Goal: Transaction & Acquisition: Purchase product/service

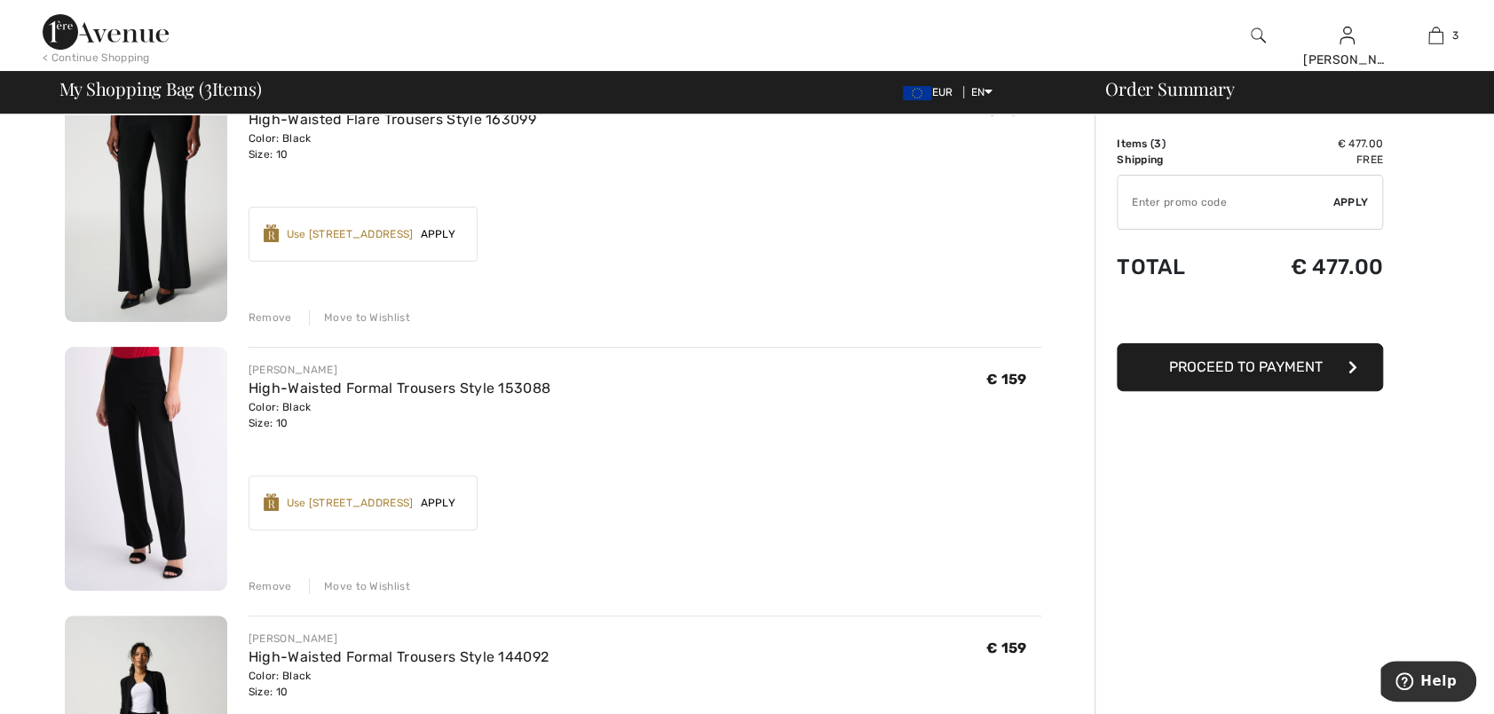
scroll to position [178, 0]
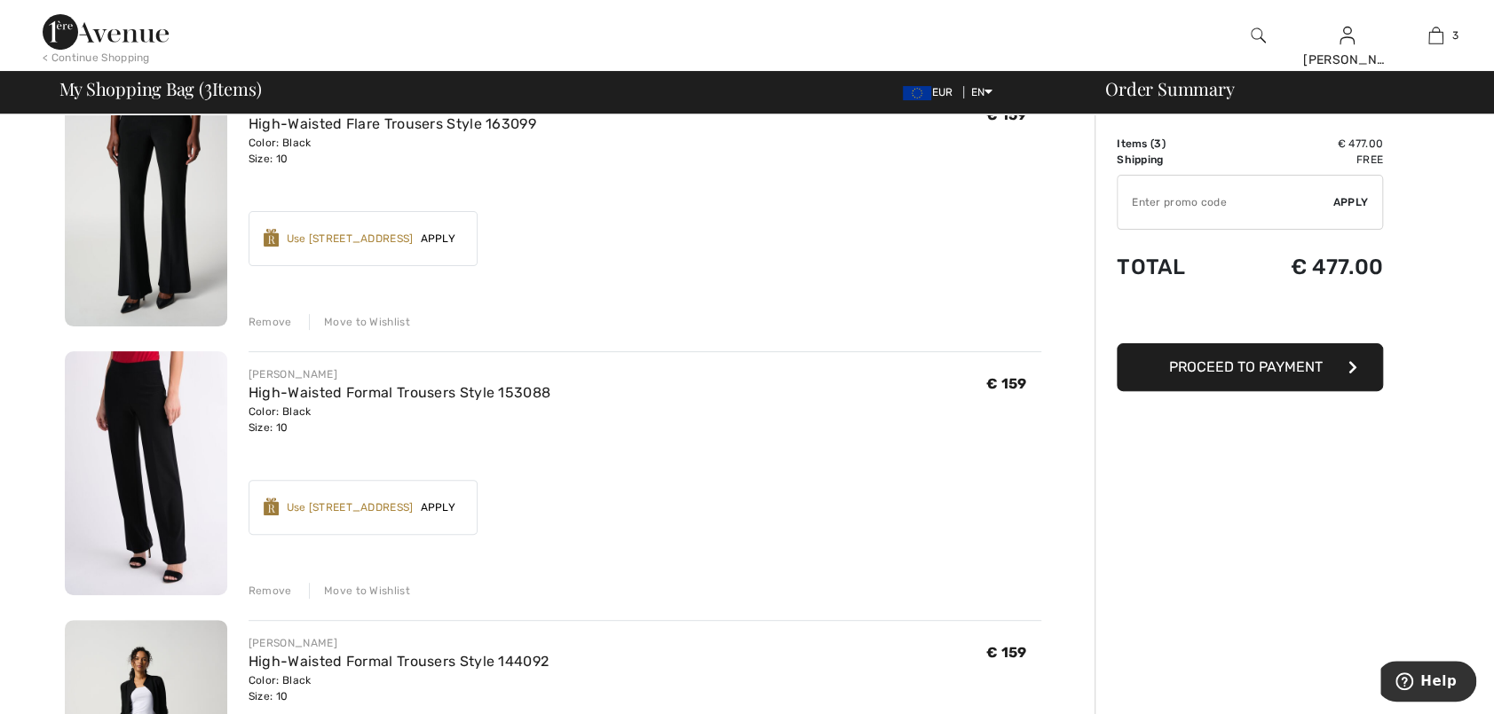
click at [442, 236] on span "Apply" at bounding box center [438, 239] width 50 height 16
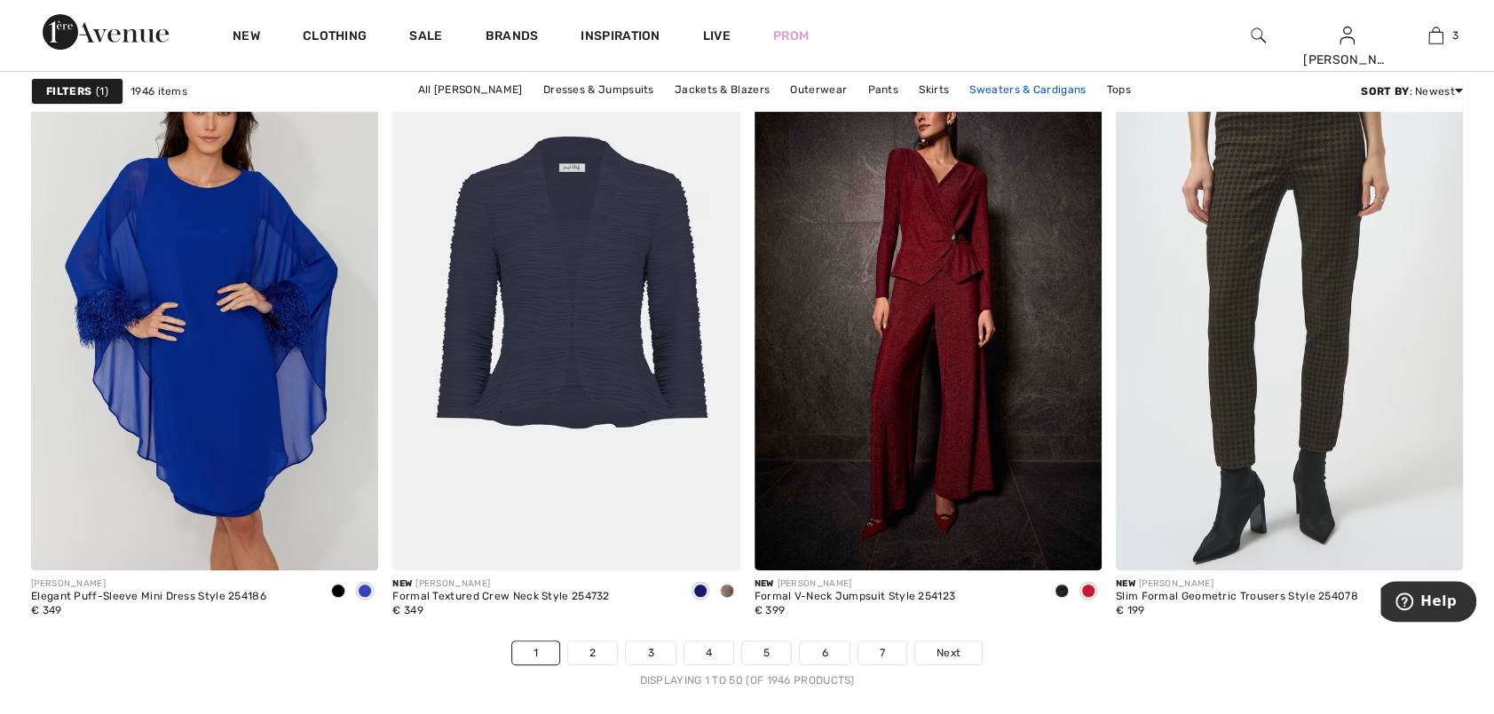
scroll to position [9230, 0]
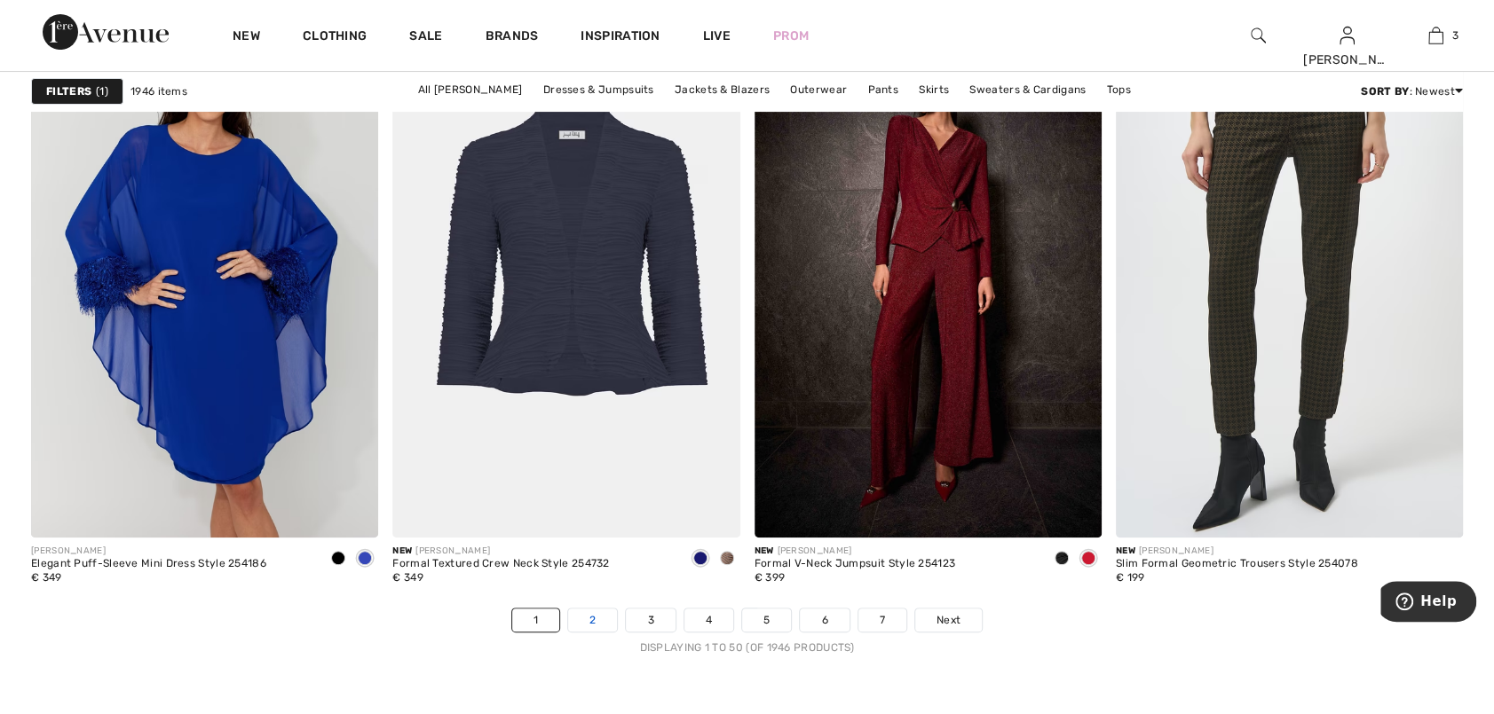
click at [596, 613] on link "2" at bounding box center [592, 620] width 49 height 23
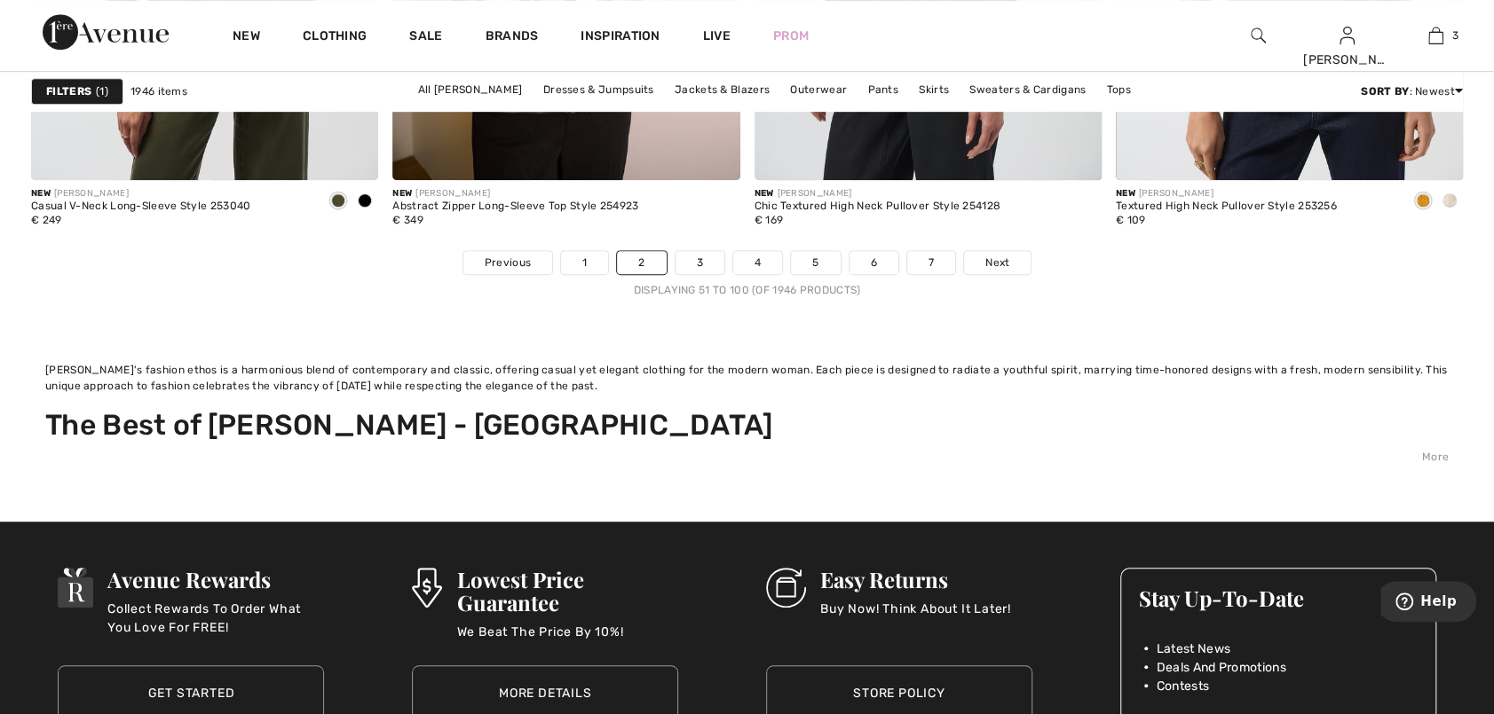
scroll to position [9585, 0]
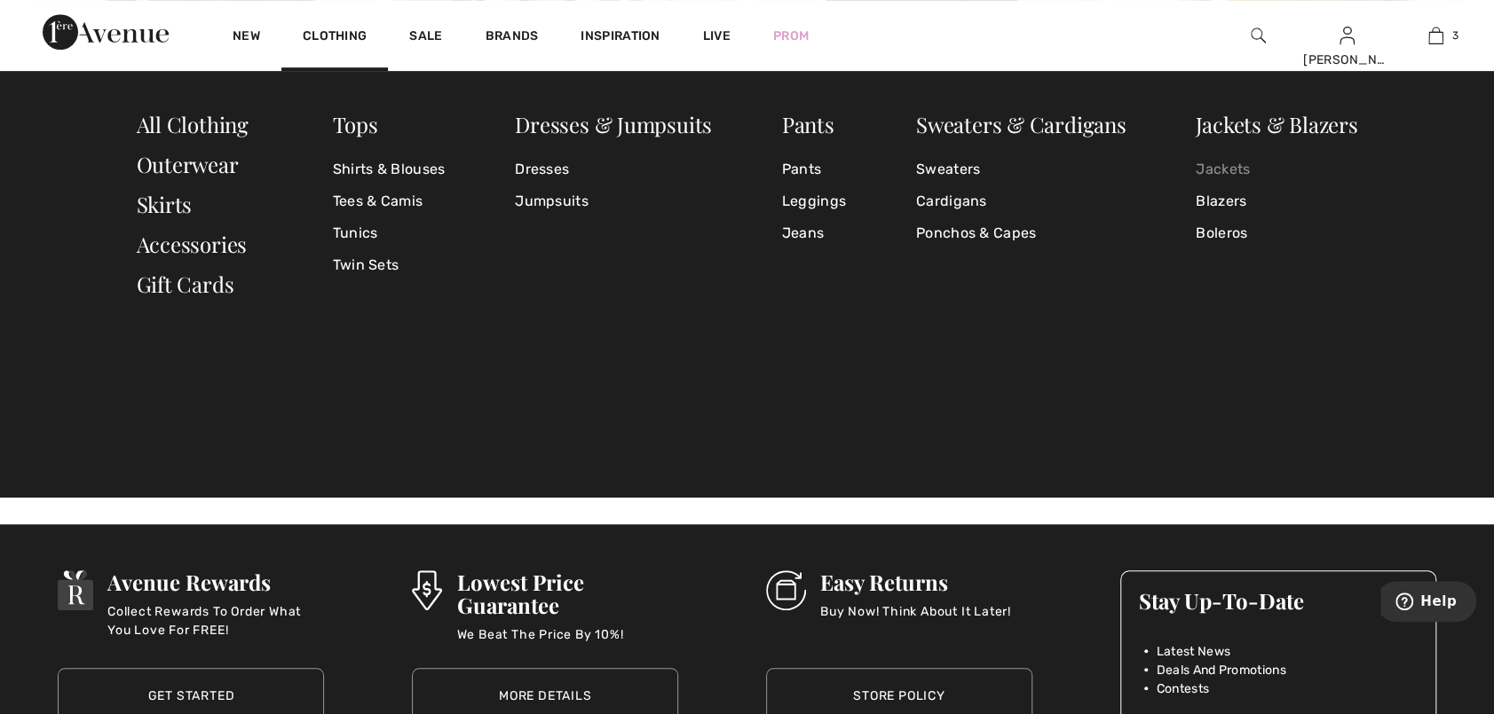
click at [1227, 169] on link "Jackets" at bounding box center [1276, 170] width 162 height 32
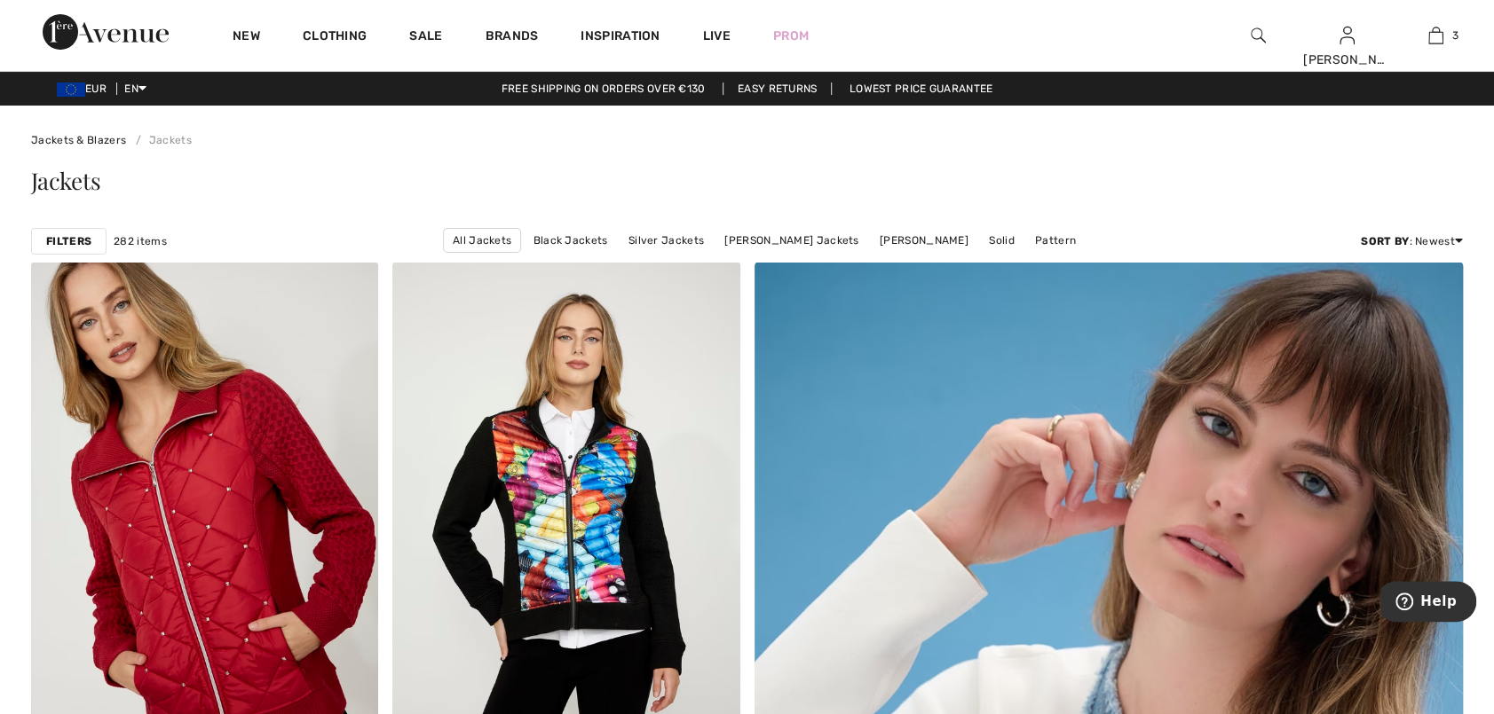
click at [79, 242] on strong "Filters" at bounding box center [68, 241] width 45 height 16
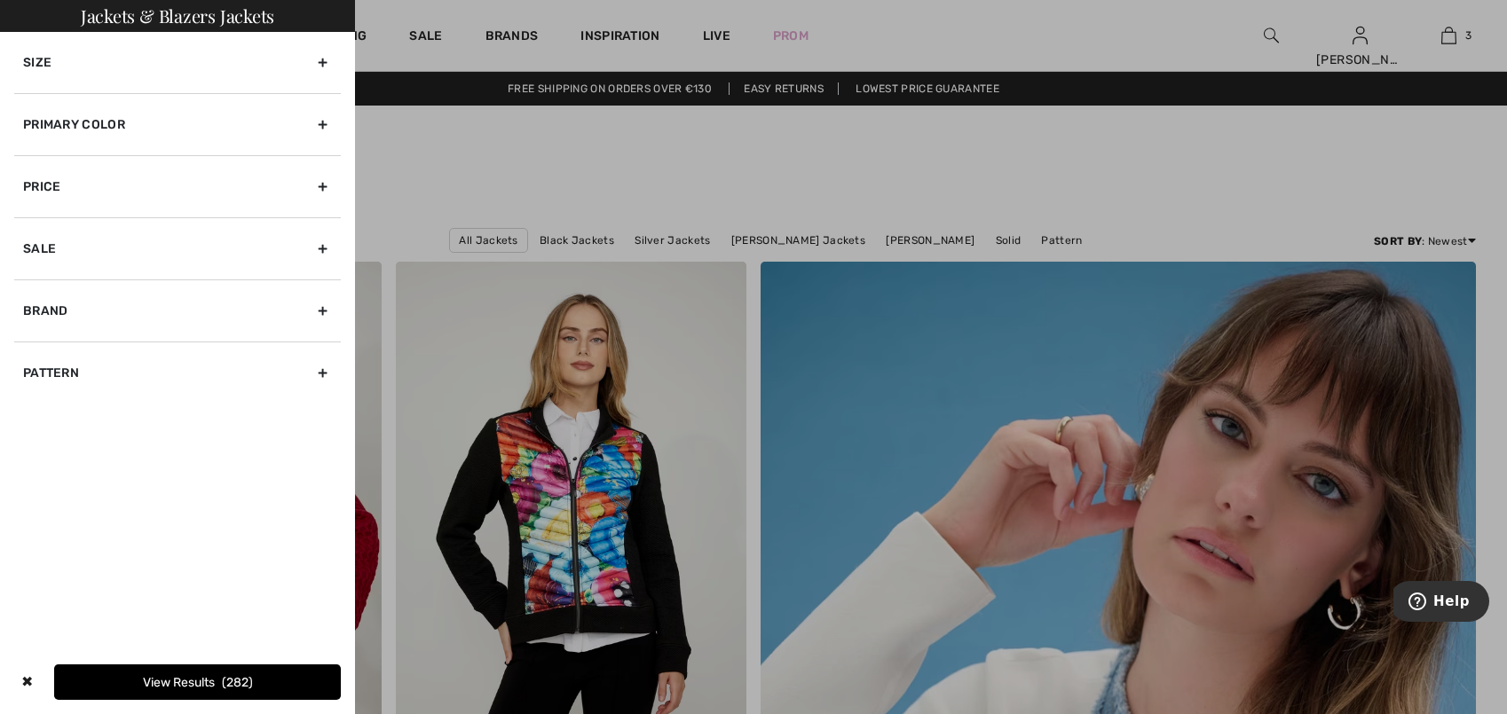
click at [324, 126] on div "Primary Color" at bounding box center [177, 124] width 327 height 62
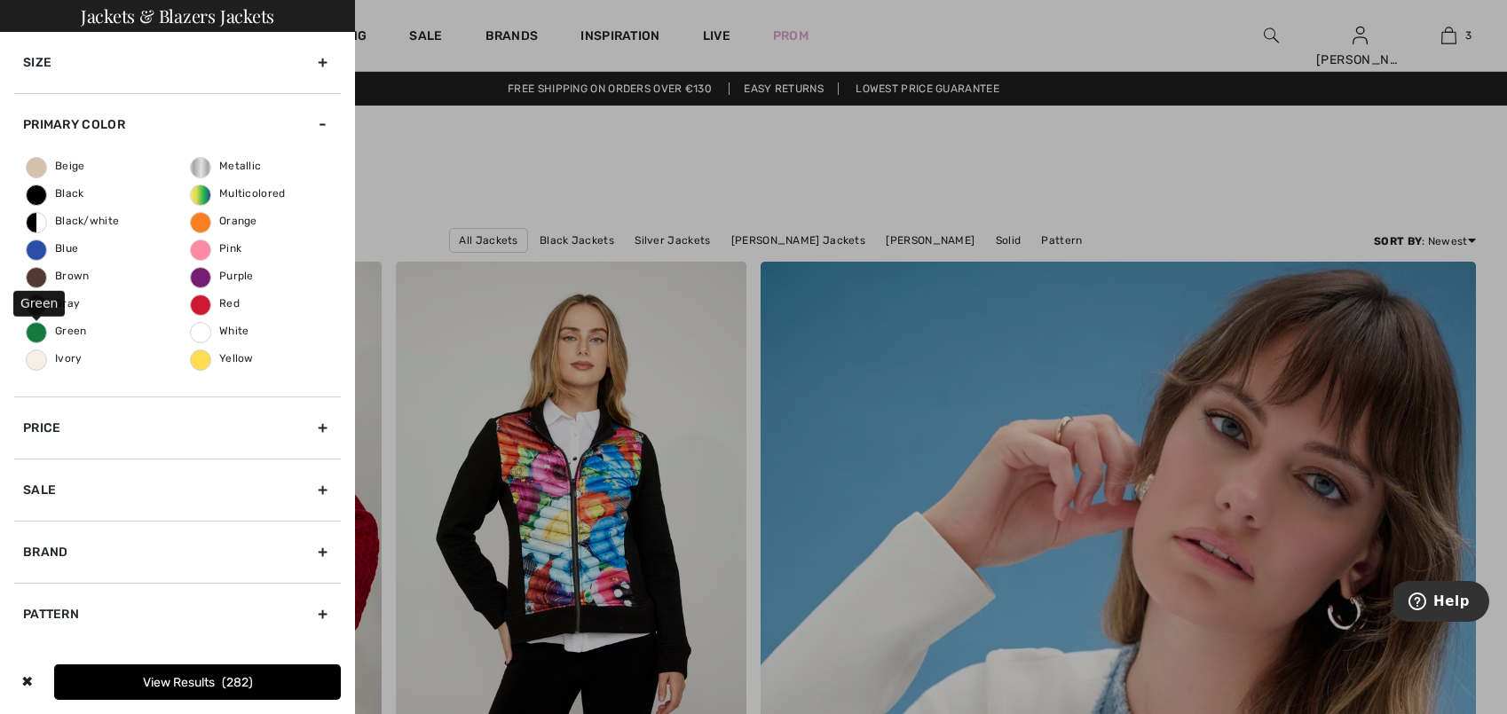
click at [67, 328] on span "Green" at bounding box center [57, 331] width 60 height 12
click at [0, 0] on input "Green" at bounding box center [0, 0] width 0 height 0
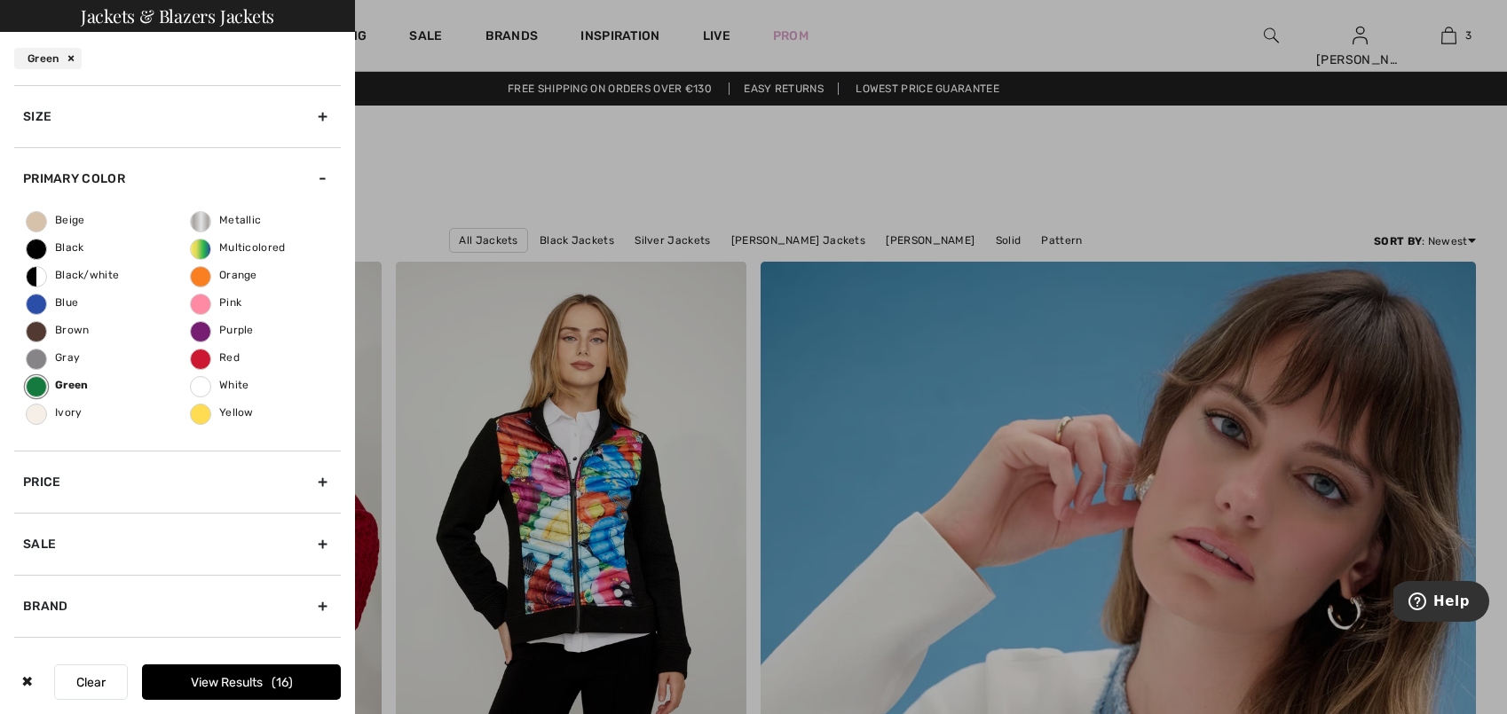
click at [224, 677] on button "View Results 16" at bounding box center [241, 683] width 199 height 36
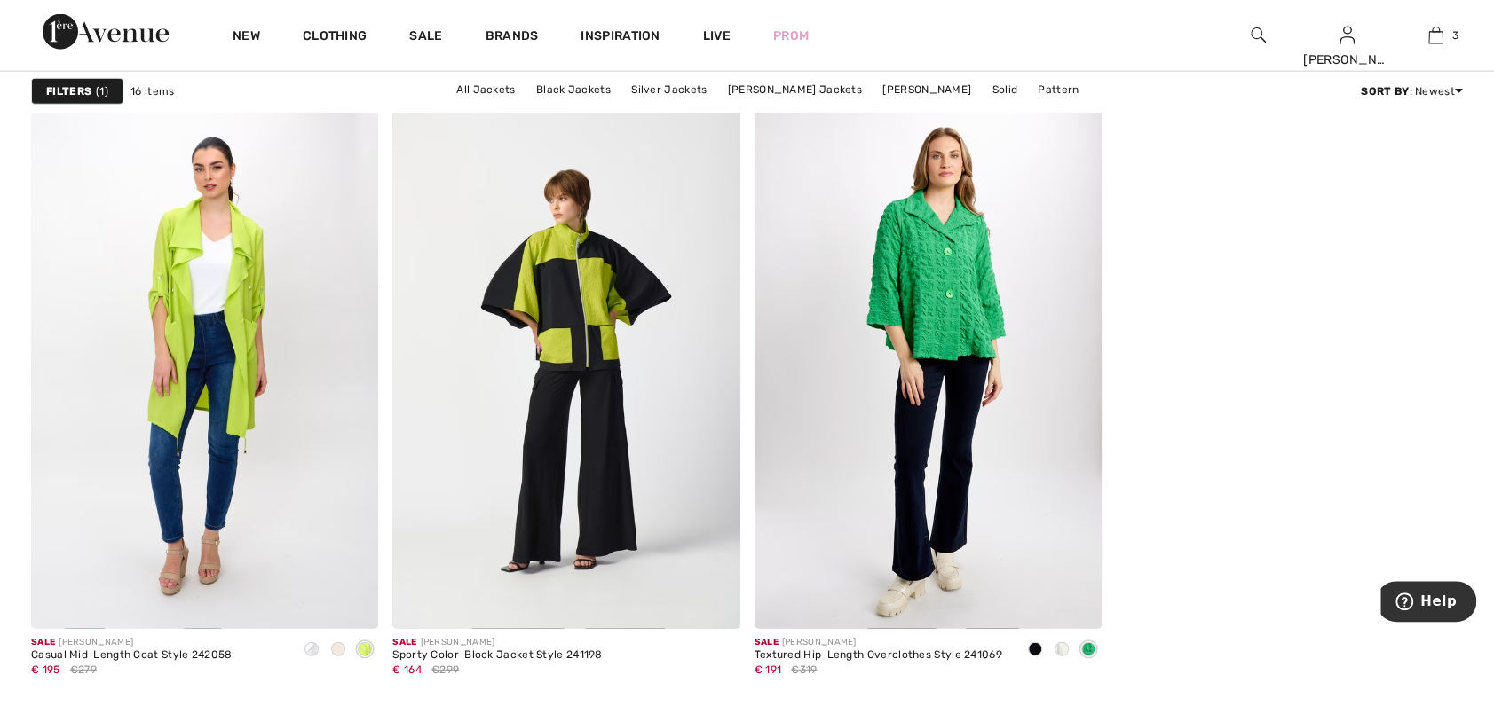
scroll to position [2929, 0]
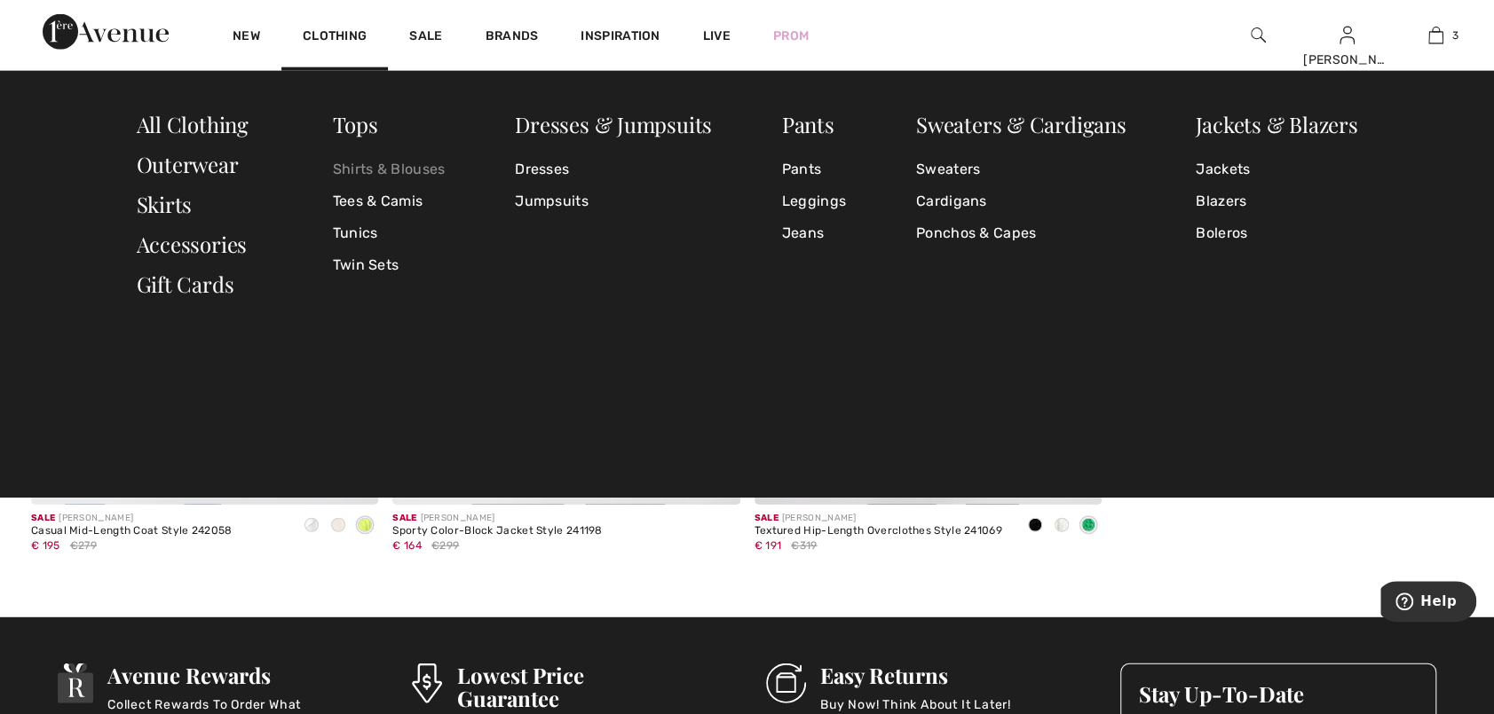
click at [375, 170] on link "Shirts & Blouses" at bounding box center [389, 170] width 113 height 32
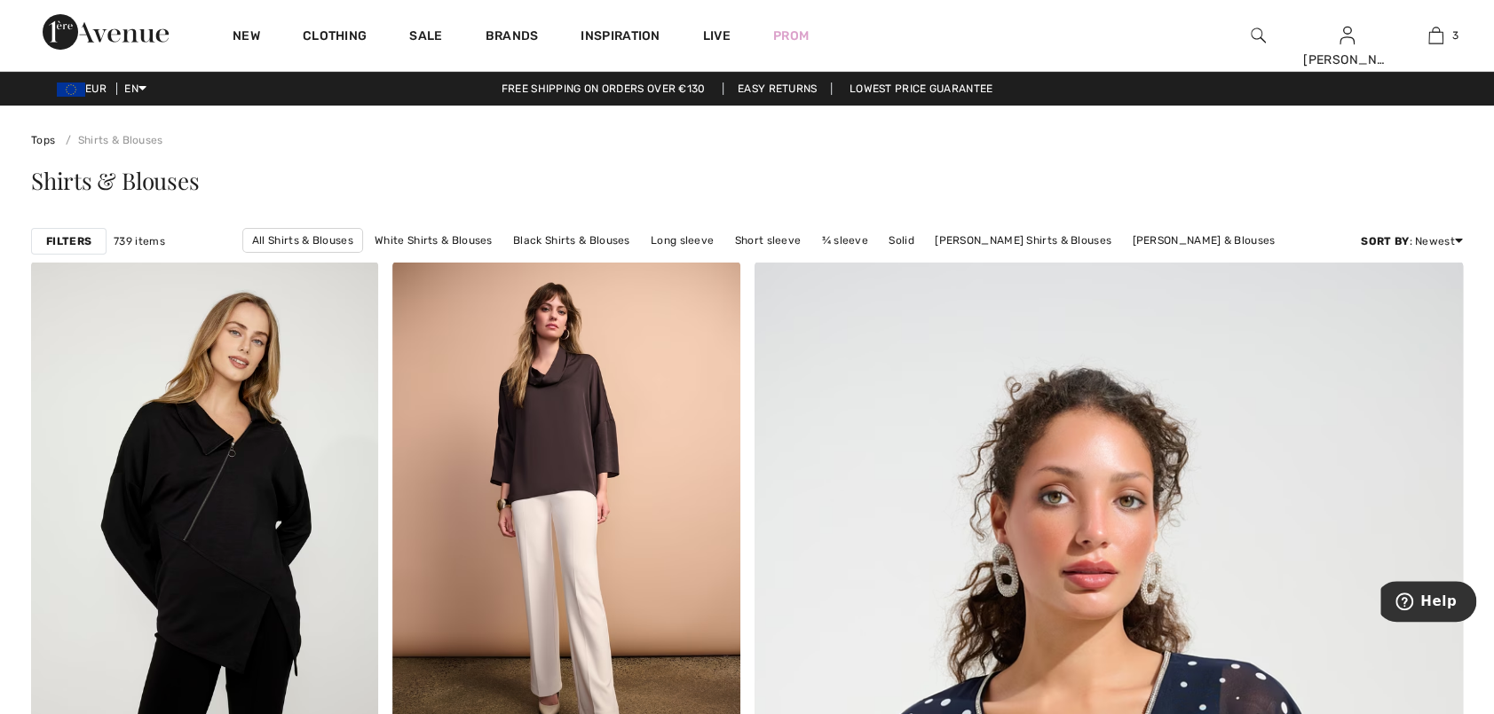
click at [66, 247] on strong "Filters" at bounding box center [68, 241] width 45 height 16
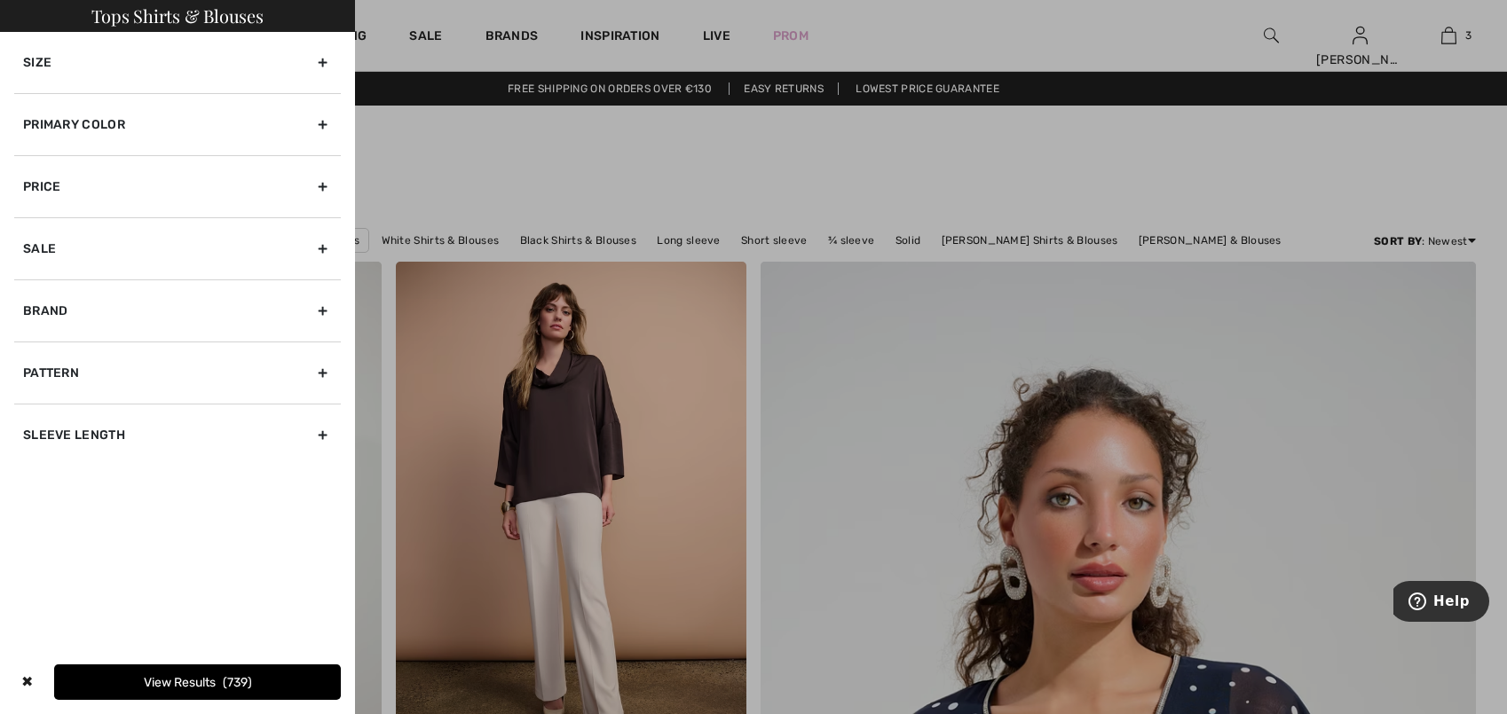
click at [325, 123] on div "Primary Color" at bounding box center [177, 124] width 327 height 62
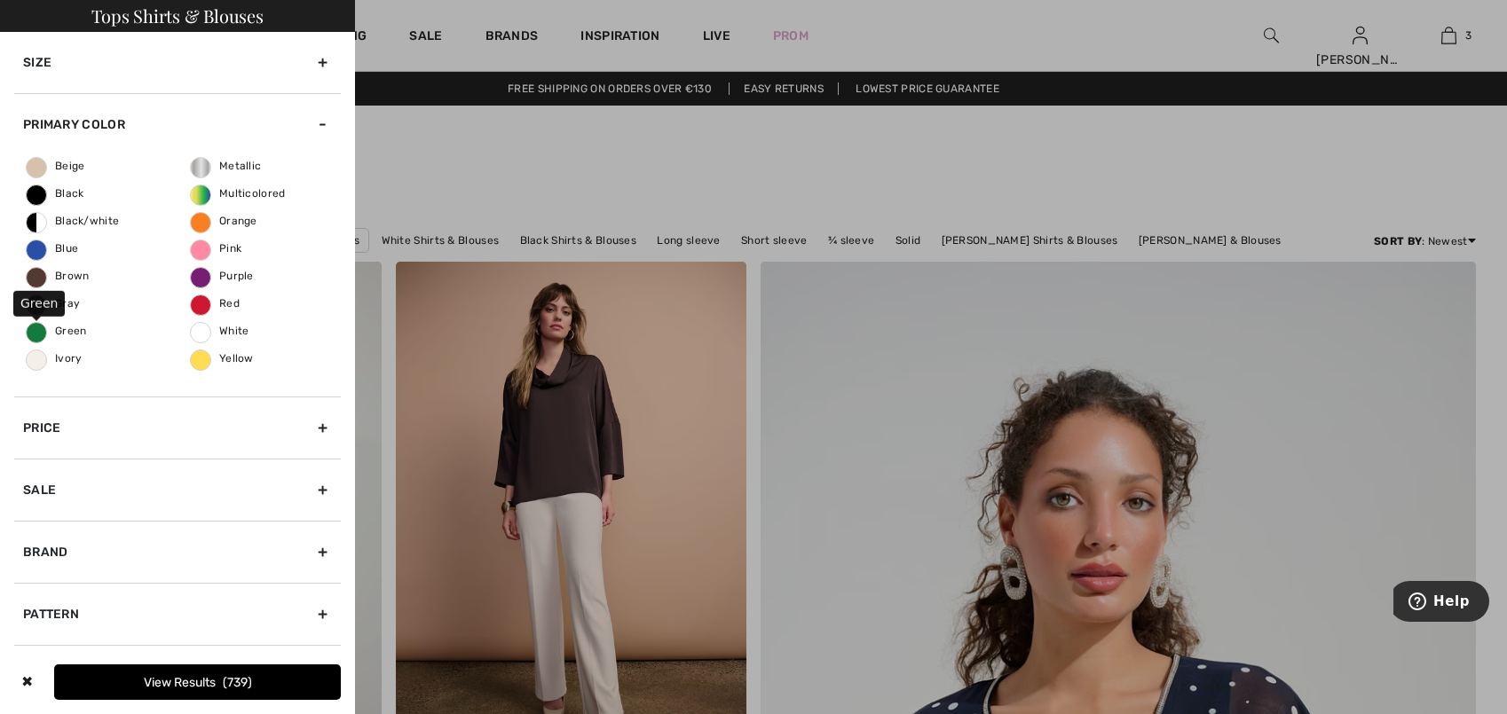
click at [57, 333] on span "Green" at bounding box center [57, 331] width 60 height 12
click at [0, 0] on input "Green" at bounding box center [0, 0] width 0 height 0
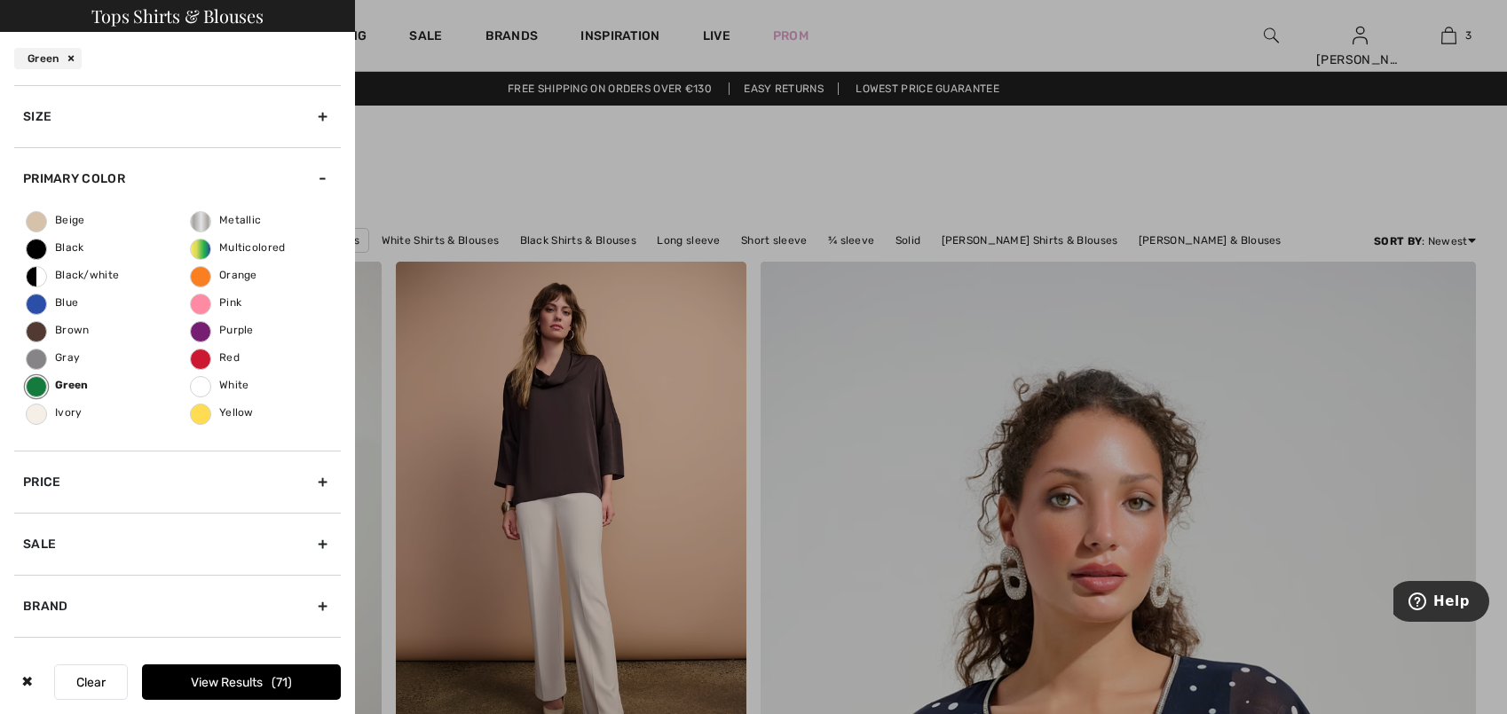
click at [234, 679] on button "View Results 71" at bounding box center [241, 683] width 199 height 36
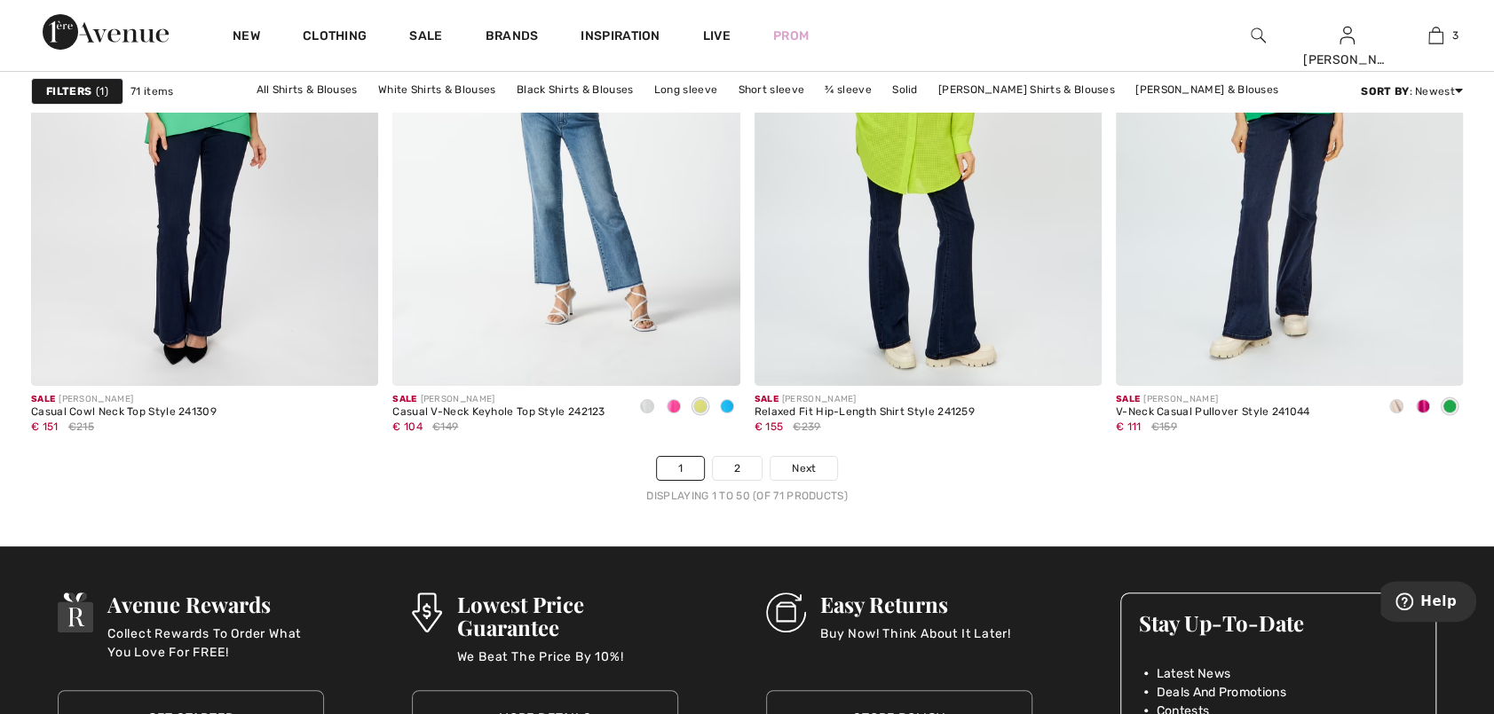
scroll to position [8964, 0]
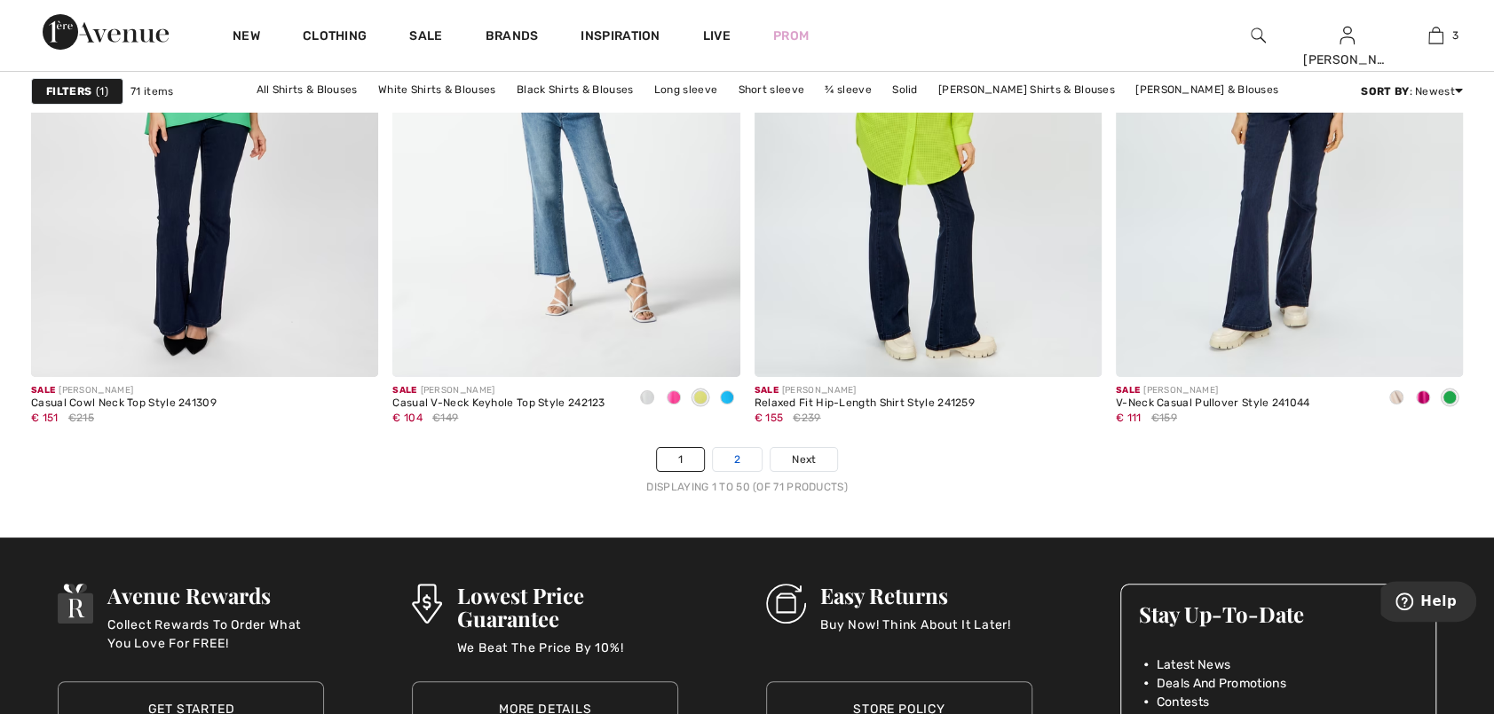
click at [742, 453] on link "2" at bounding box center [737, 459] width 49 height 23
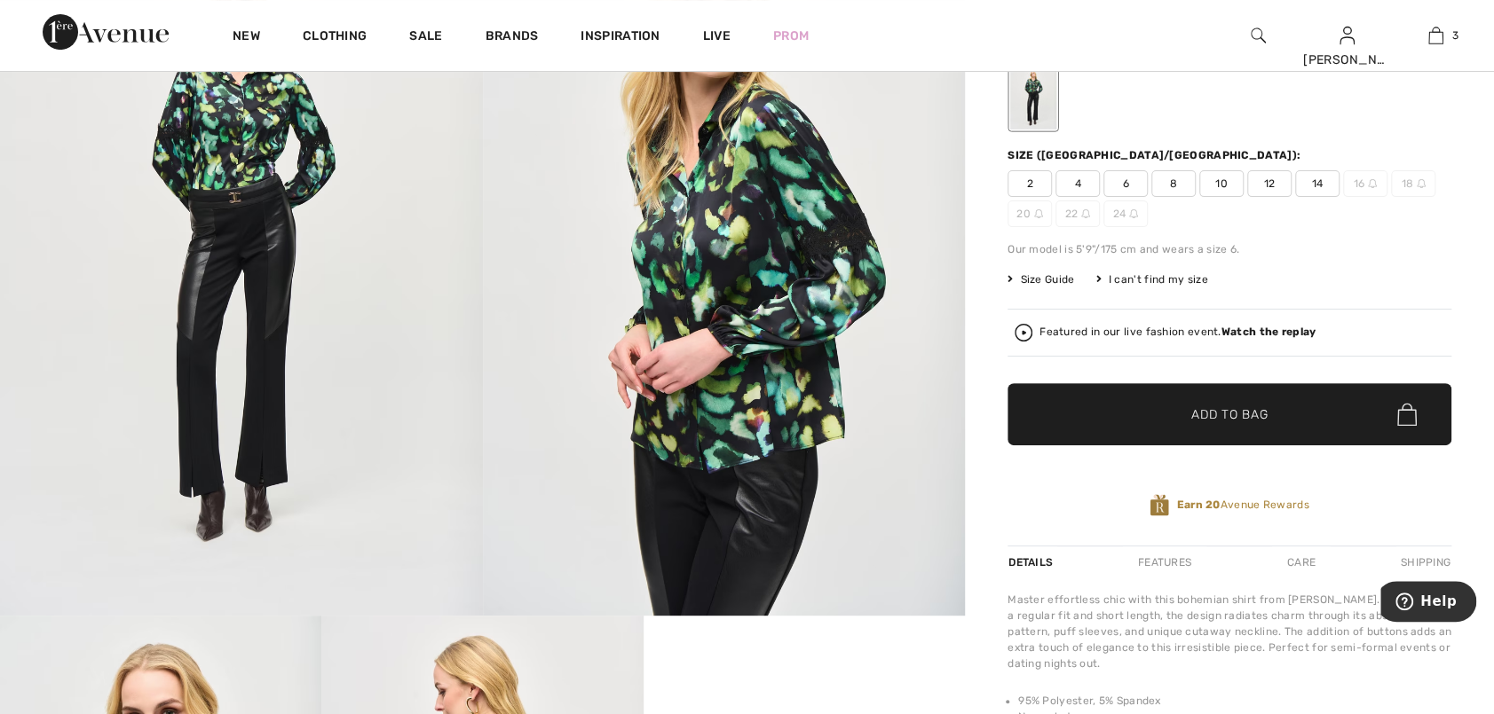
scroll to position [178, 0]
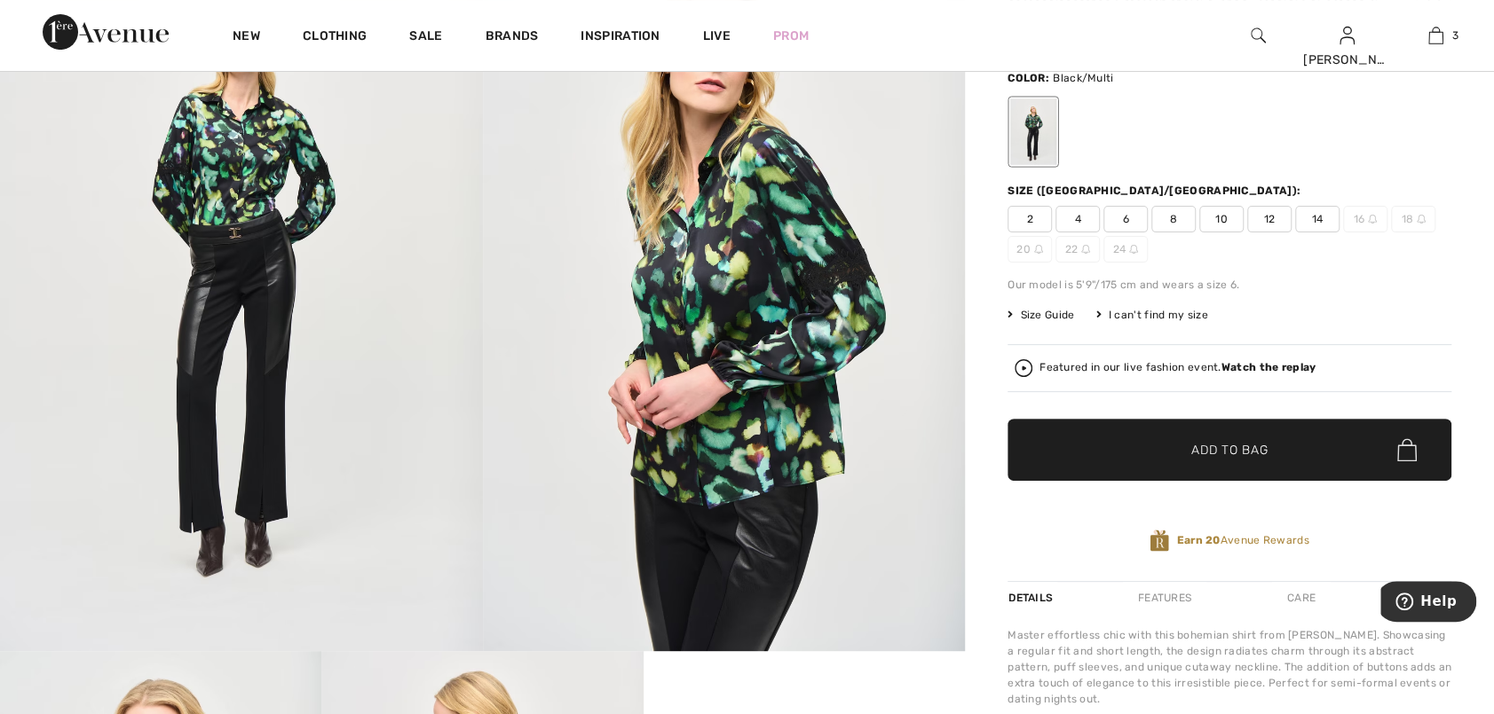
click at [1272, 220] on span "12" at bounding box center [1269, 219] width 44 height 27
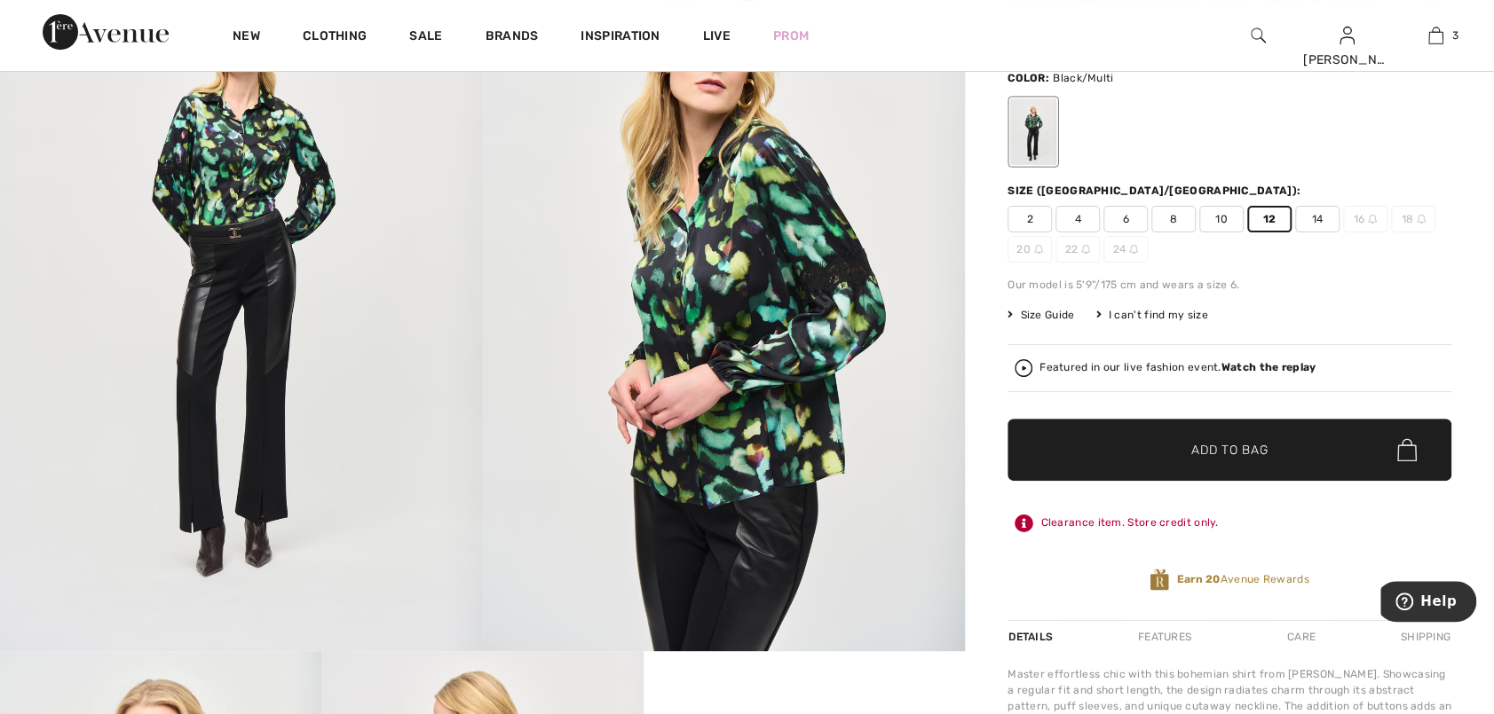
click at [1093, 443] on span "✔ Added to Bag Add to Bag" at bounding box center [1229, 450] width 444 height 62
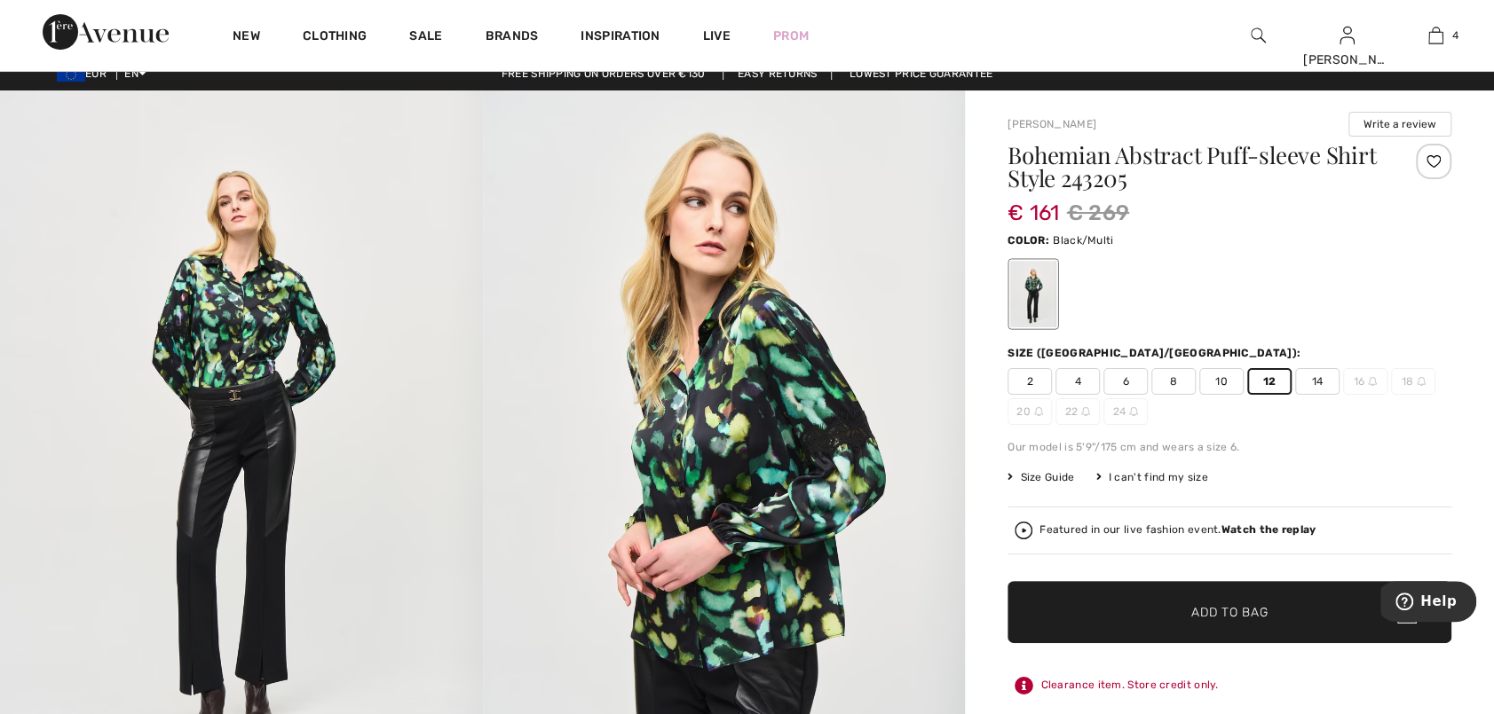
scroll to position [0, 0]
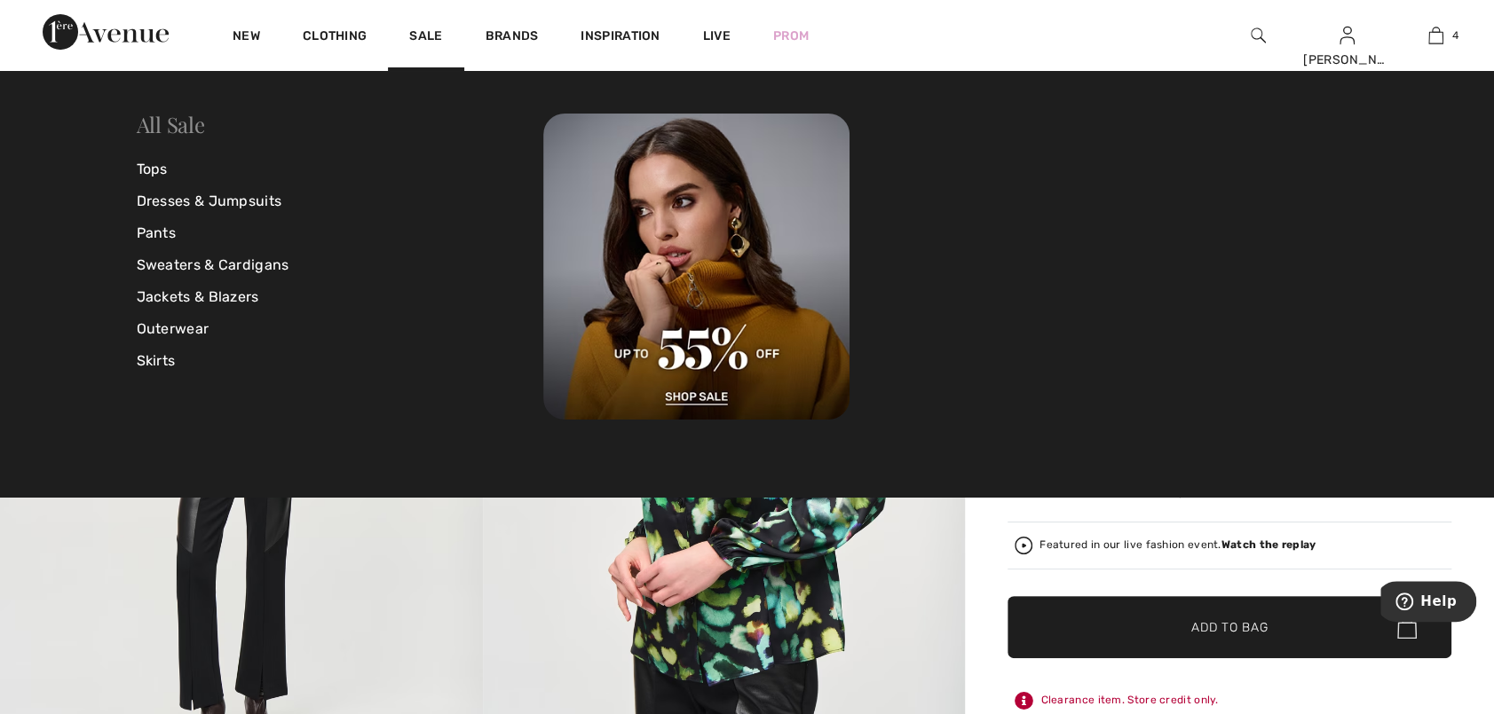
click at [182, 129] on link "All Sale" at bounding box center [171, 124] width 68 height 28
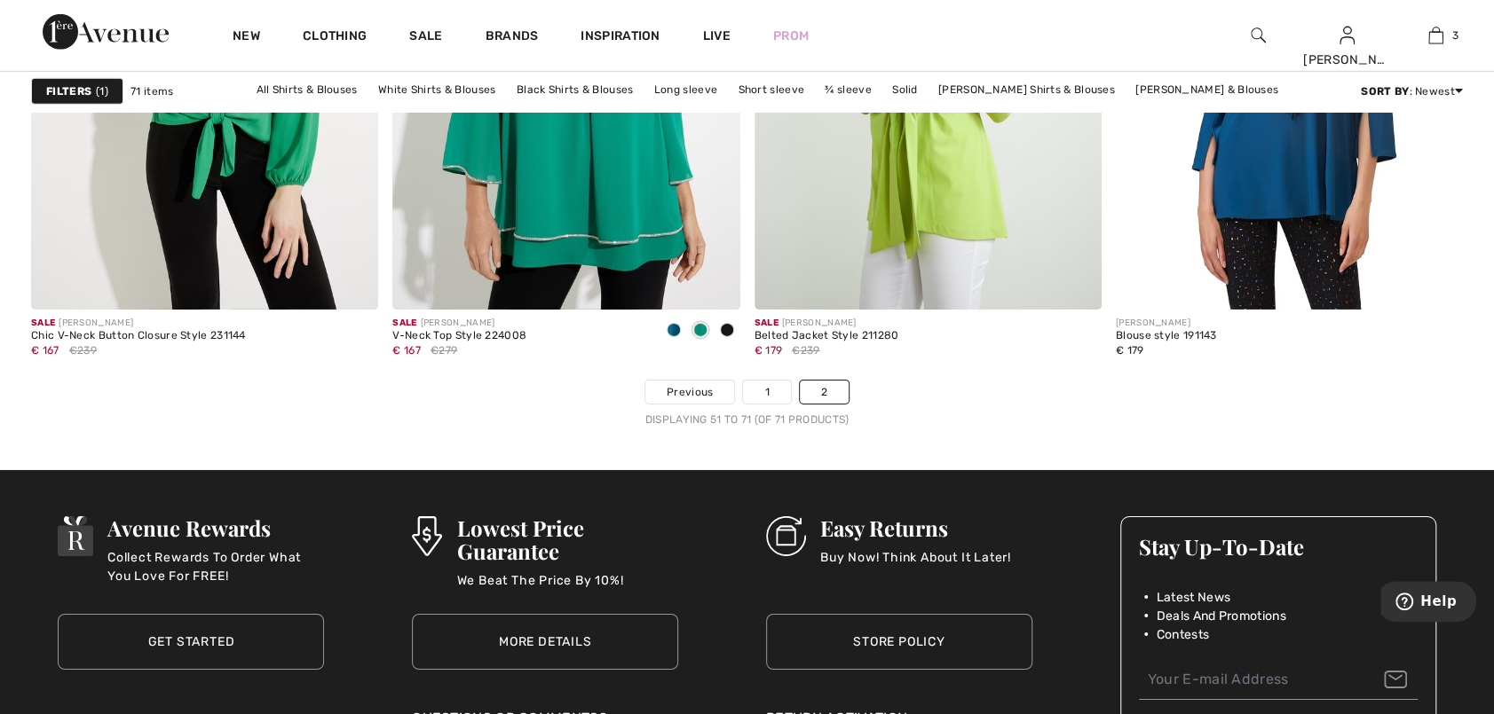
scroll to position [3816, 0]
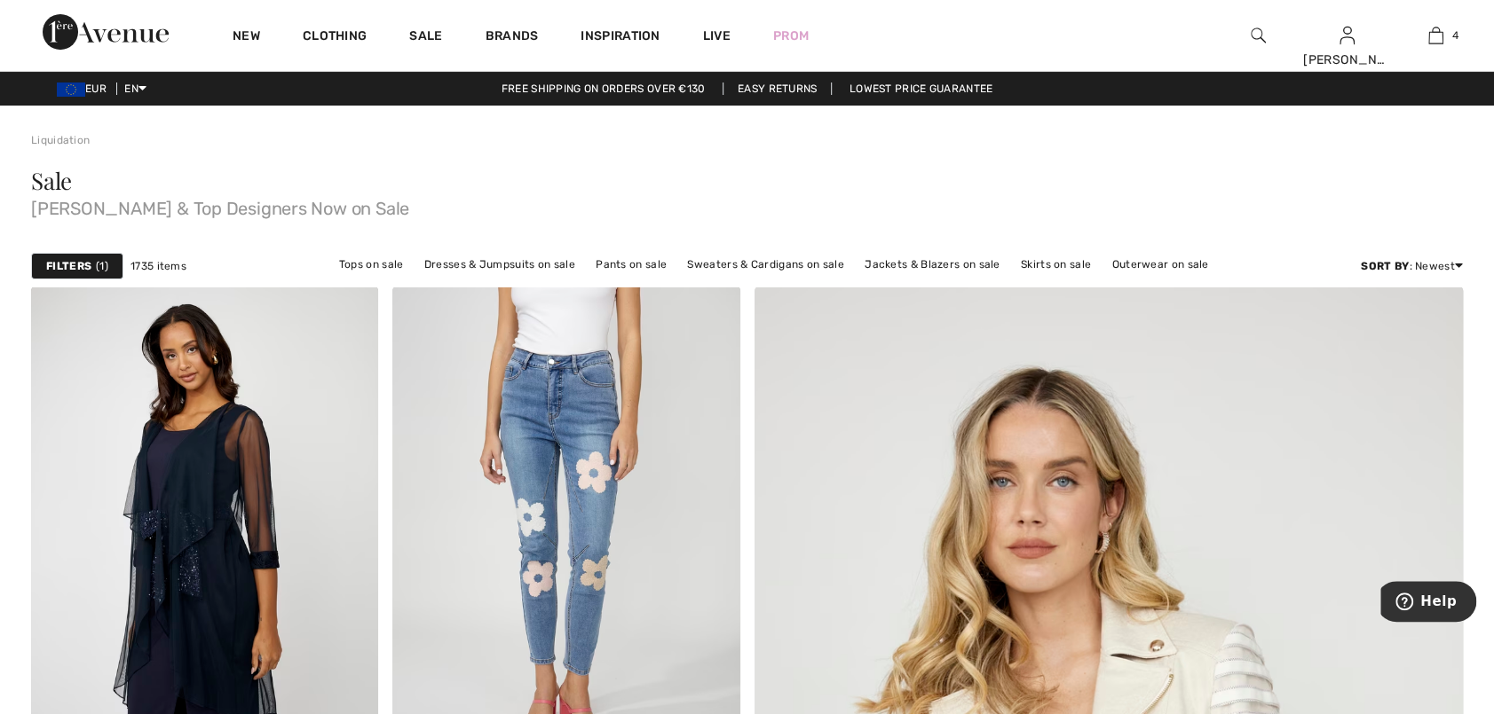
click at [96, 265] on span "1" at bounding box center [102, 266] width 12 height 16
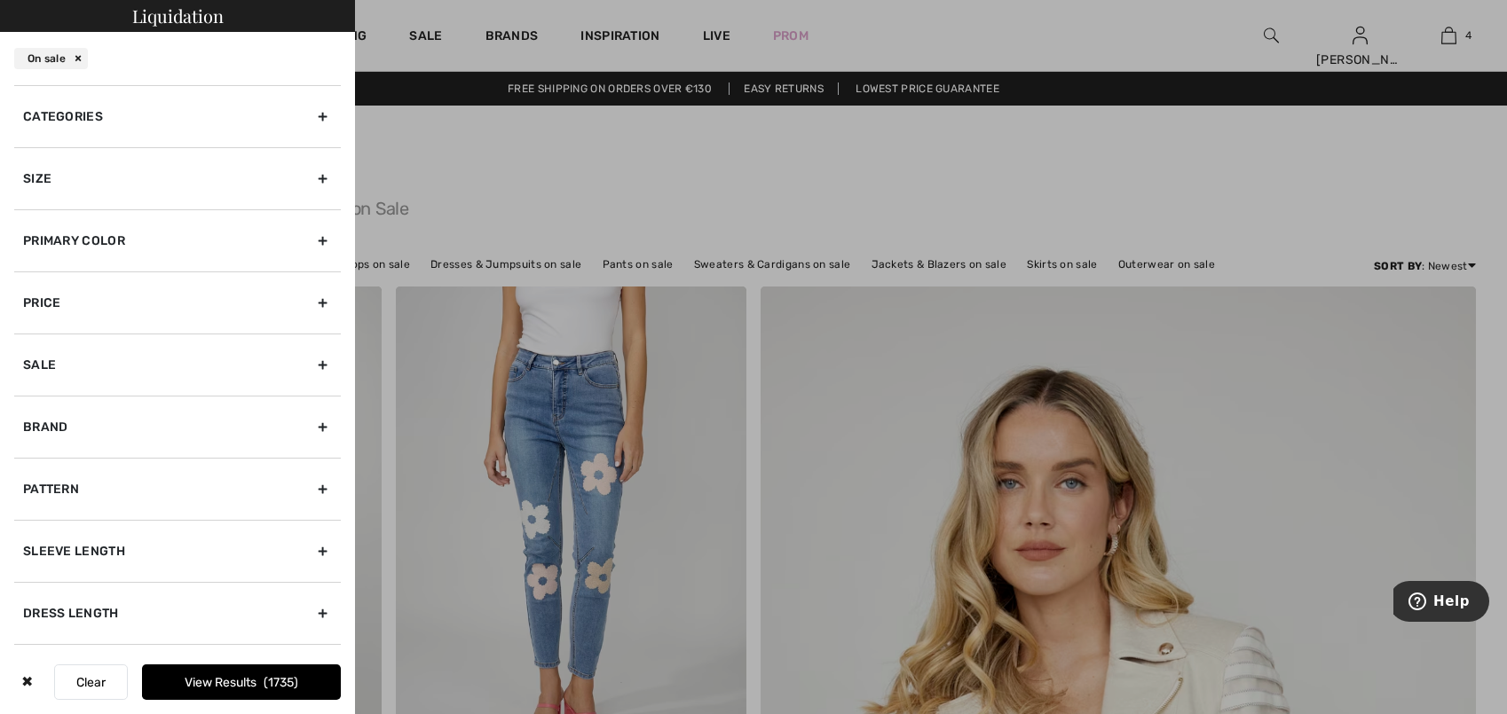
click at [312, 240] on div "Primary Color" at bounding box center [177, 240] width 327 height 62
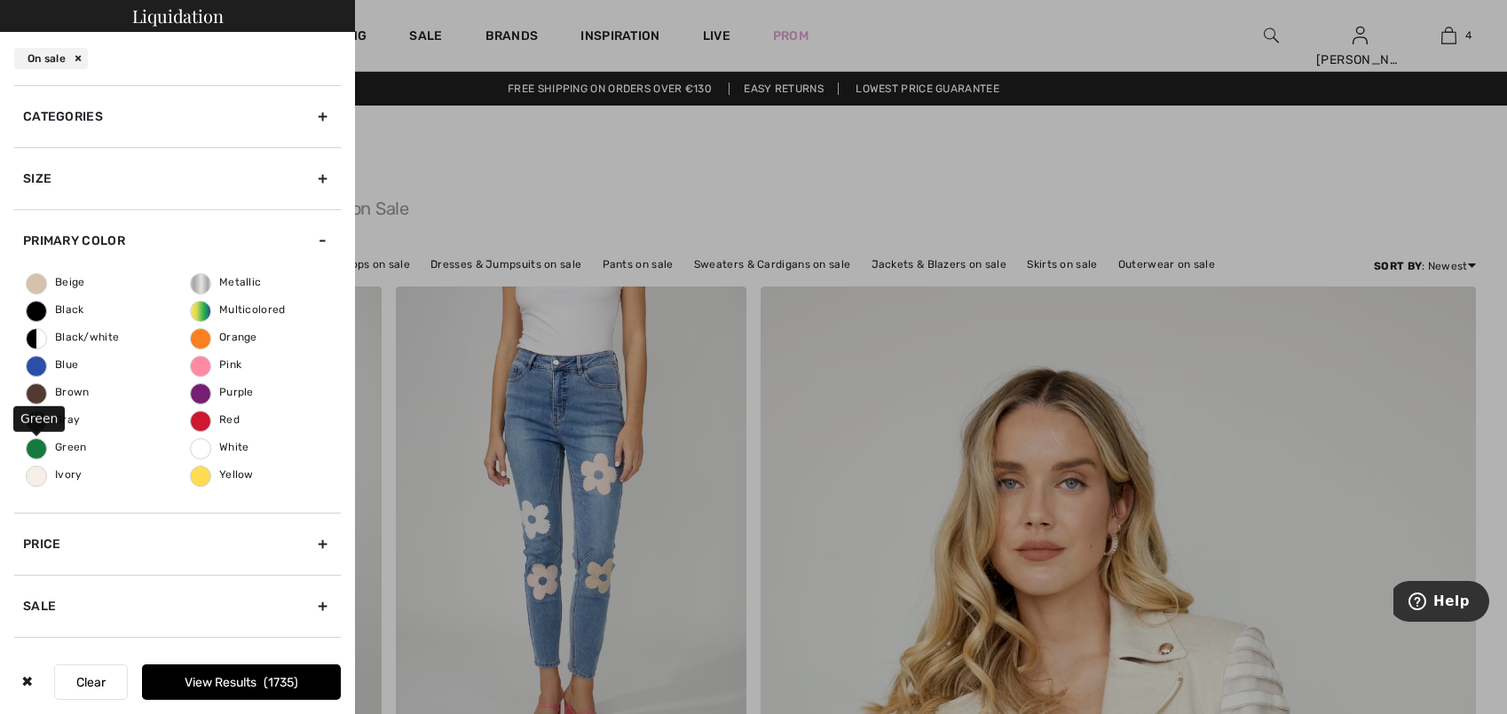
click at [53, 445] on span "Green" at bounding box center [57, 447] width 60 height 12
click at [0, 0] on input "Green" at bounding box center [0, 0] width 0 height 0
click at [263, 690] on button "View Results 164" at bounding box center [241, 683] width 199 height 36
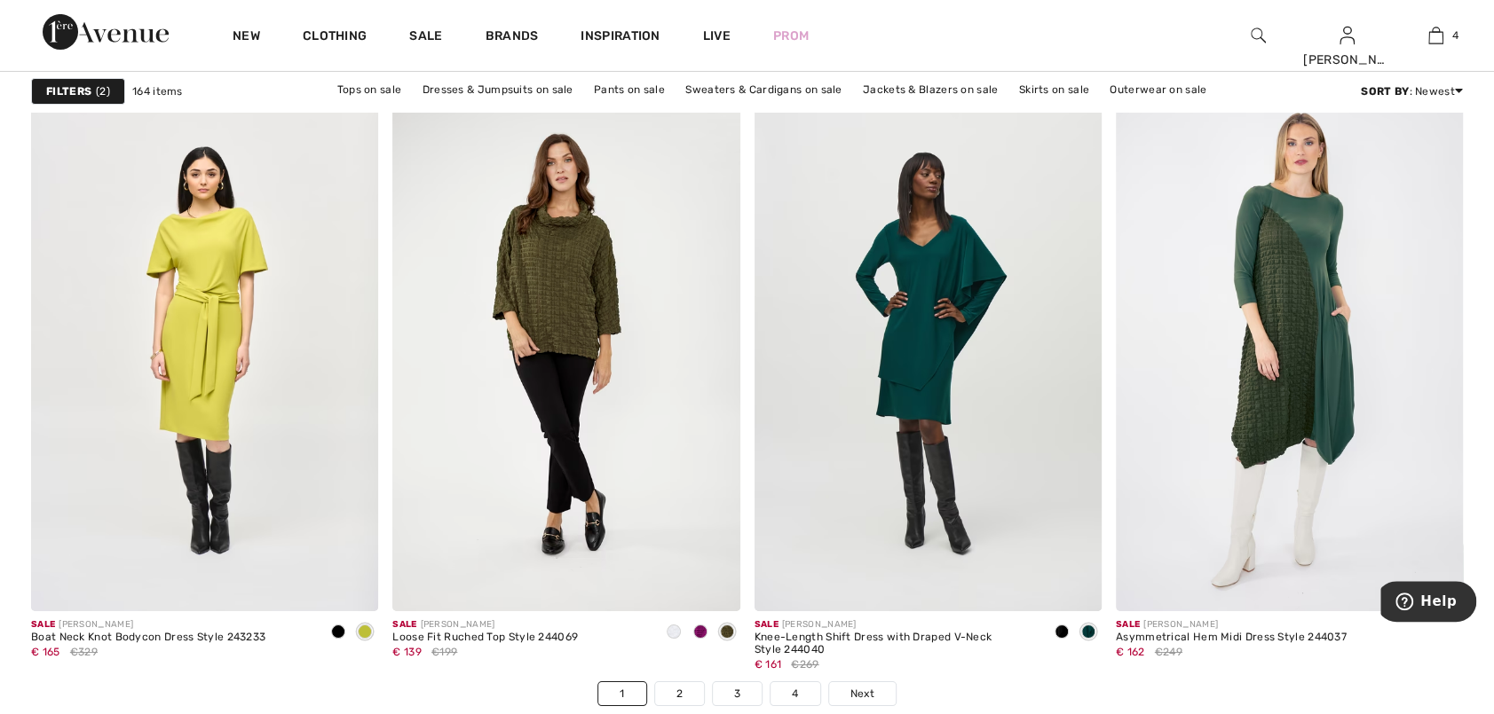
scroll to position [8786, 0]
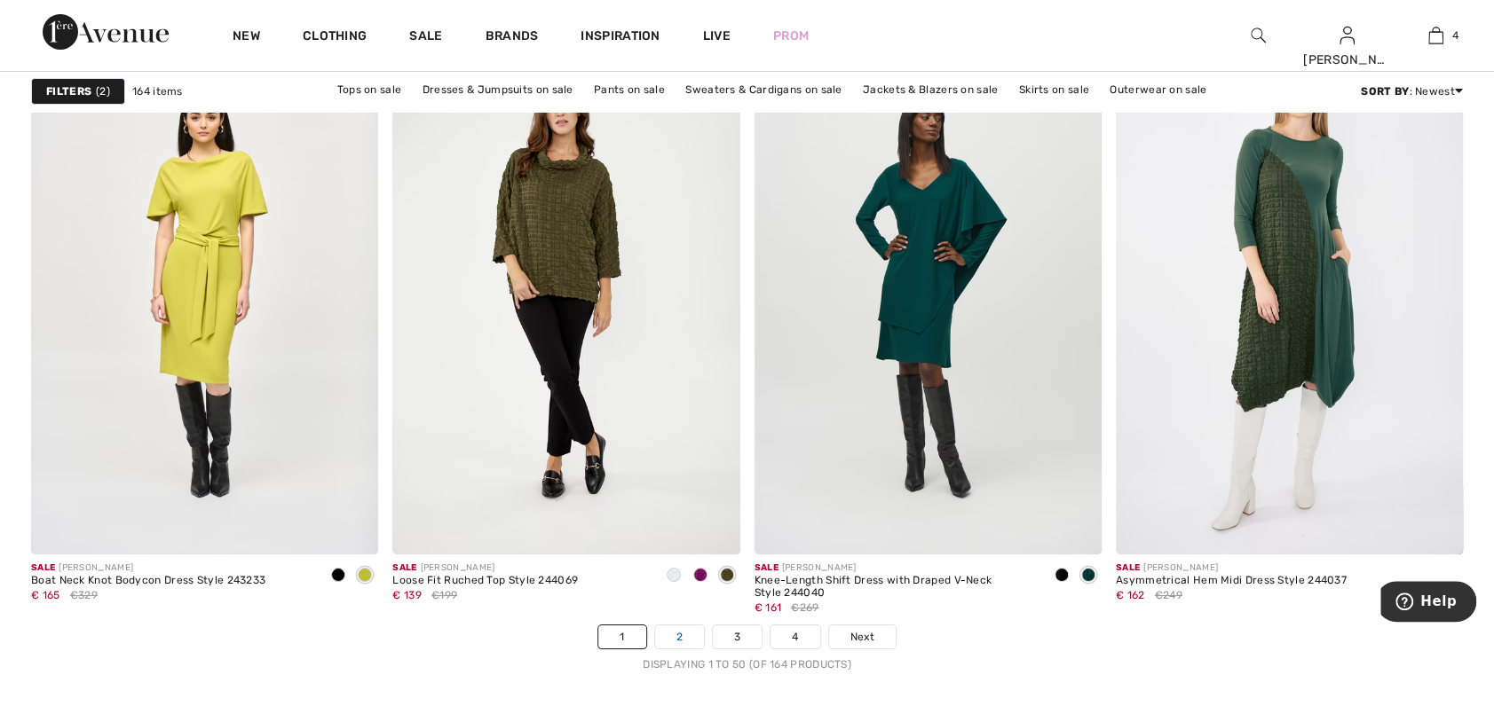
click at [681, 627] on link "2" at bounding box center [679, 637] width 49 height 23
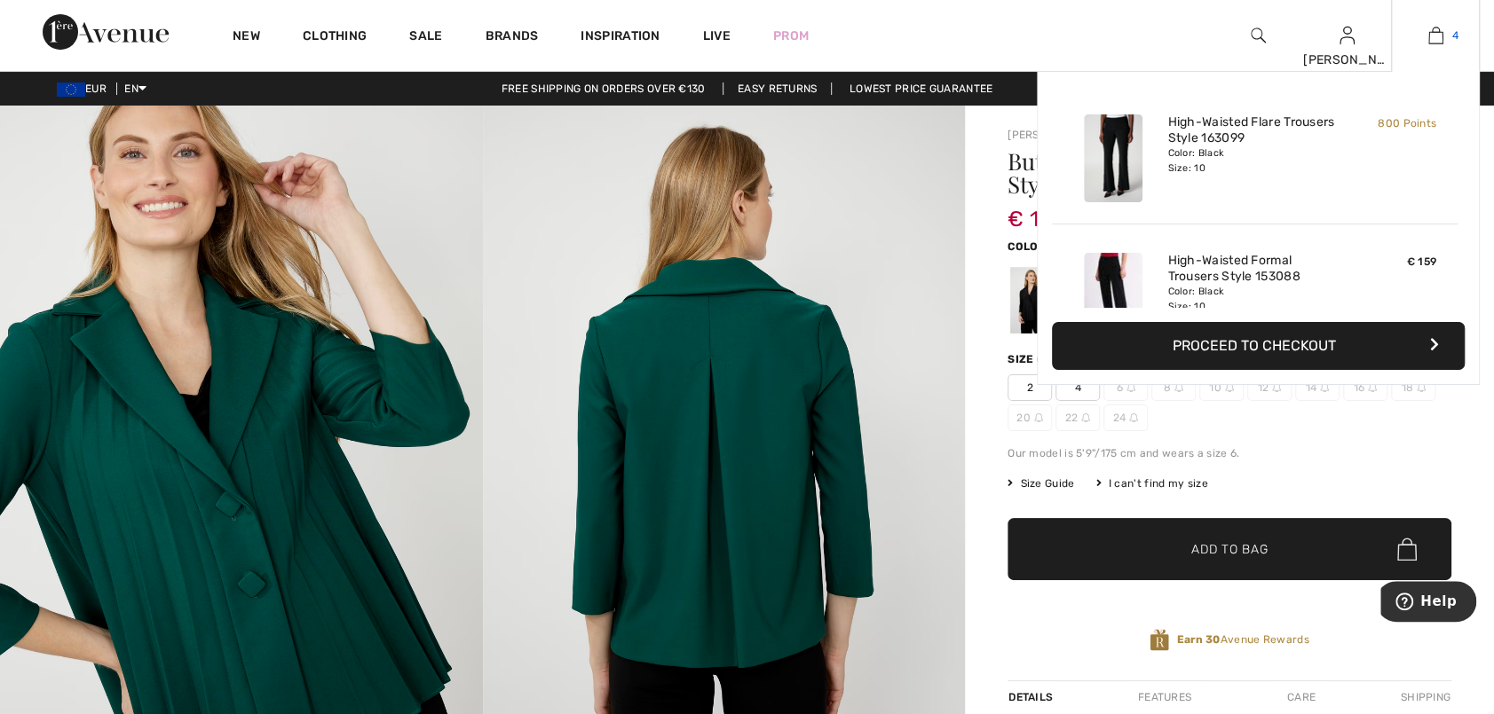
click at [1433, 38] on img at bounding box center [1435, 35] width 15 height 21
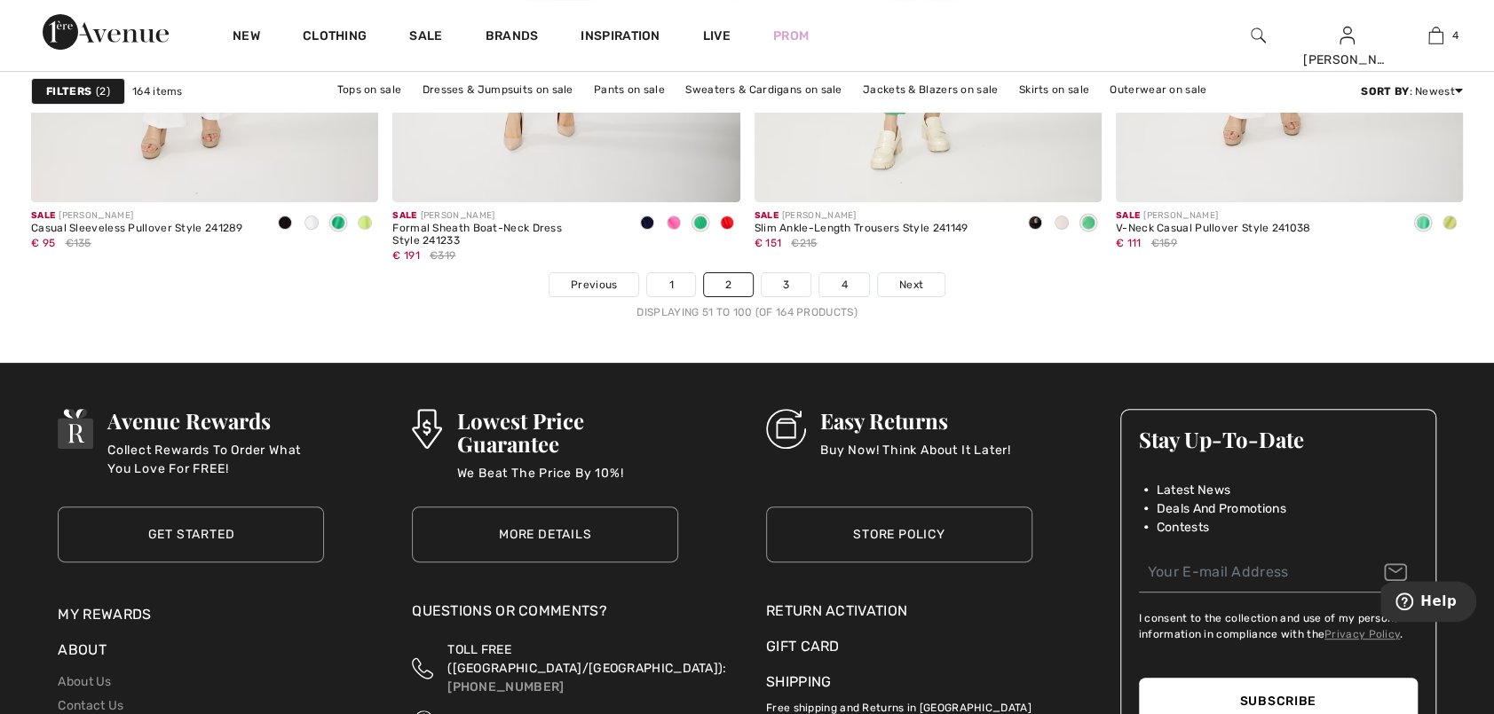
scroll to position [9141, 0]
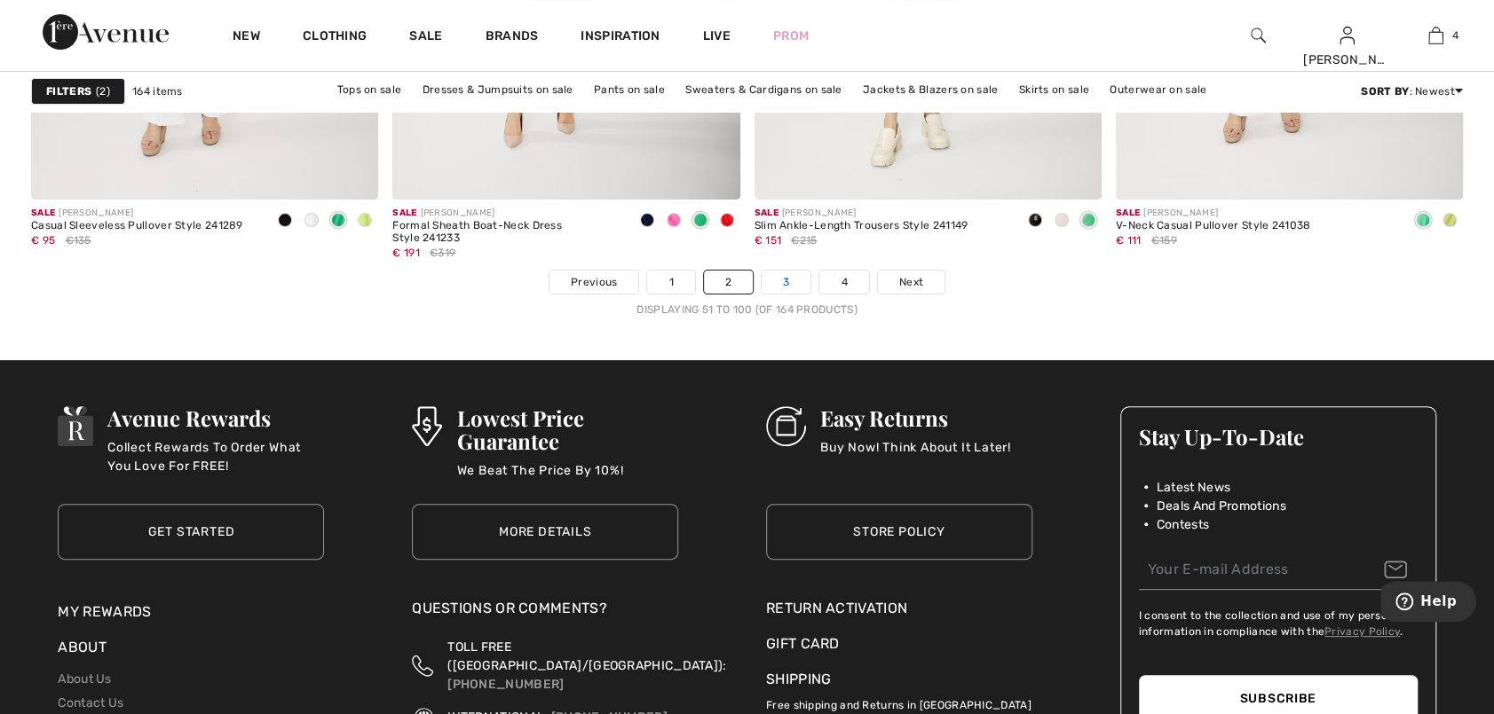
click at [786, 274] on link "3" at bounding box center [785, 282] width 49 height 23
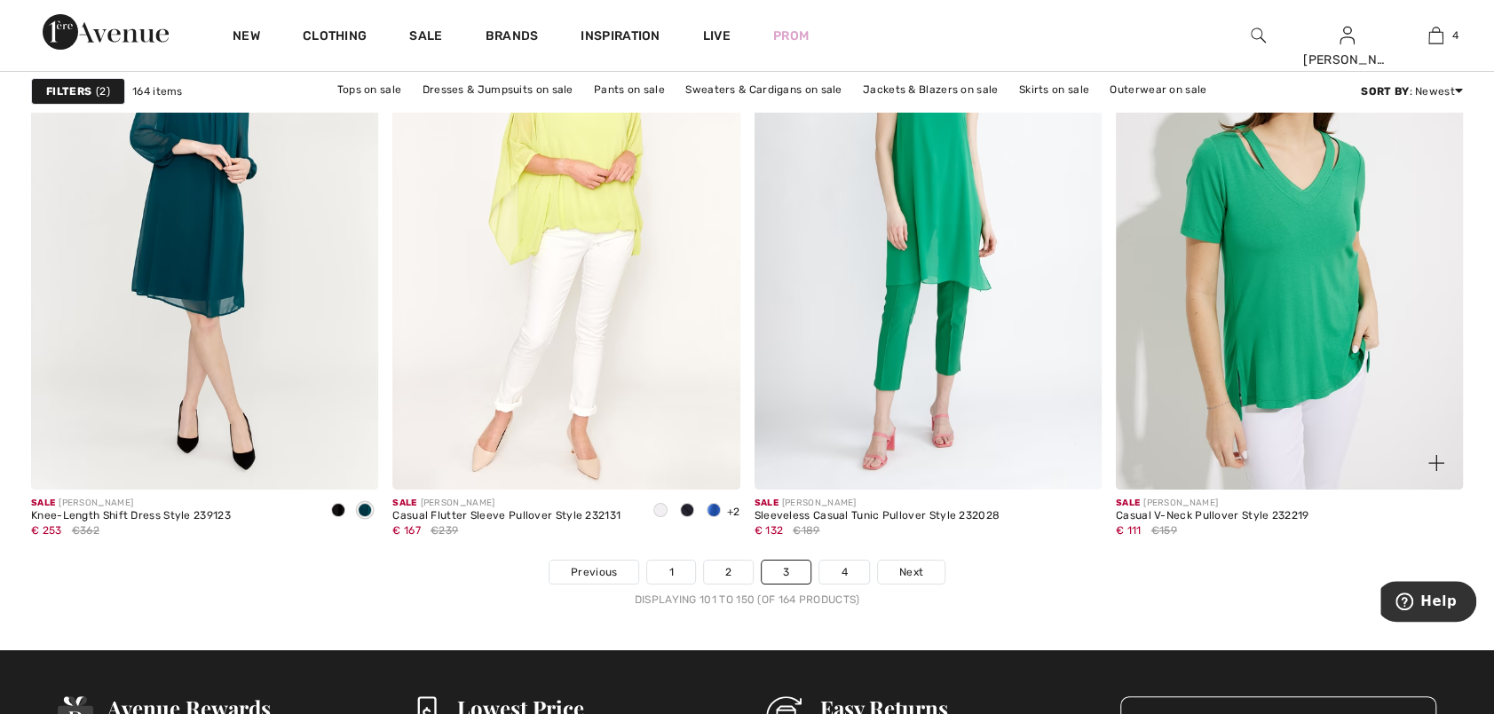
scroll to position [8875, 0]
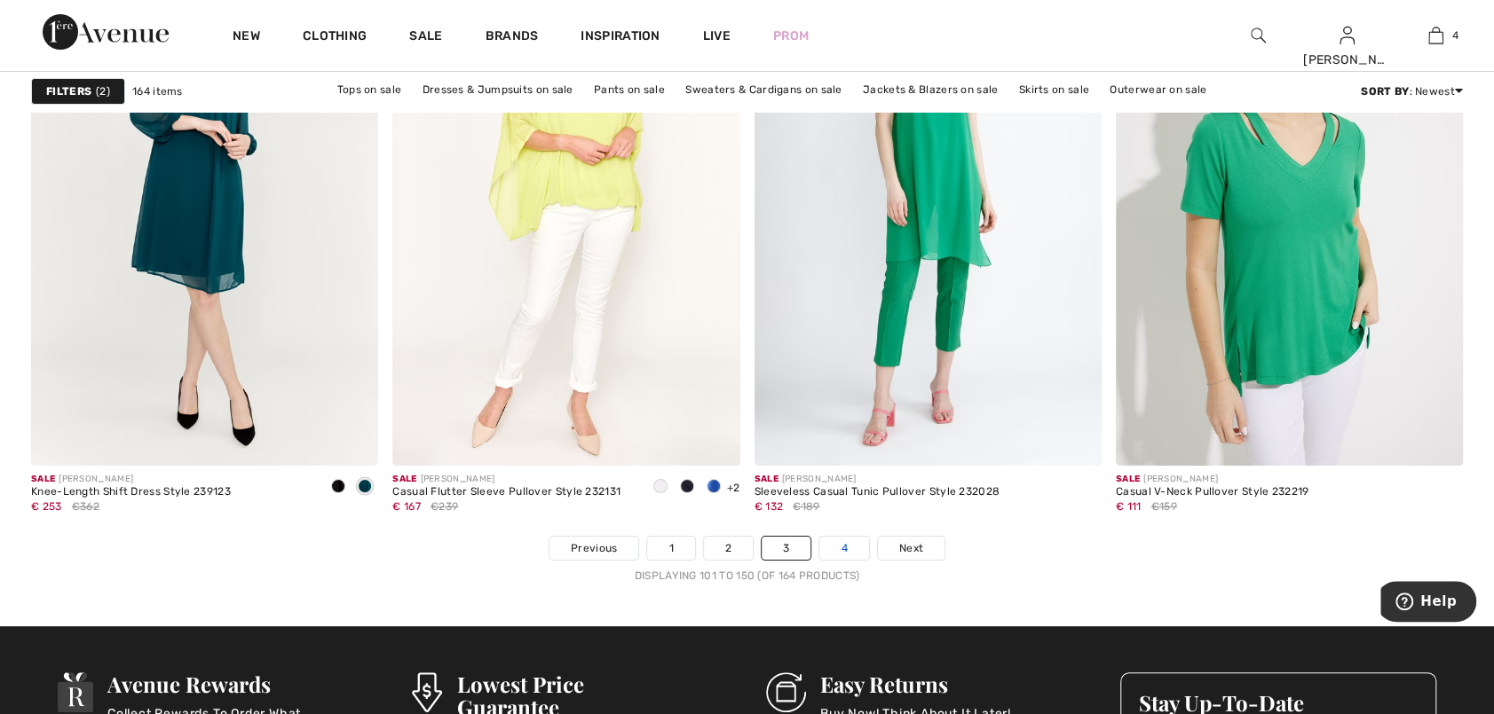
click at [840, 543] on link "4" at bounding box center [843, 548] width 49 height 23
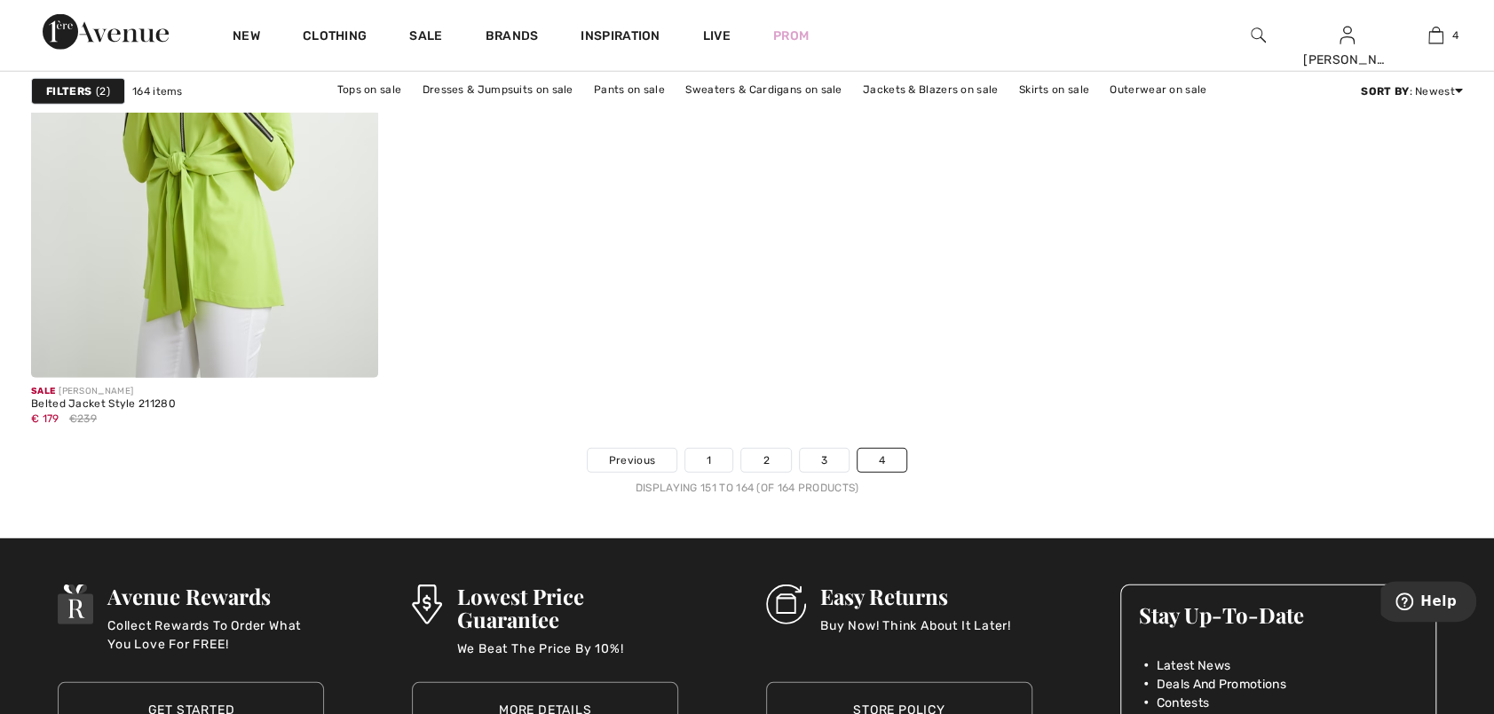
scroll to position [3106, 0]
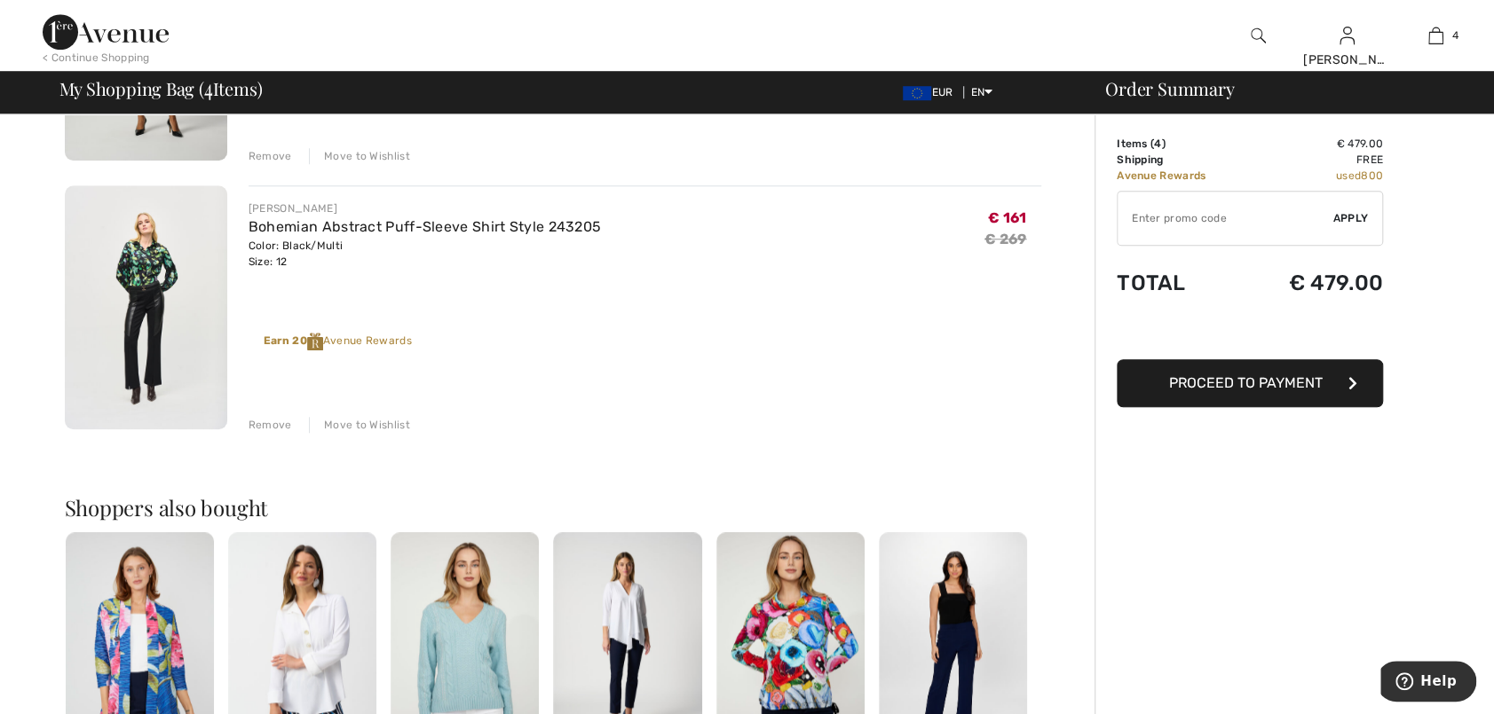
scroll to position [888, 0]
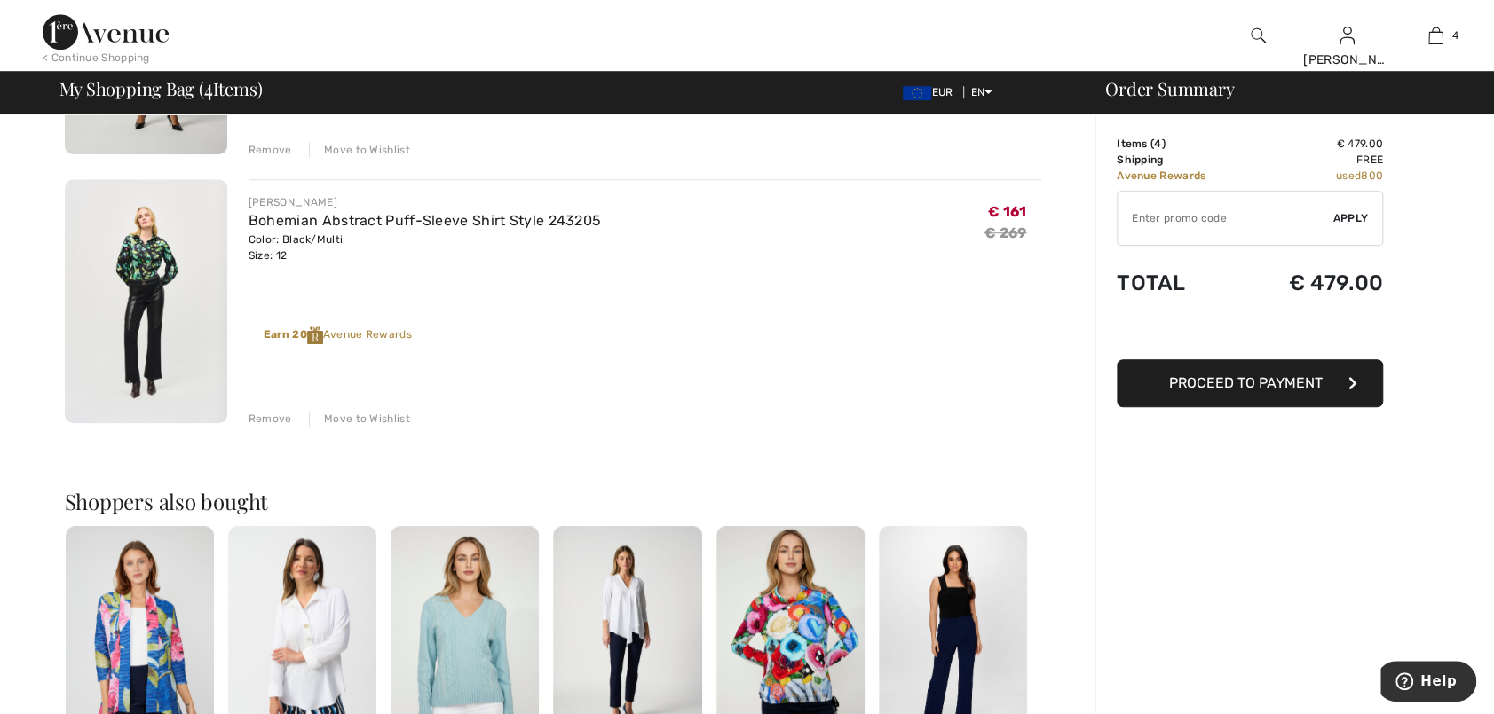
click at [1254, 384] on span "Proceed to Payment" at bounding box center [1246, 383] width 154 height 17
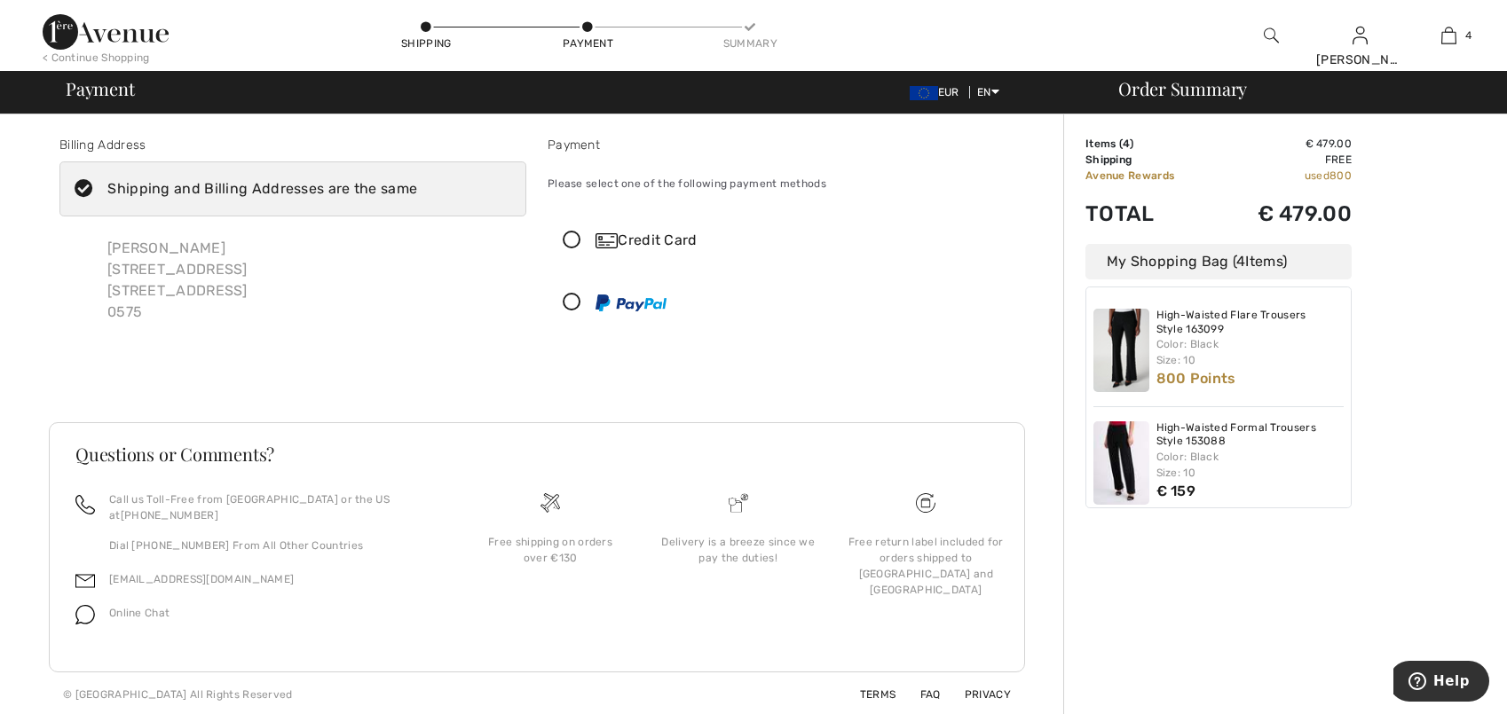
click at [240, 281] on div "[PERSON_NAME][GEOGRAPHIC_DATA][STREET_ADDRESS]" at bounding box center [177, 281] width 169 height 114
click at [85, 191] on icon at bounding box center [83, 189] width 47 height 19
click at [417, 191] on input "Shipping and Billing Addresses are the same" at bounding box center [423, 188] width 12 height 53
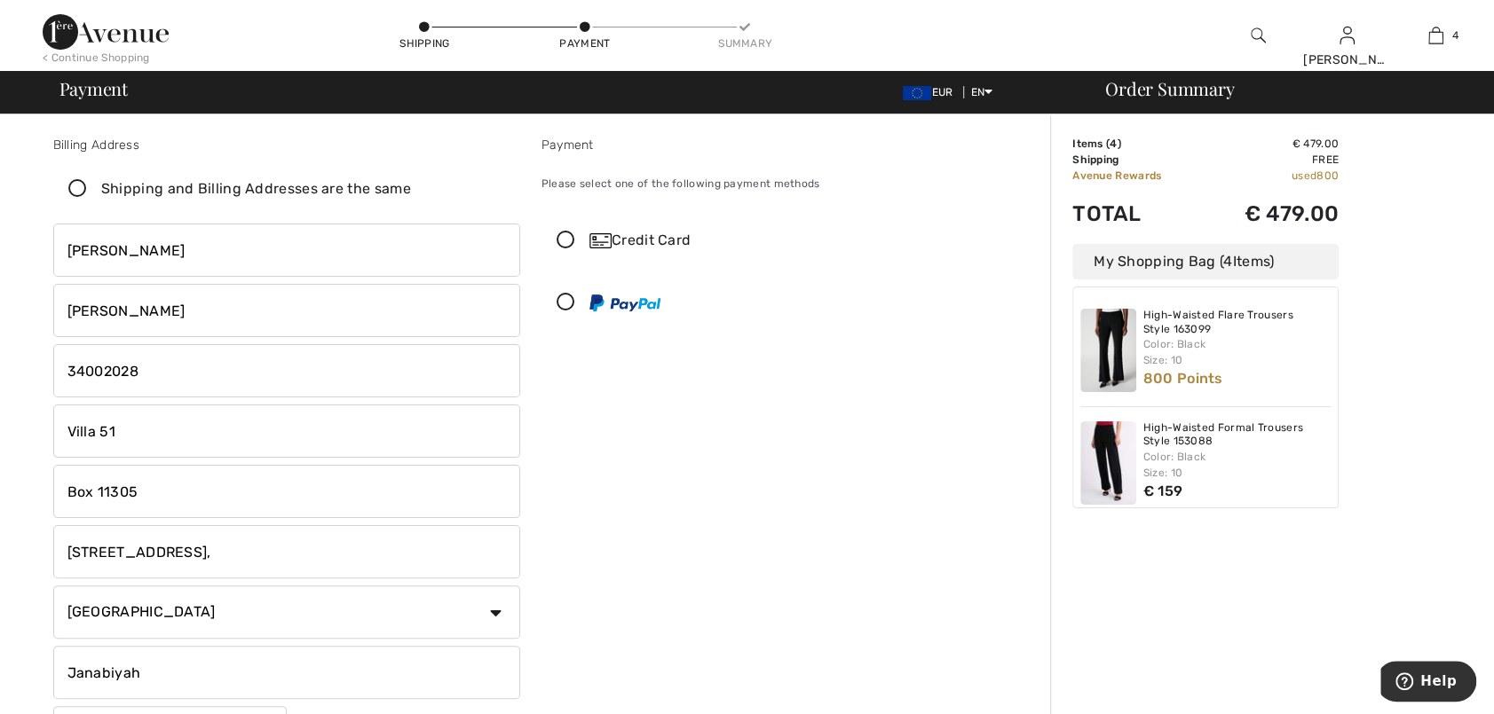
checkbox input "false"
click at [162, 439] on input "Villa 51" at bounding box center [286, 431] width 467 height 53
type input "V"
click at [209, 493] on input "Box 11305" at bounding box center [286, 491] width 467 height 53
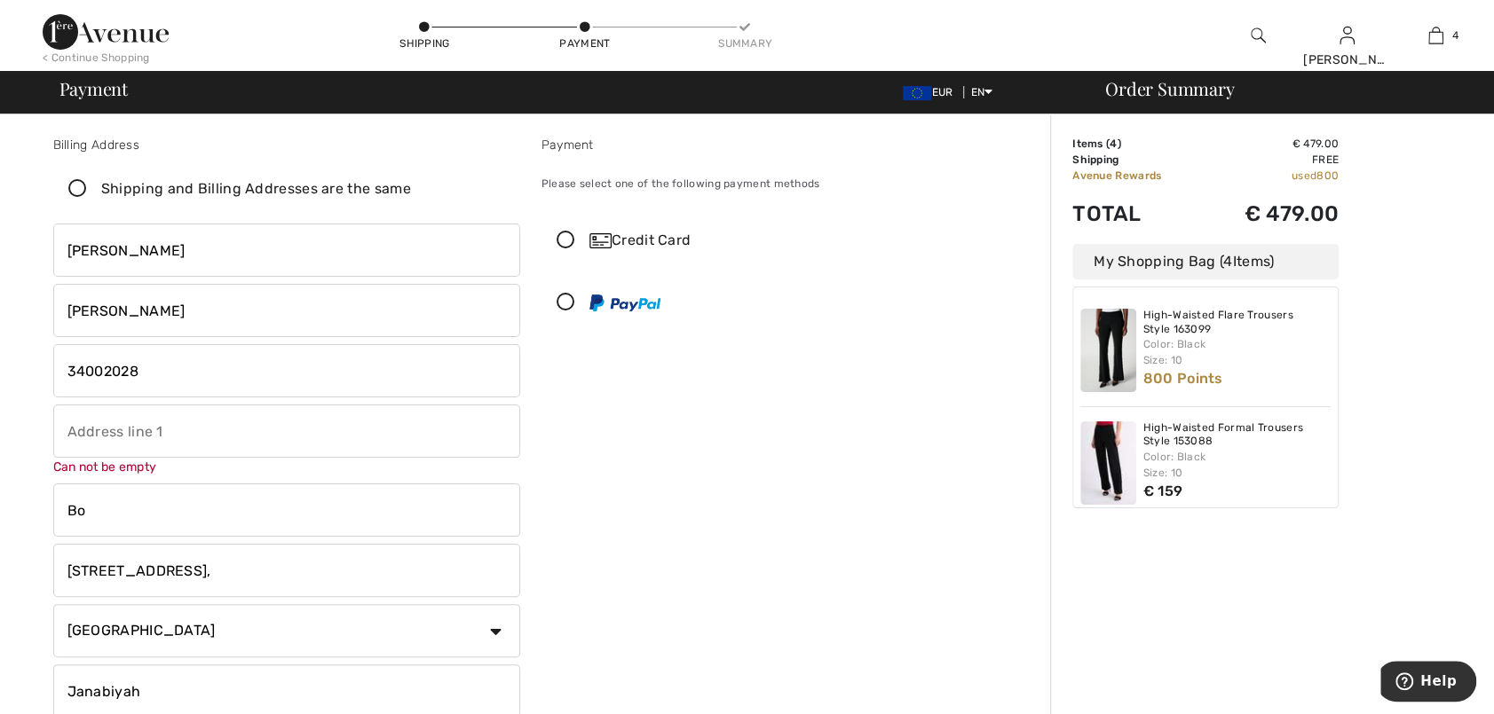
type input "B"
click at [252, 572] on input "[STREET_ADDRESS]" at bounding box center [286, 570] width 467 height 53
type input "R"
click at [185, 686] on input "Janabiyah" at bounding box center [286, 697] width 467 height 53
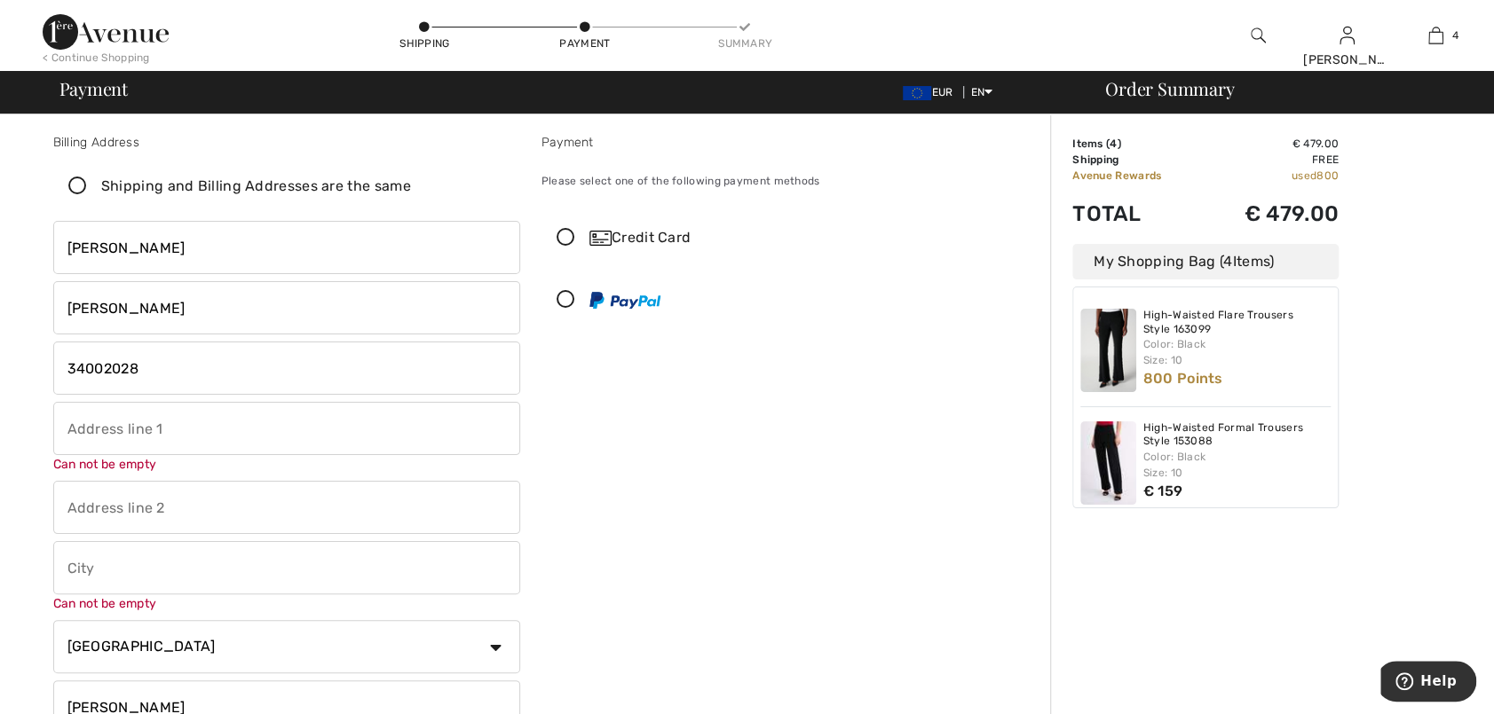
type input "J"
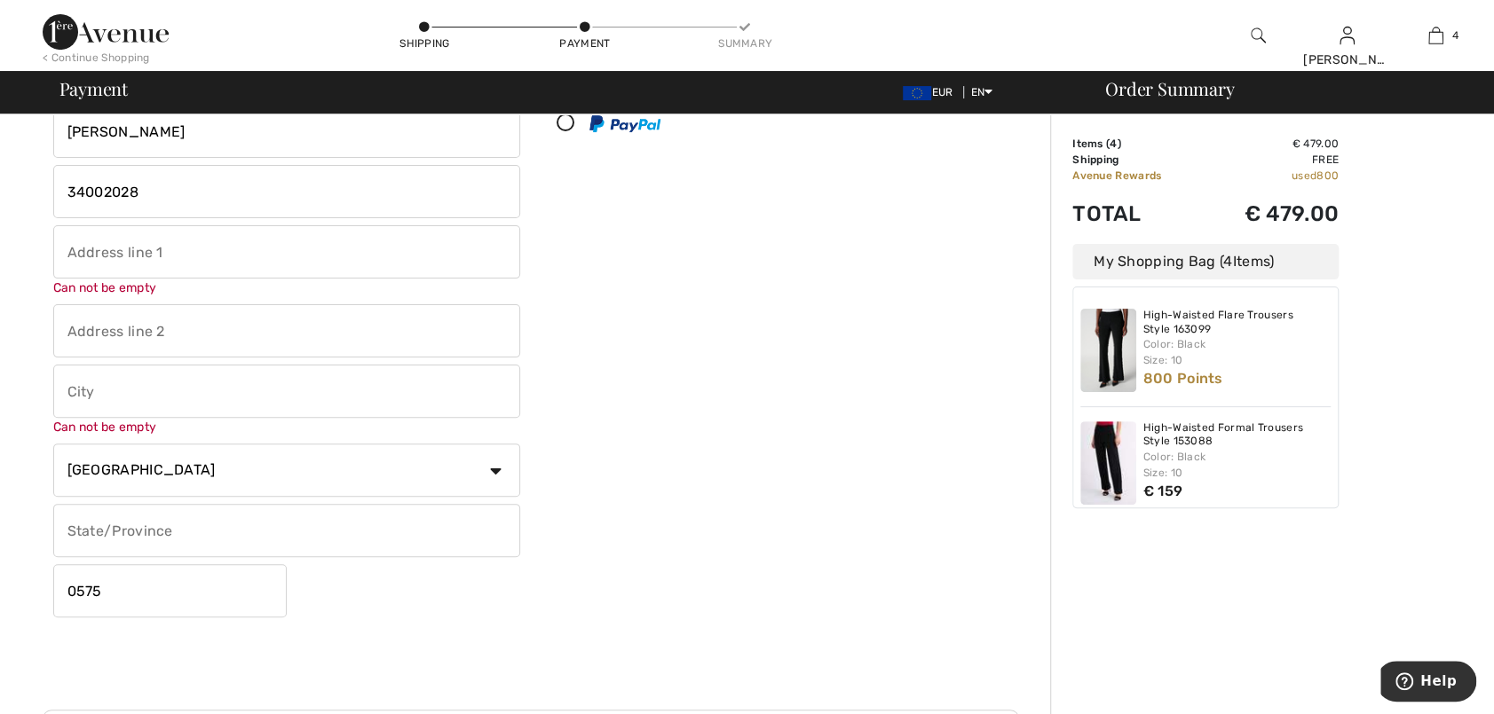
scroll to position [180, 0]
click at [245, 594] on input "0575" at bounding box center [169, 590] width 233 height 53
type input "0"
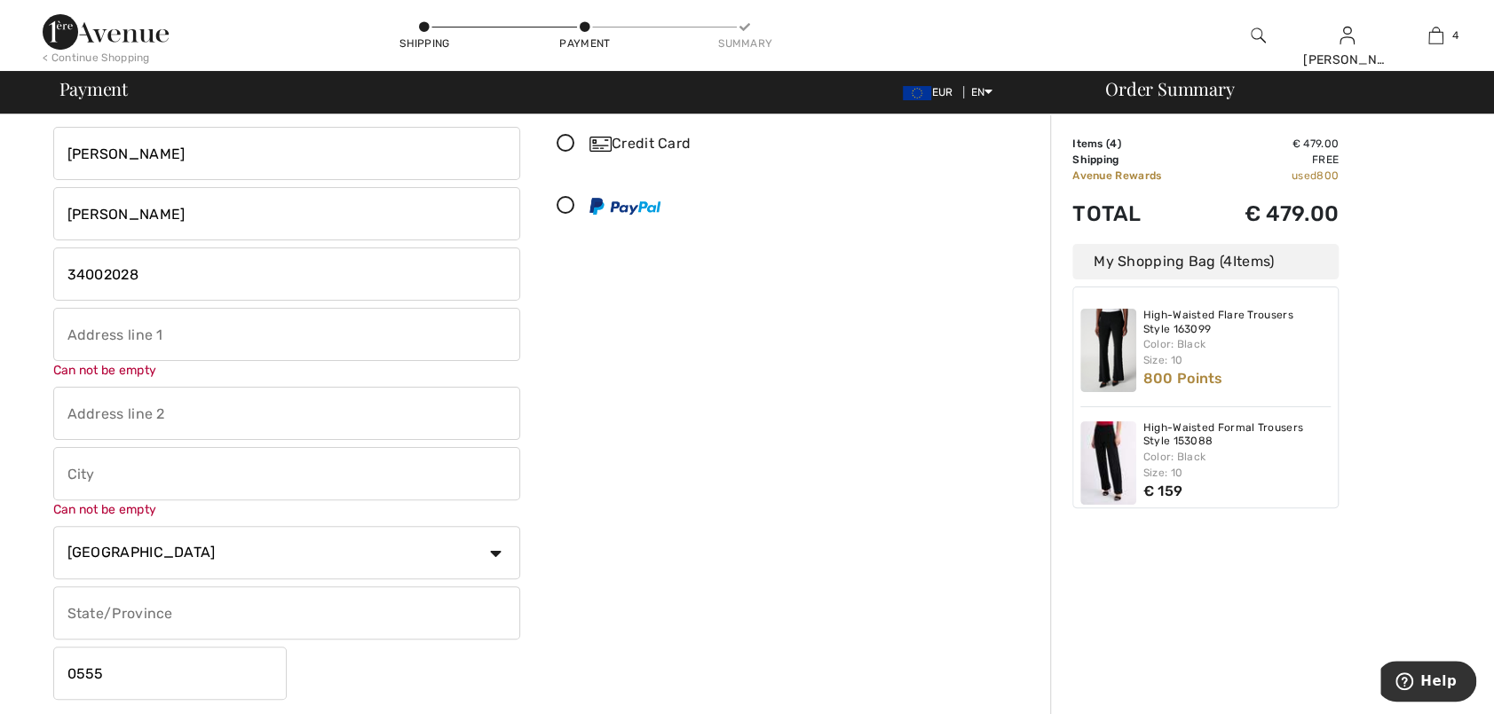
scroll to position [91, 0]
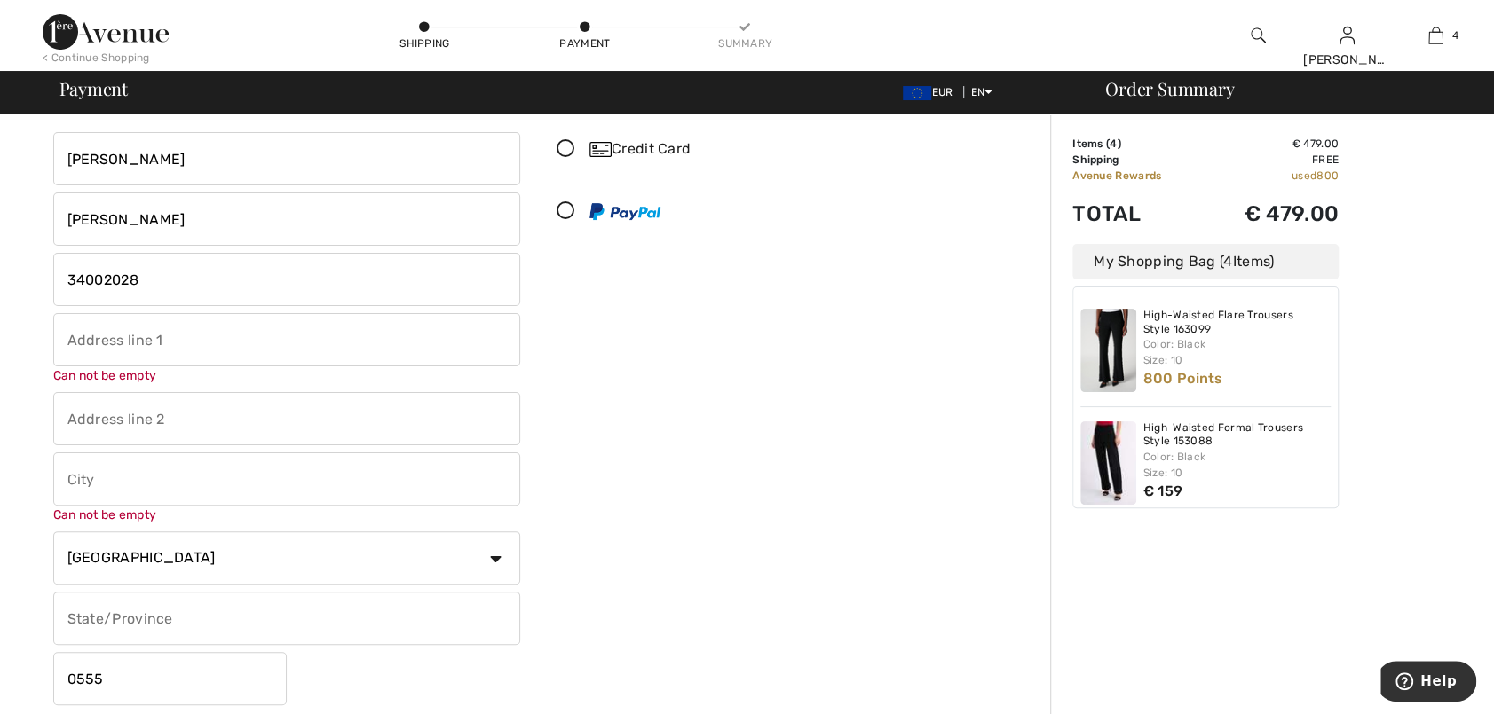
type input "0555"
click at [160, 345] on input "text" at bounding box center [286, 339] width 467 height 53
type input "Atlanta Garden III, Villa 13"
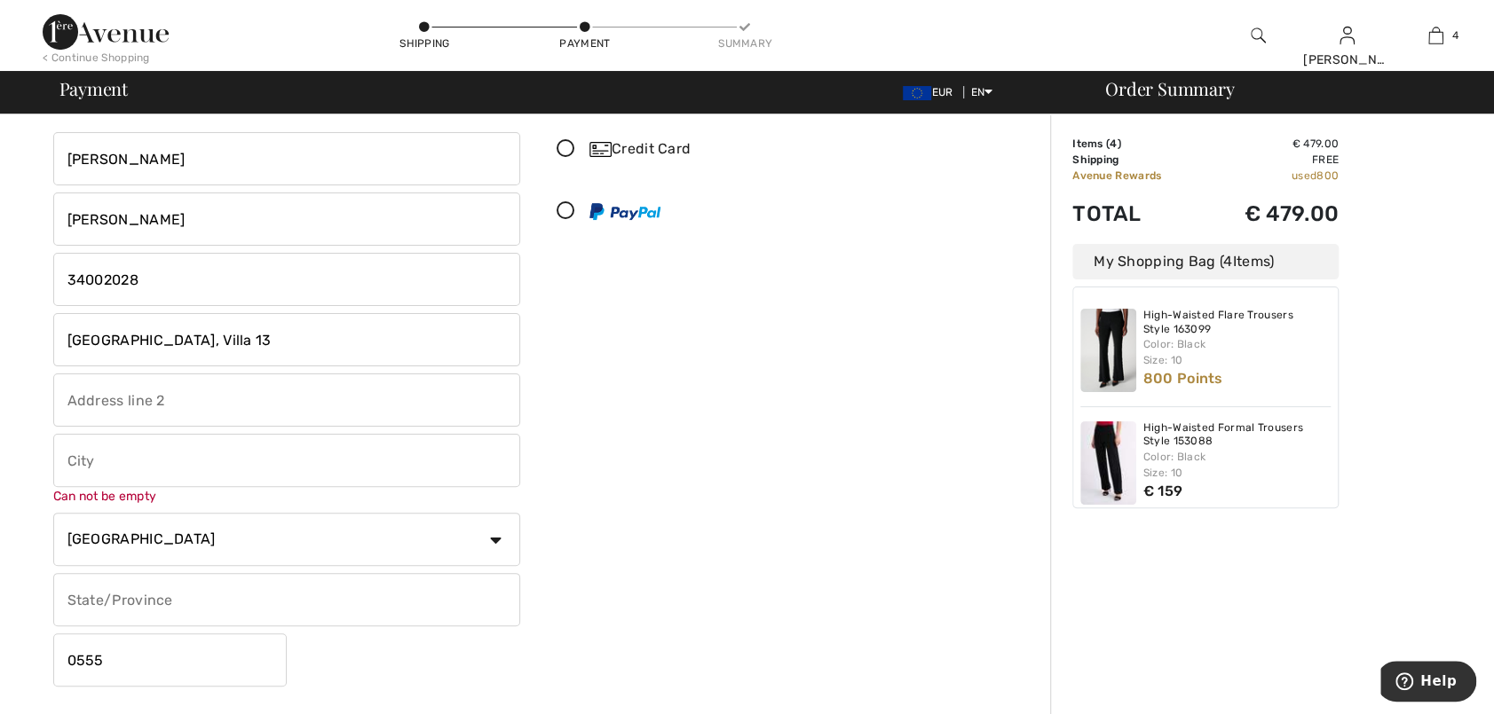
click at [213, 405] on input "text" at bounding box center [286, 400] width 467 height 53
type input "Gate 2281"
click at [133, 469] on input "text" at bounding box center [286, 460] width 467 height 53
type input "Budaiya"
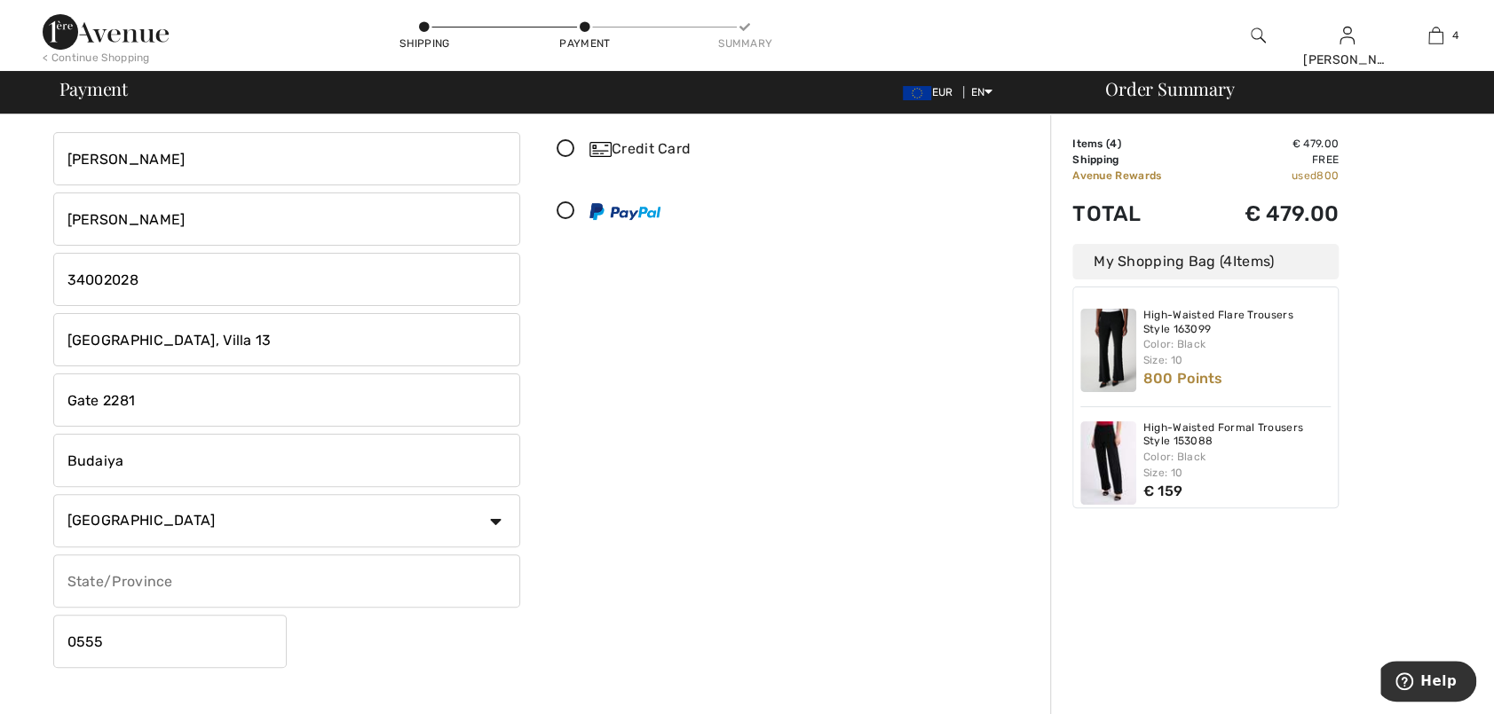
click at [69, 399] on input "Gate 2281" at bounding box center [286, 400] width 467 height 53
type input "Road 5555, Gate 2281"
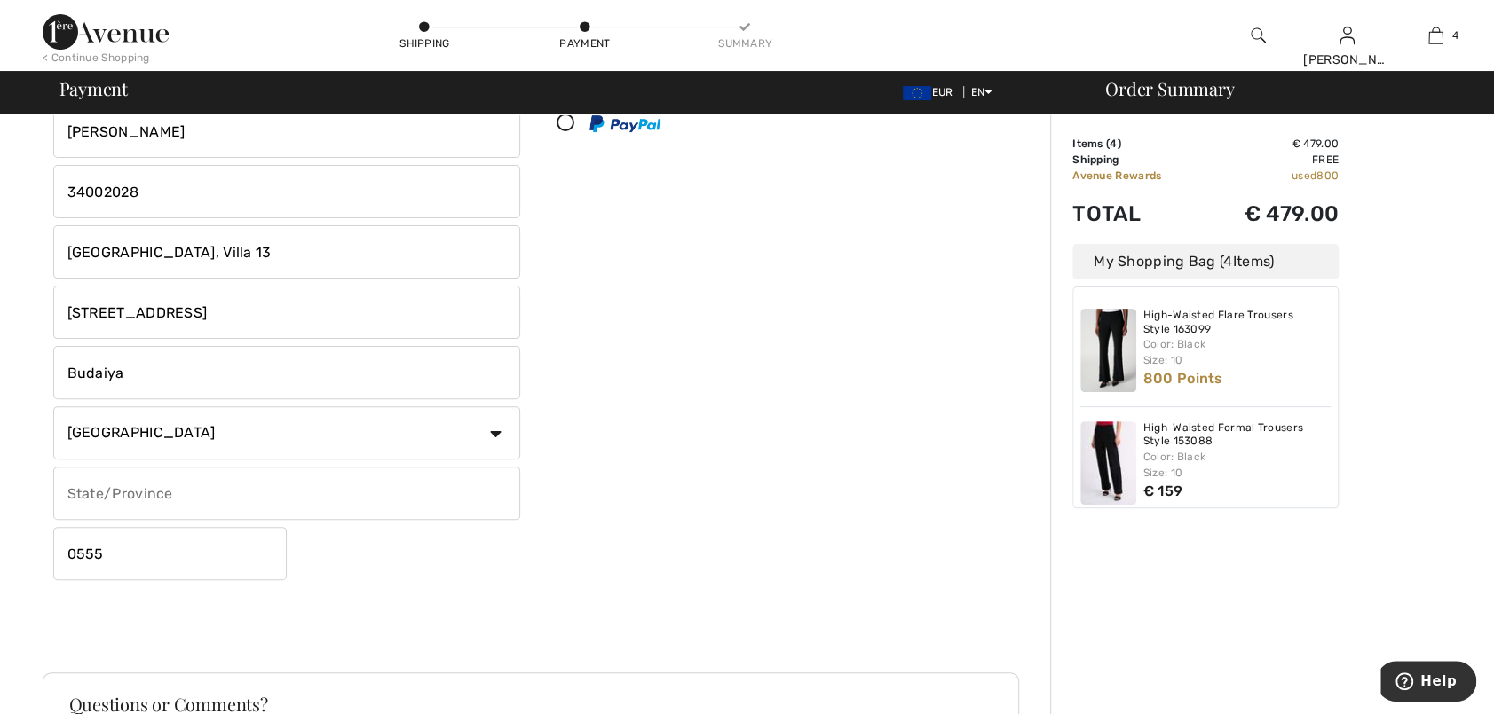
scroll to position [180, 0]
click at [279, 478] on input "text" at bounding box center [286, 492] width 467 height 53
type input "Northern Governate"
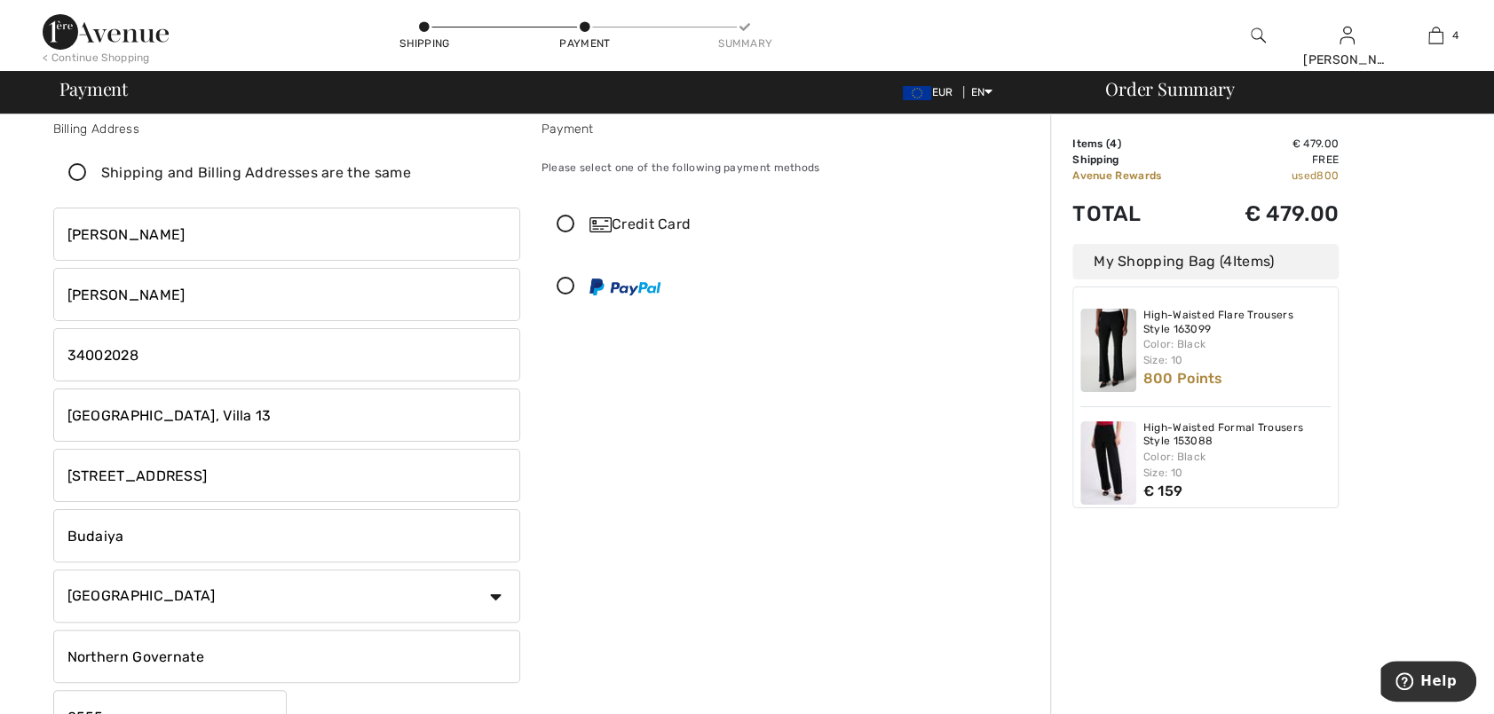
scroll to position [0, 0]
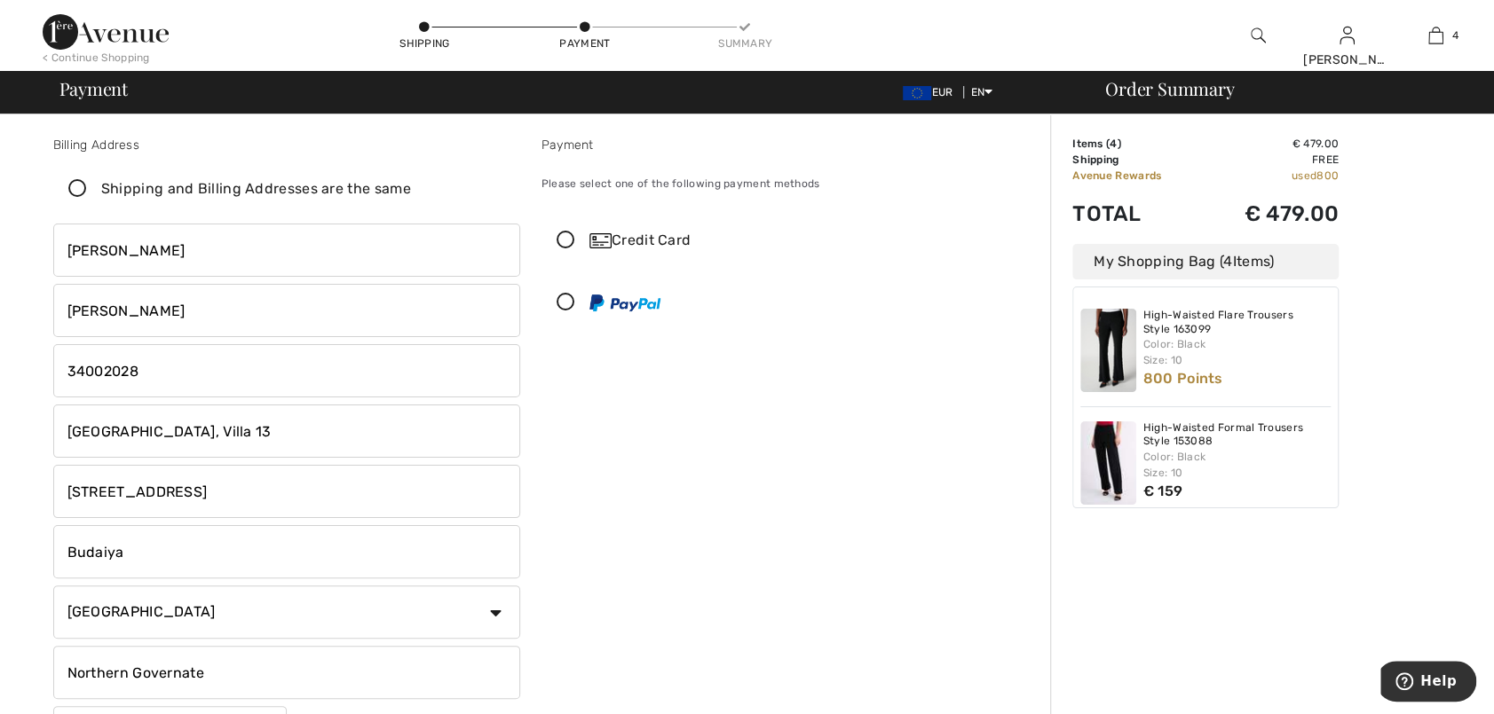
click at [565, 239] on icon at bounding box center [565, 241] width 47 height 19
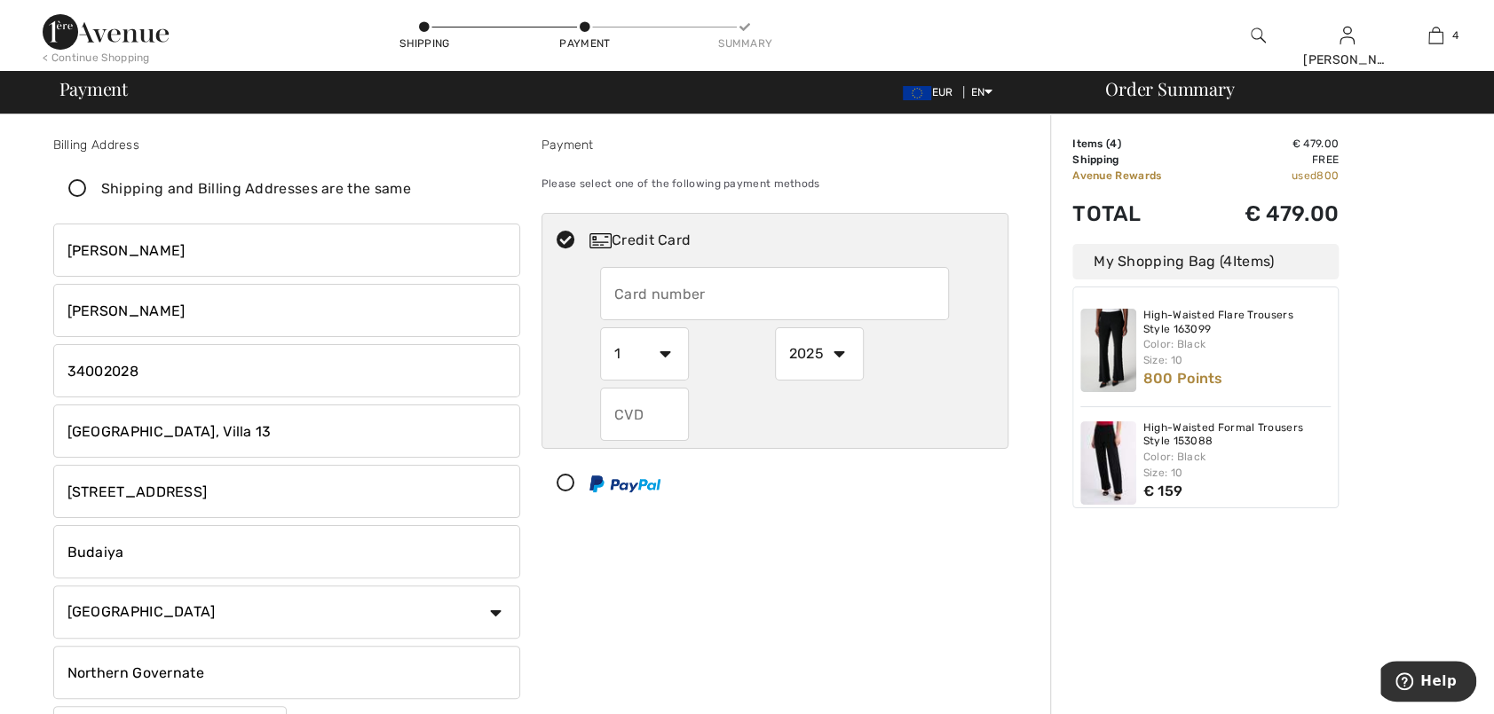
click at [651, 285] on input "text" at bounding box center [774, 293] width 349 height 53
select select "US"
select select "NY"
type input "5324464338702521"
select select "11"
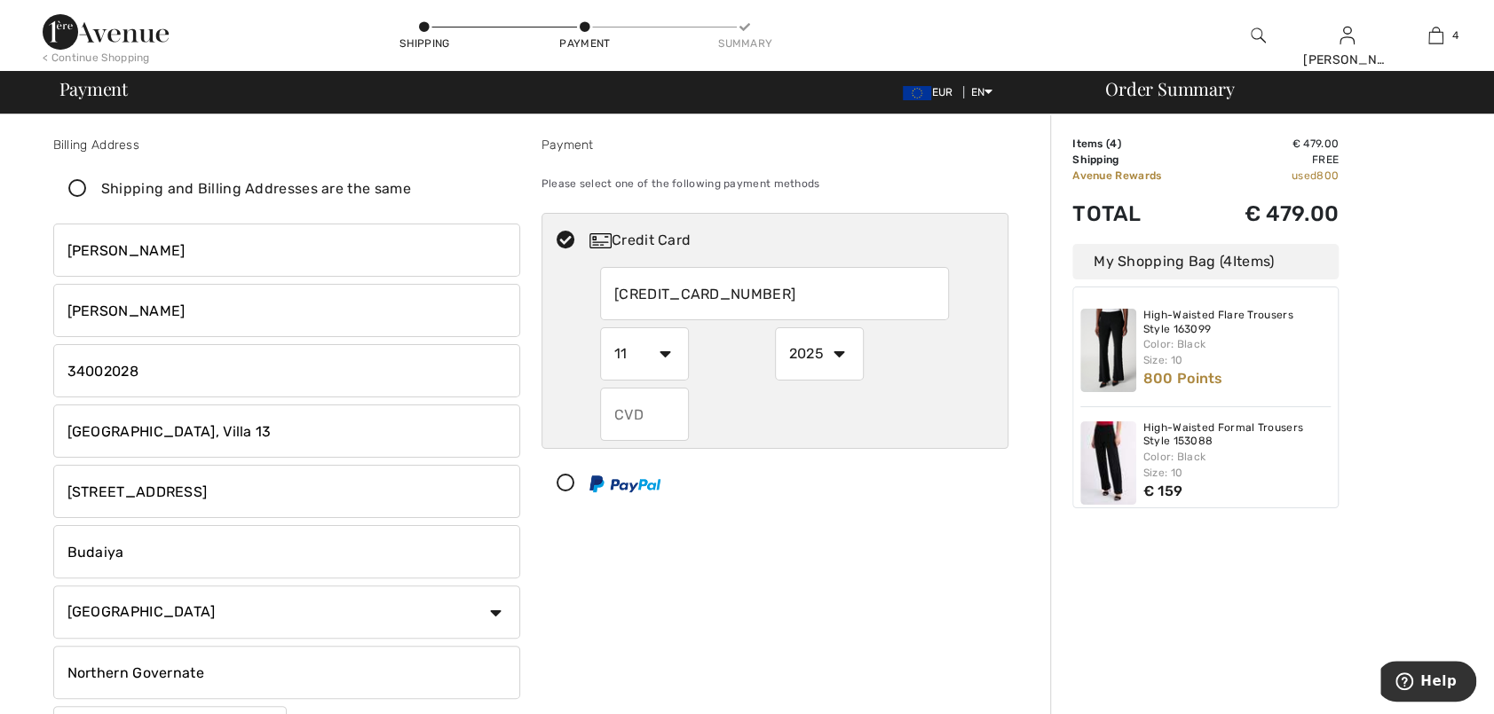
select select "2027"
type input "146"
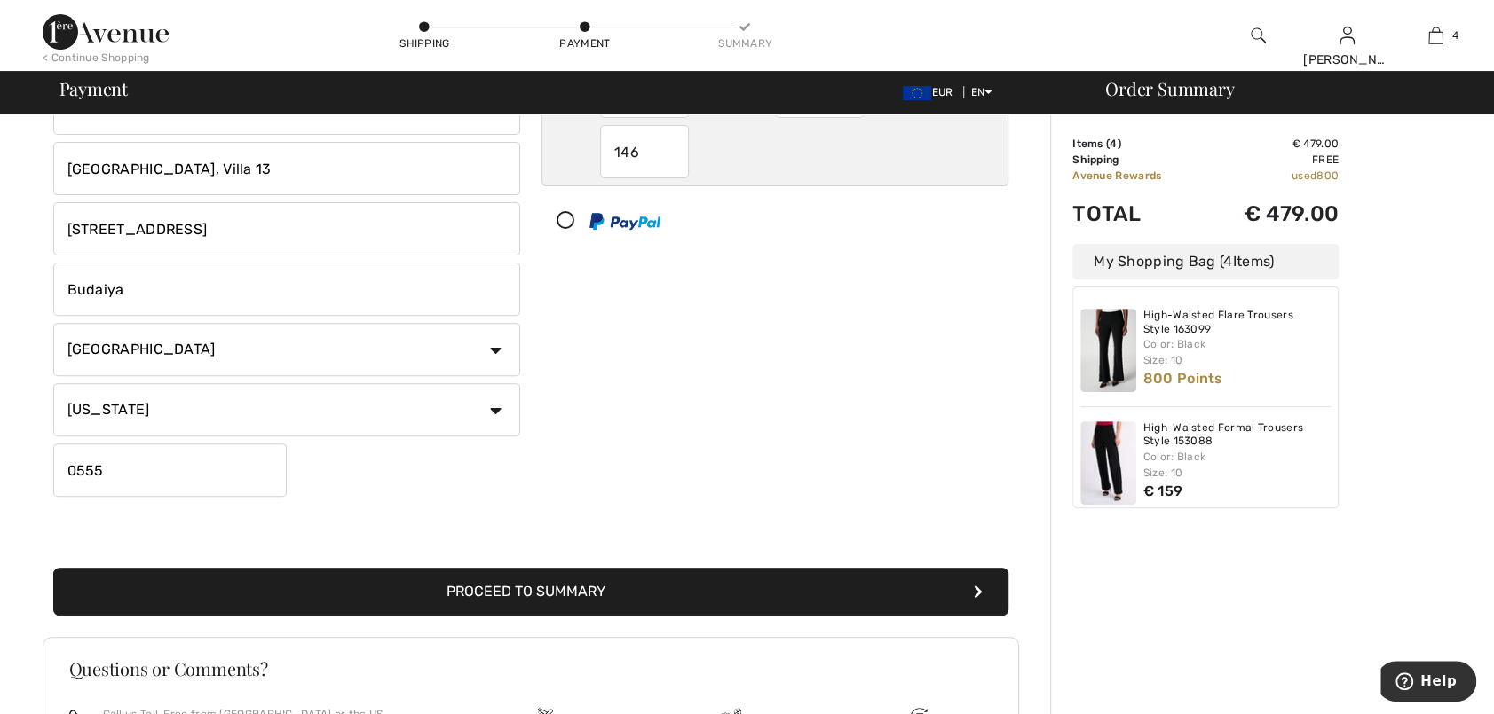
scroll to position [266, 0]
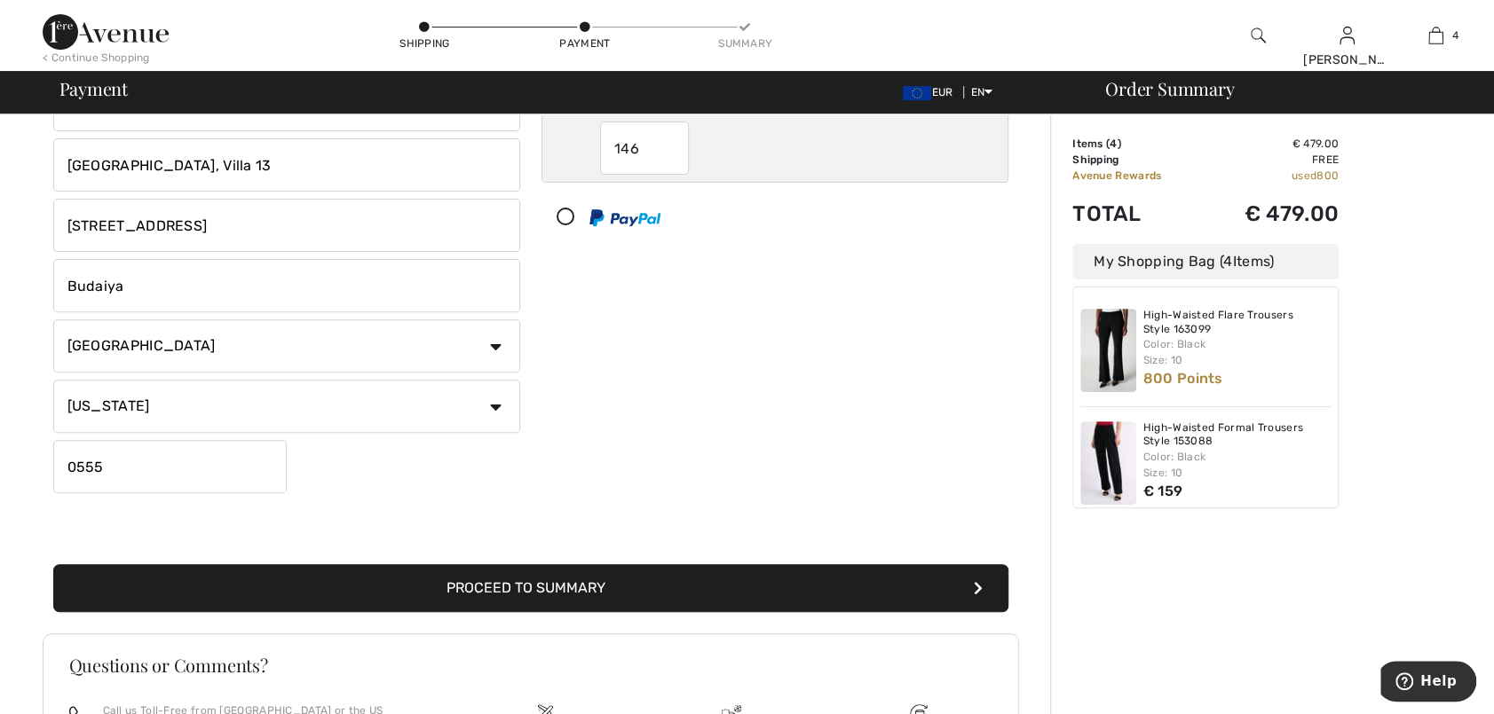
click at [493, 402] on select "State/Province Alabama Alaska American Samoa Arizona Arkansas California Colora…" at bounding box center [286, 406] width 467 height 53
click at [661, 399] on div "Payment Please select one of the following payment methods Credit Card 53244643…" at bounding box center [775, 185] width 488 height 631
click at [491, 343] on select "Country Canada United States Afghanistan Aland Islands Albania Algeria American…" at bounding box center [286, 346] width 467 height 53
select select "BH"
click at [53, 320] on select "Country Canada United States Afghanistan Aland Islands Albania Algeria American…" at bounding box center [286, 346] width 467 height 53
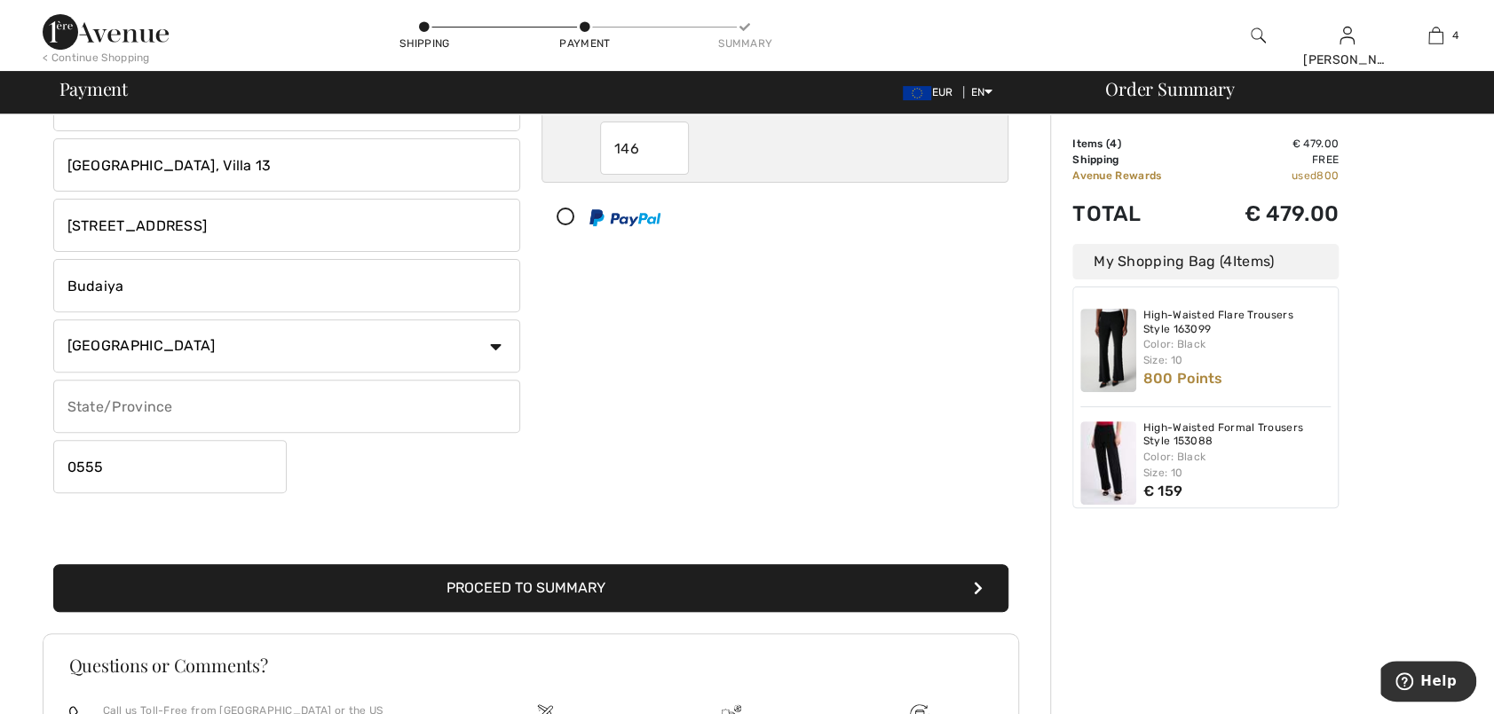
click at [142, 404] on input "text" at bounding box center [286, 406] width 467 height 53
type input "Northern Governate"
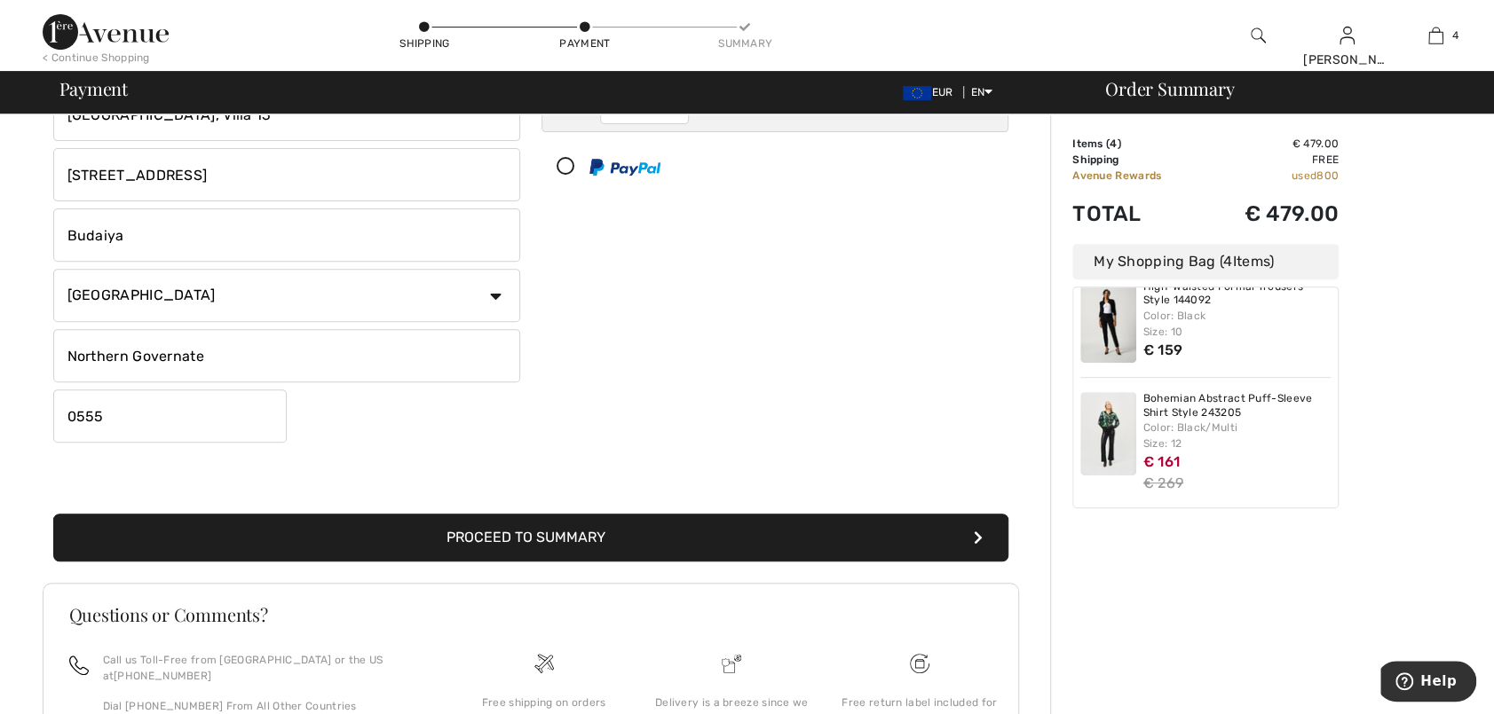
scroll to position [355, 0]
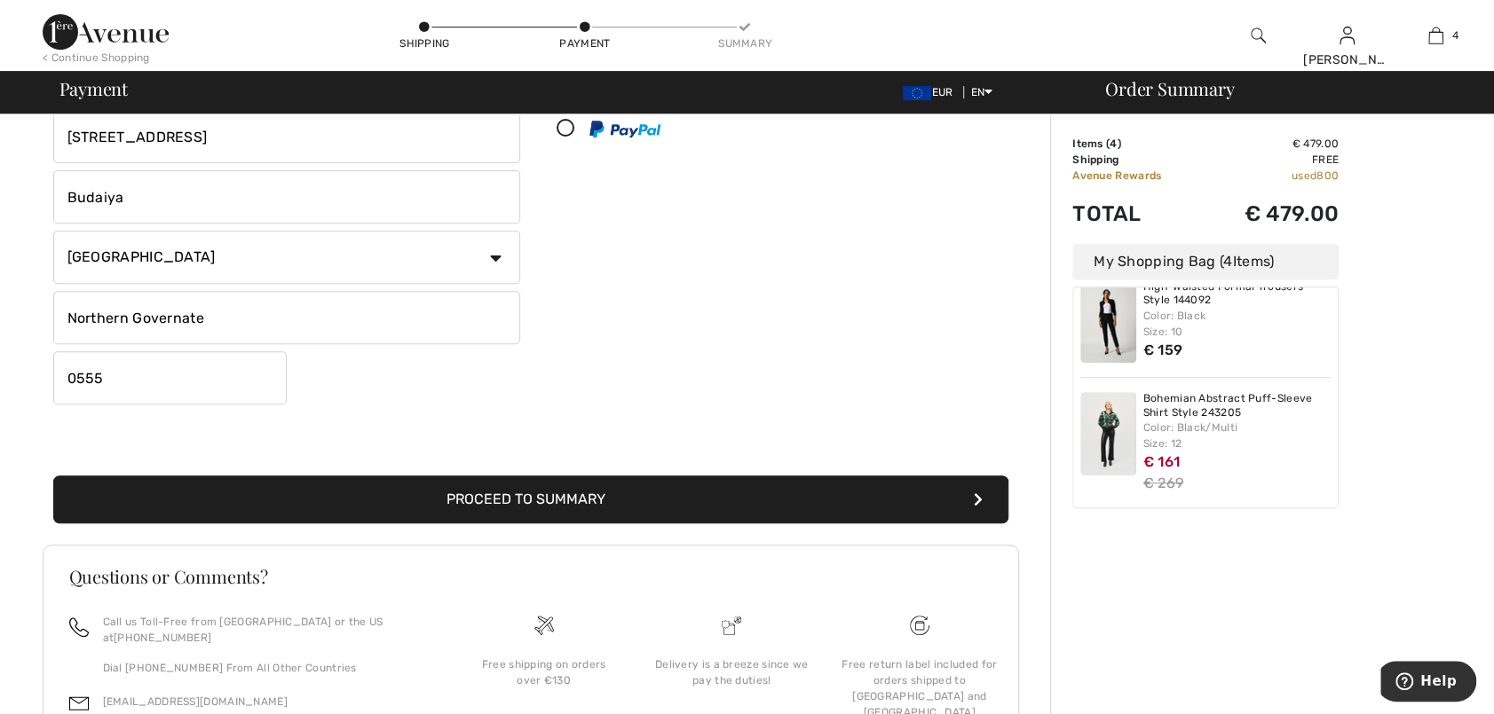
click at [523, 501] on button "Proceed to Summary" at bounding box center [530, 500] width 955 height 48
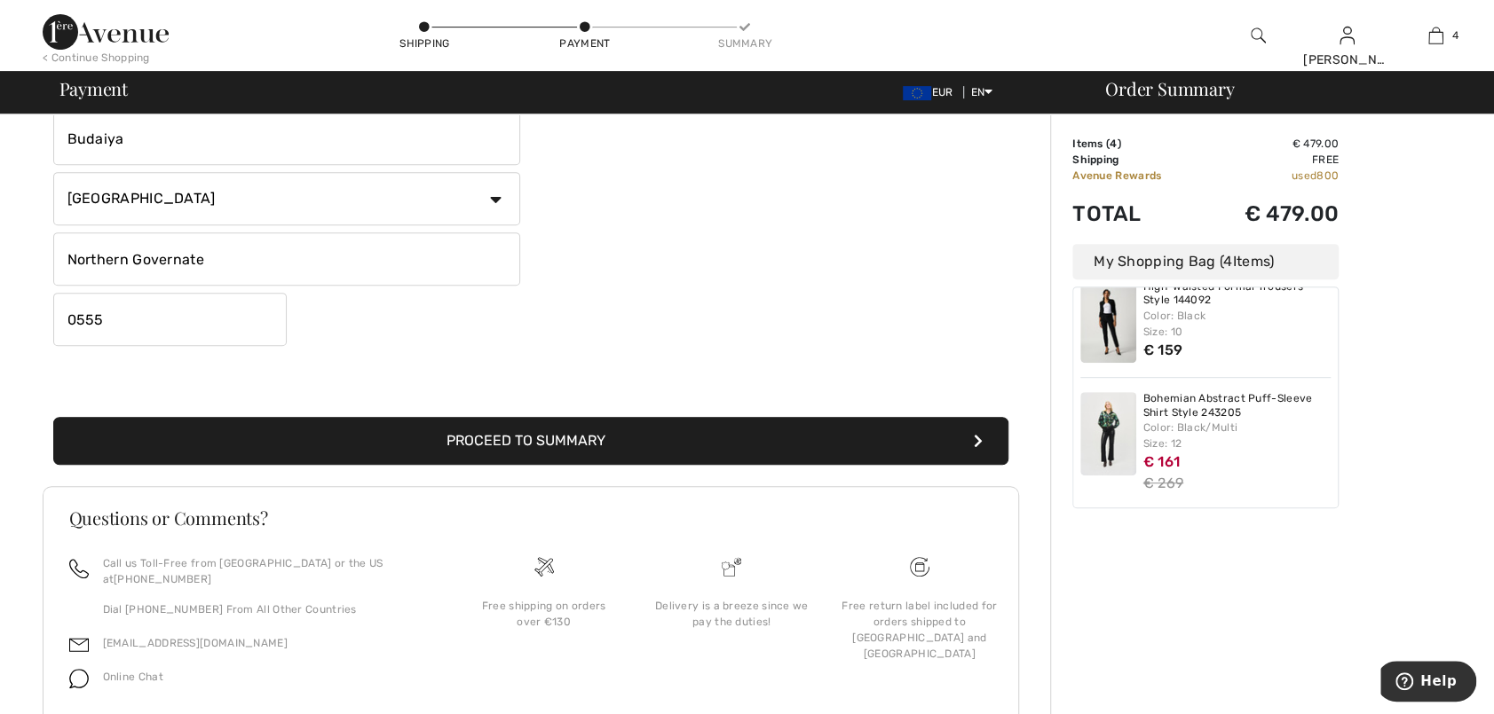
scroll to position [444, 0]
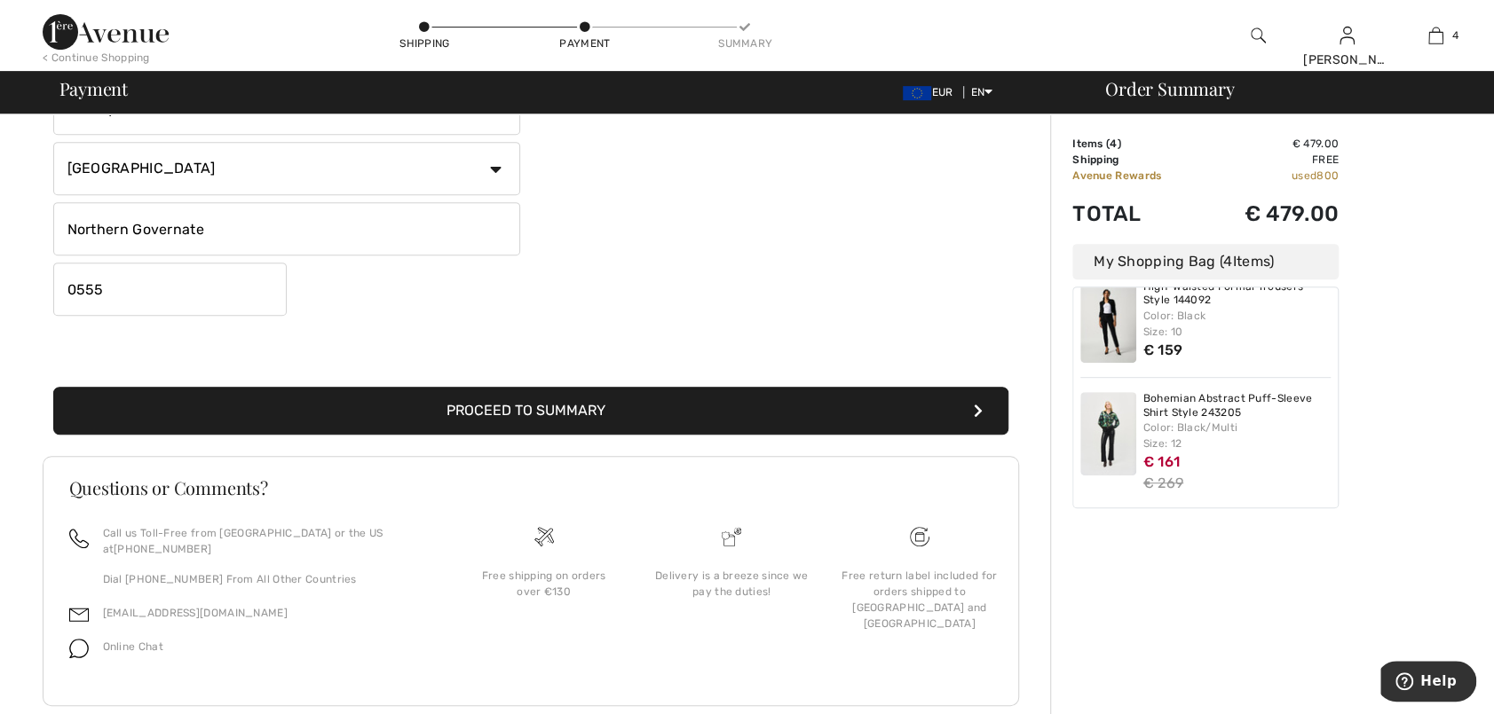
click at [550, 413] on button "Proceed to Summary" at bounding box center [530, 411] width 955 height 48
click at [974, 409] on icon "submit" at bounding box center [978, 411] width 9 height 14
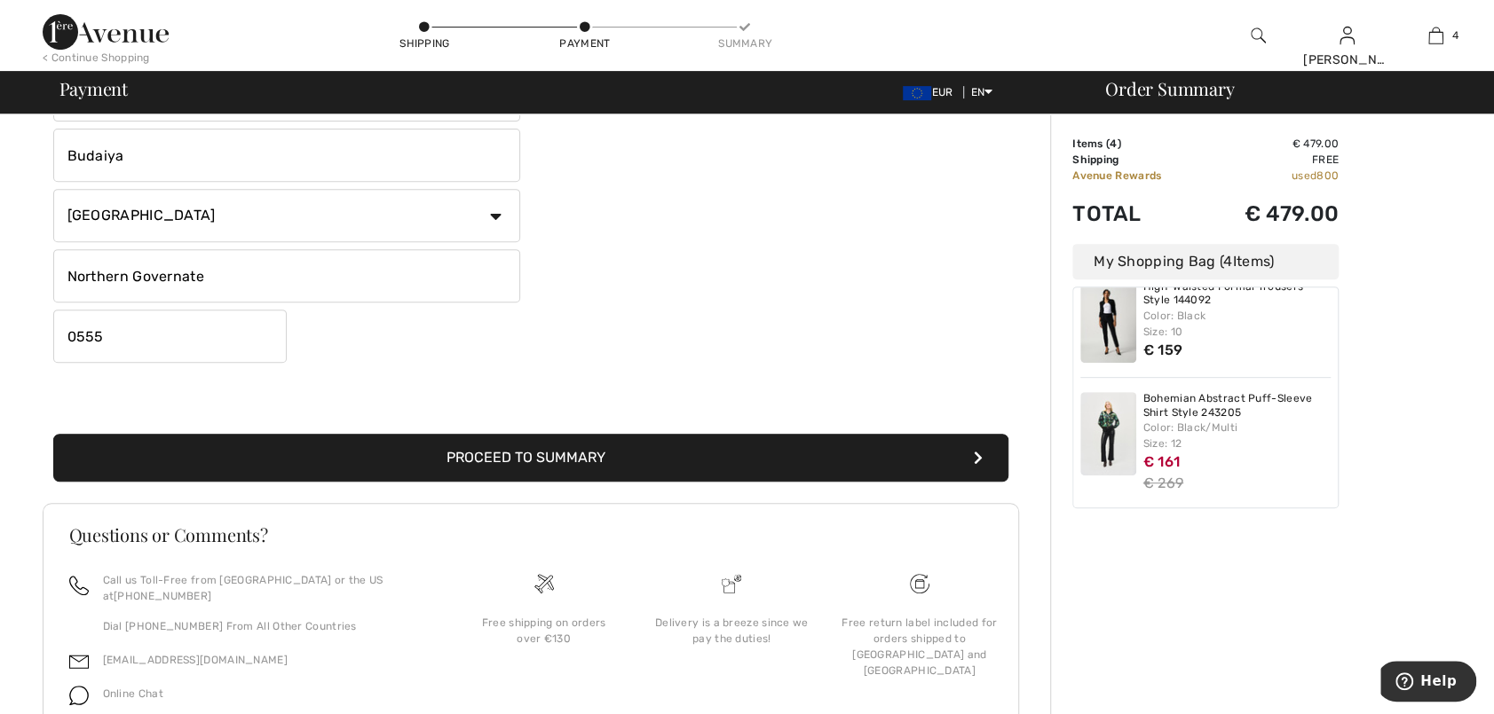
scroll to position [462, 0]
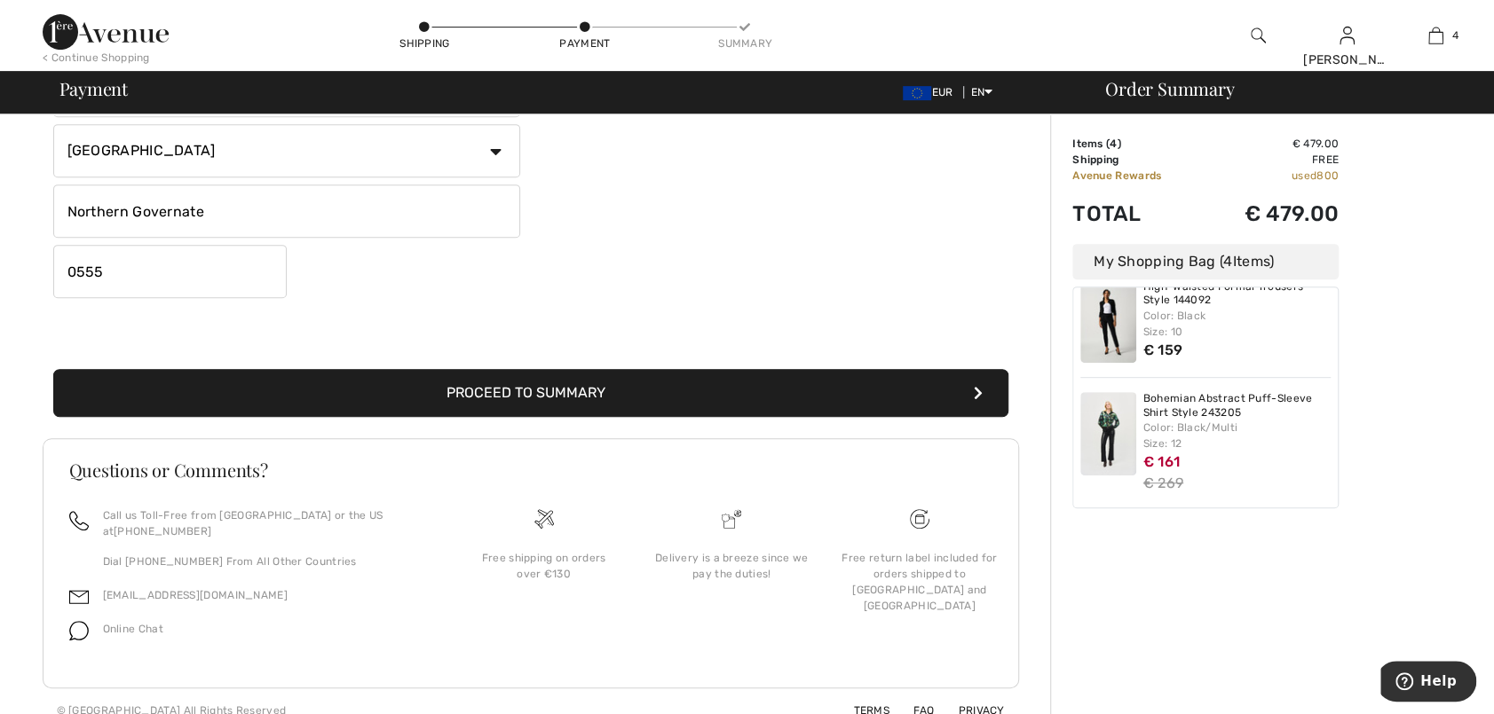
click at [978, 395] on icon "submit" at bounding box center [978, 393] width 9 height 14
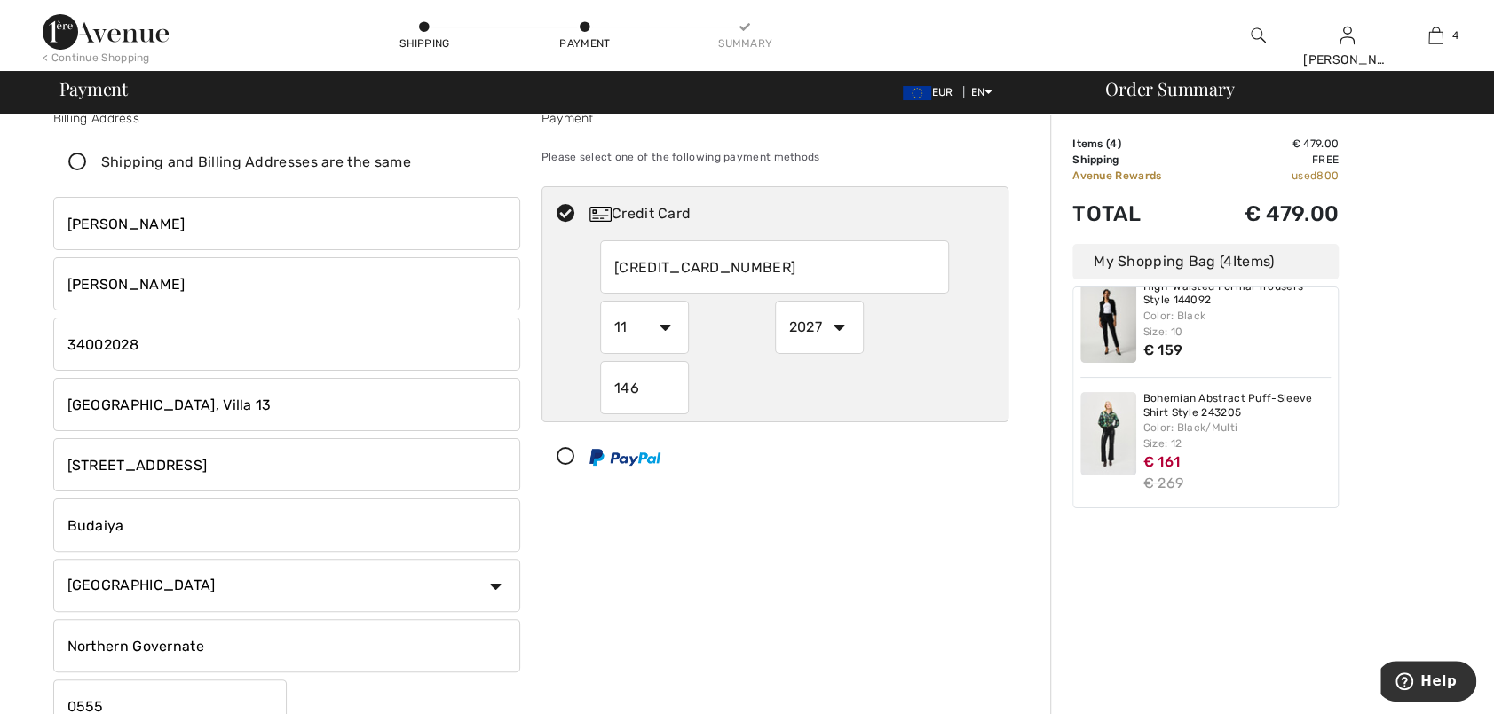
scroll to position [18, 0]
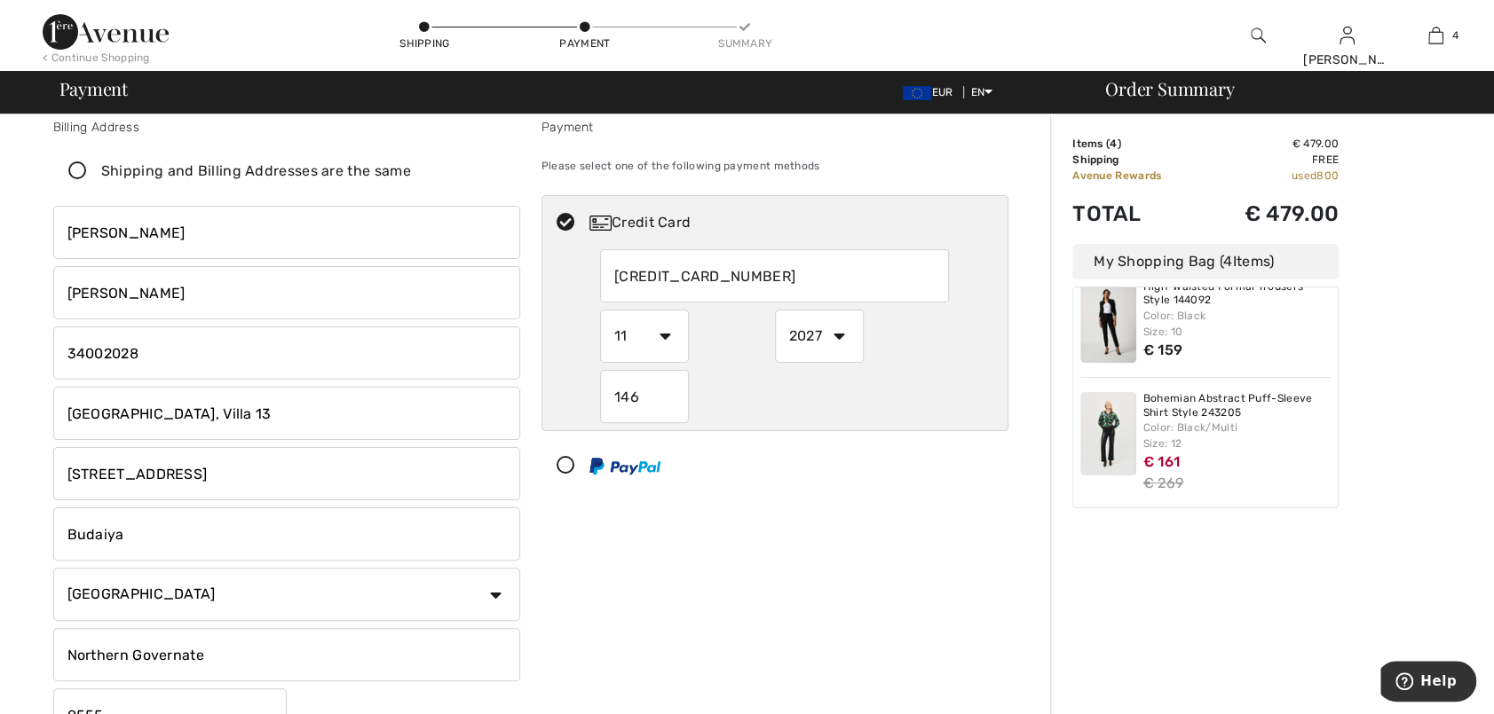
drag, startPoint x: 67, startPoint y: 232, endPoint x: 76, endPoint y: 230, distance: 9.1
click at [67, 232] on input "[PERSON_NAME]" at bounding box center [286, 232] width 467 height 53
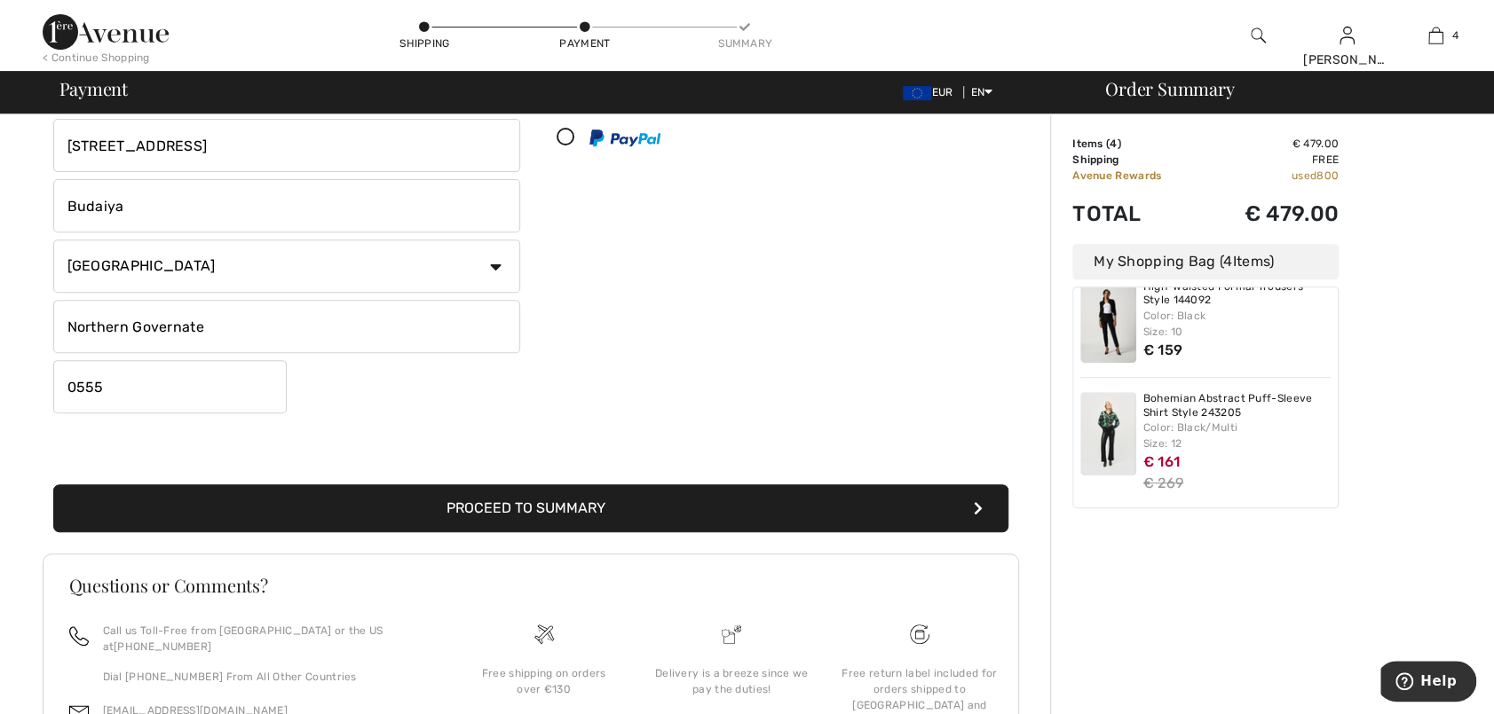
scroll to position [373, 0]
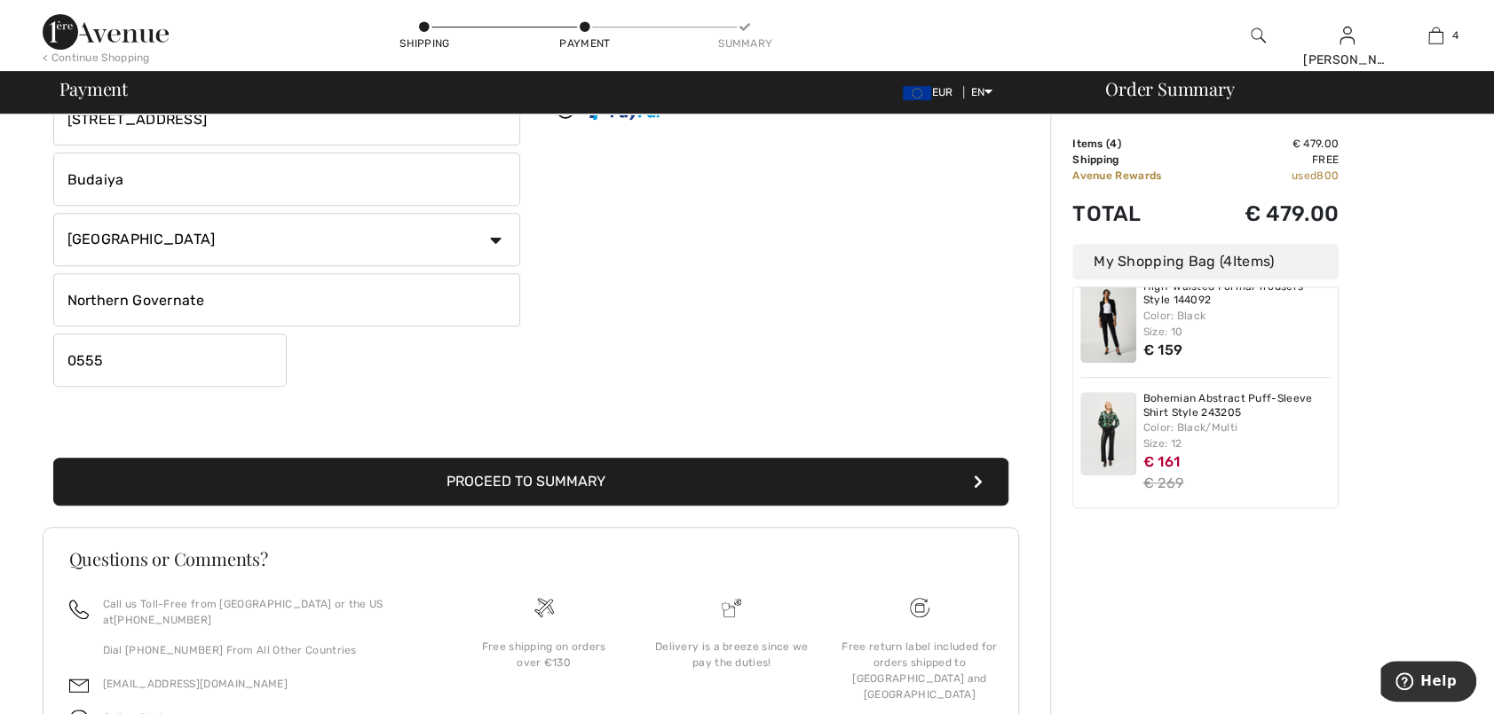
type input "Dr. Greer"
click at [717, 492] on button "Proceed to Summary" at bounding box center [530, 482] width 955 height 48
click at [980, 479] on icon "submit" at bounding box center [978, 482] width 9 height 14
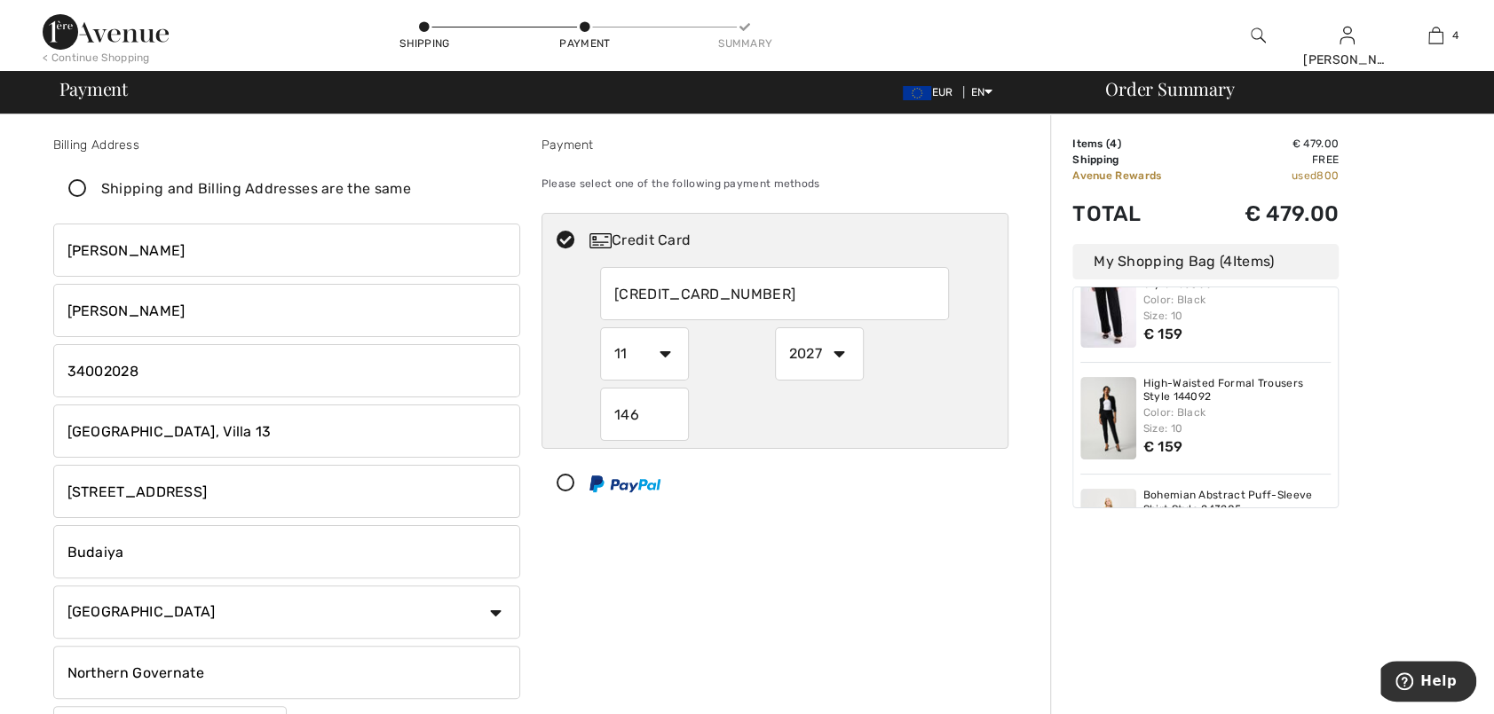
scroll to position [0, 0]
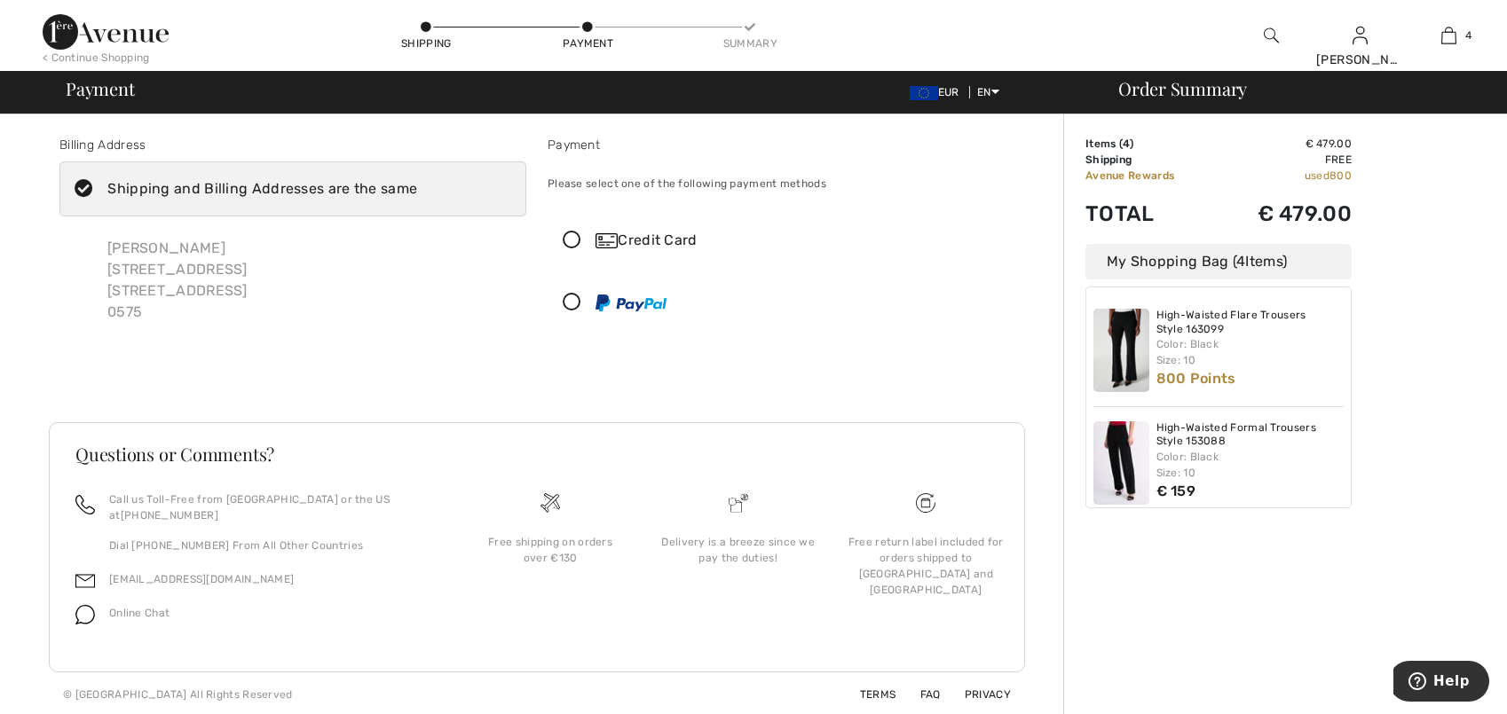
click at [77, 184] on icon at bounding box center [83, 189] width 47 height 19
click at [417, 184] on input "Shipping and Billing Addresses are the same" at bounding box center [423, 188] width 12 height 53
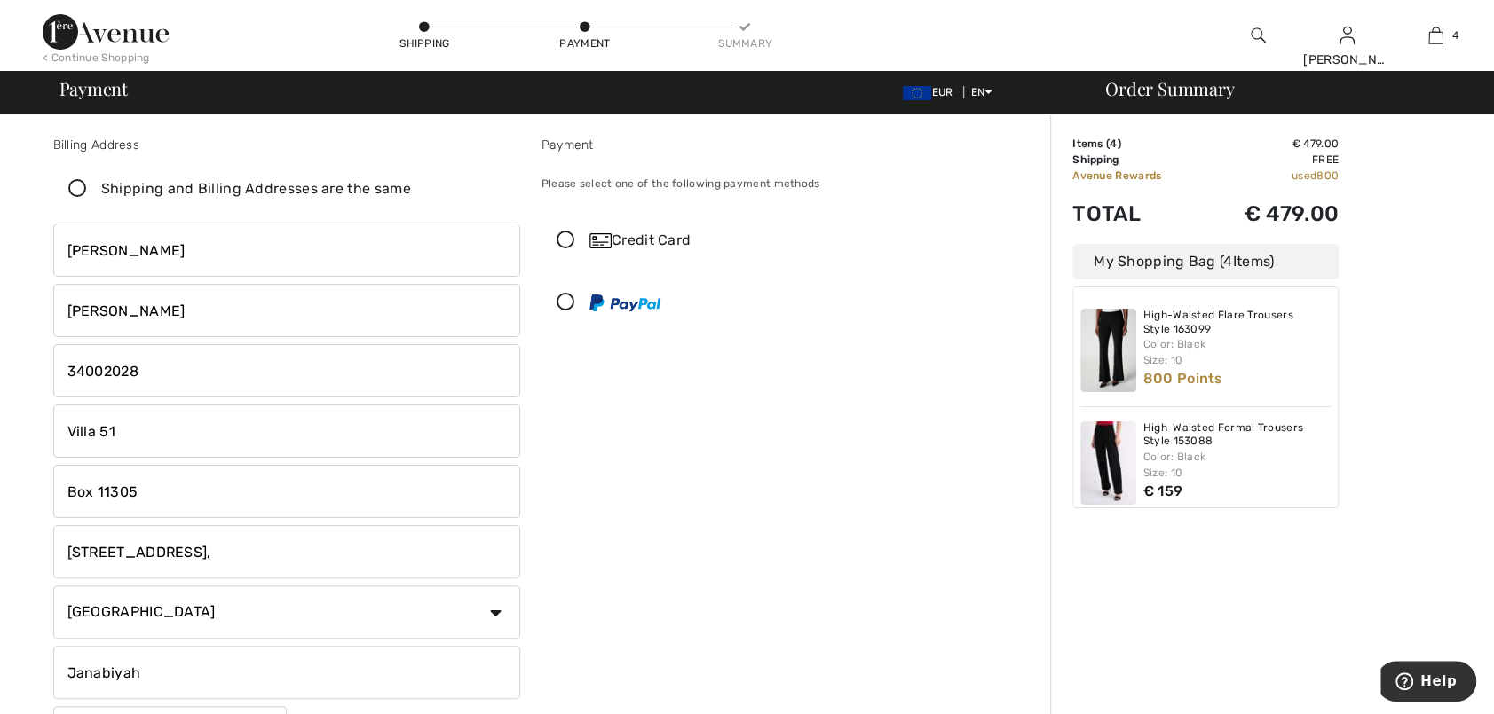
checkbox input "false"
drag, startPoint x: 193, startPoint y: 425, endPoint x: 85, endPoint y: 430, distance: 108.4
click at [91, 430] on input "Villa 51" at bounding box center [286, 431] width 467 height 53
click at [64, 429] on input "Via 51ll" at bounding box center [286, 431] width 467 height 53
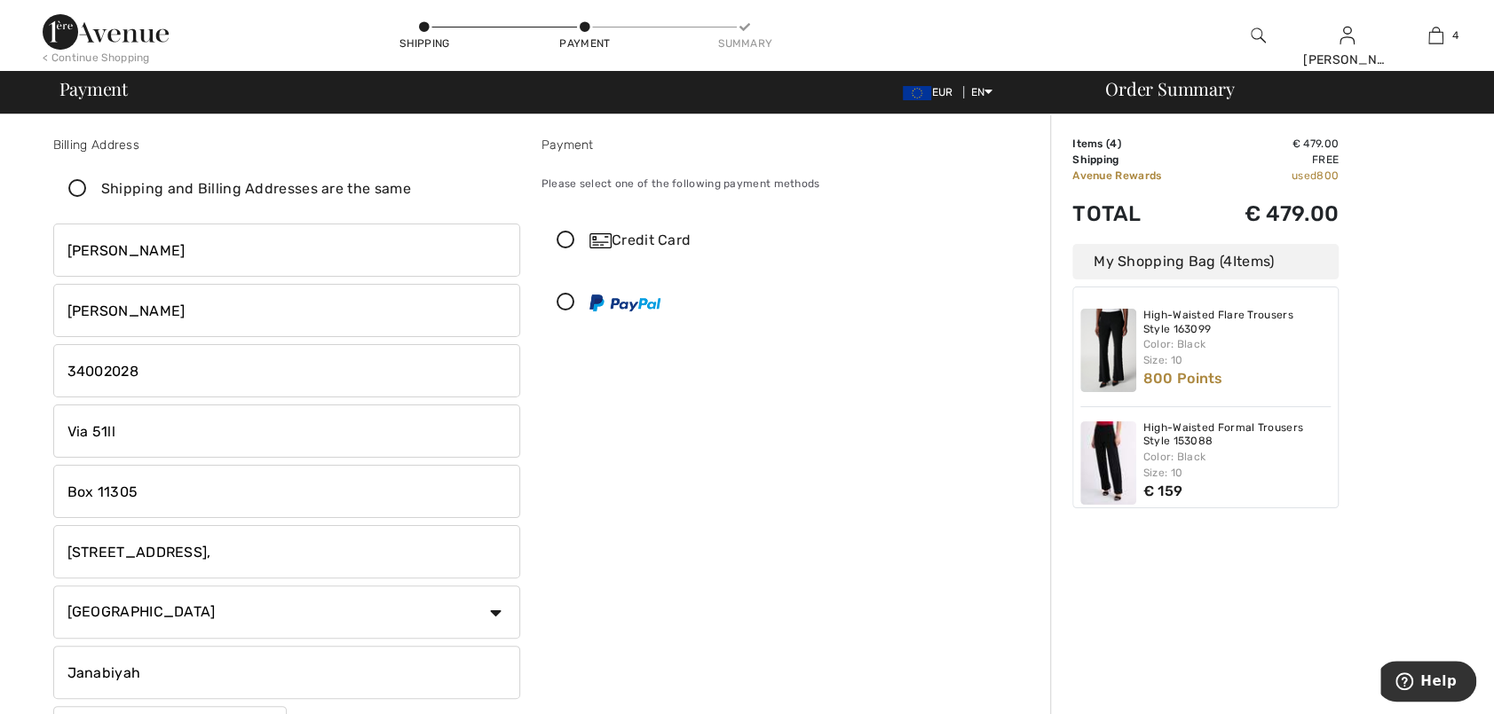
drag, startPoint x: 138, startPoint y: 432, endPoint x: 30, endPoint y: 428, distance: 108.4
click at [30, 428] on div "Billing Address Shipping and Billing Addresses are the same Greer Barlow Villa …" at bounding box center [530, 630] width 1039 height 1032
click at [29, 428] on div "Billing Address Shipping and Billing Addresses are the same Greer Barlow Villa …" at bounding box center [530, 630] width 1039 height 1032
click at [186, 439] on input "Via 51ll" at bounding box center [286, 431] width 467 height 53
type input "V"
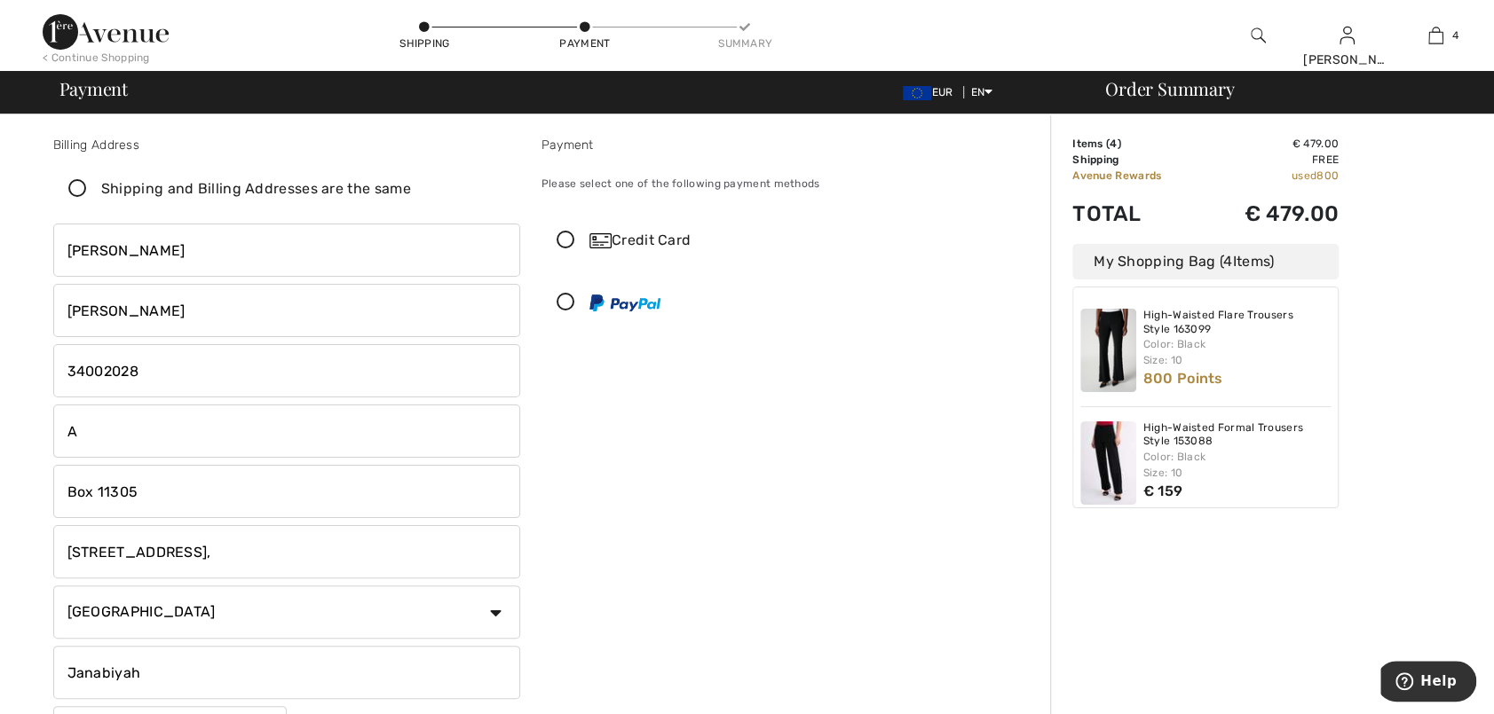
type input "Atlanta Garden III, Villa 13"
click at [209, 498] on input "Box 11305" at bounding box center [286, 491] width 467 height 53
type input "B"
type input "Road 5555, Gate 2281"
click at [238, 551] on input "Road 7501, Block 575," at bounding box center [286, 551] width 467 height 53
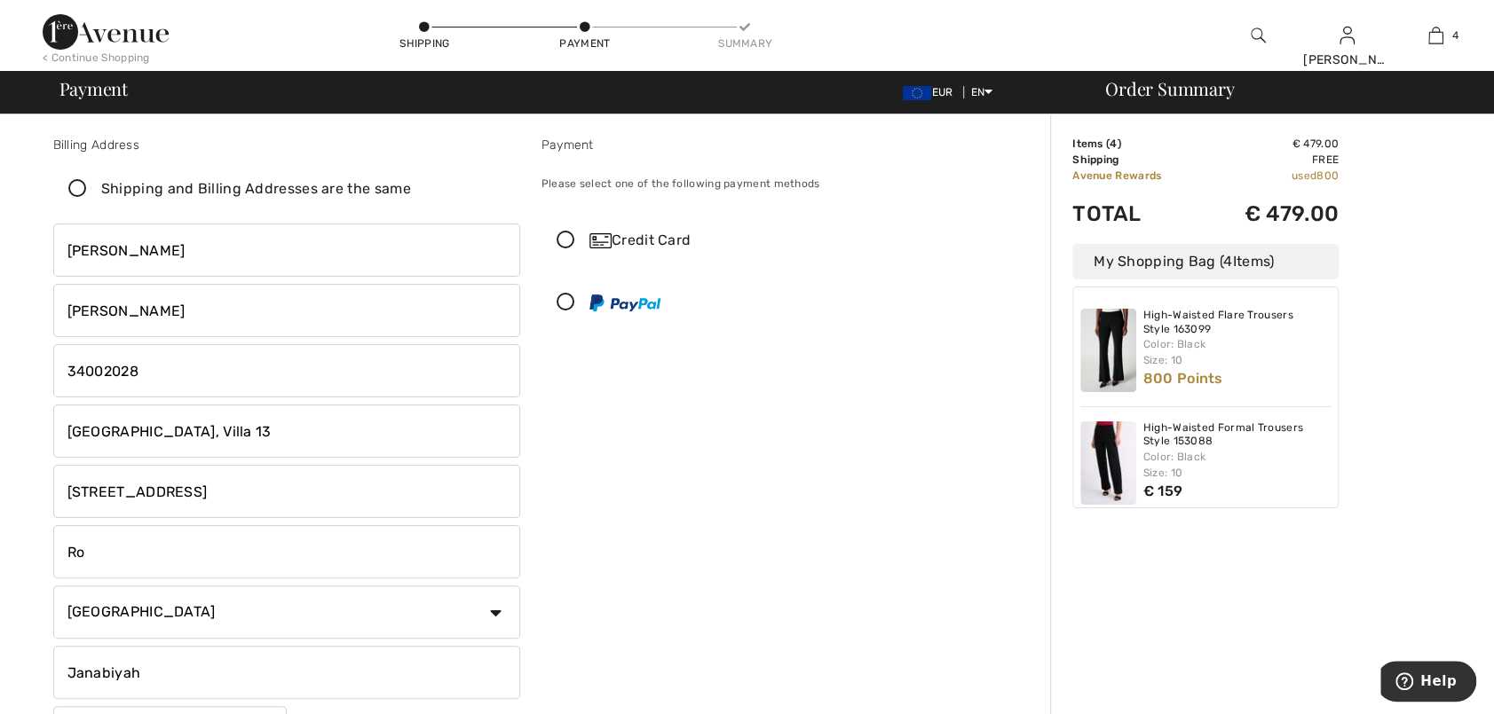
type input "R"
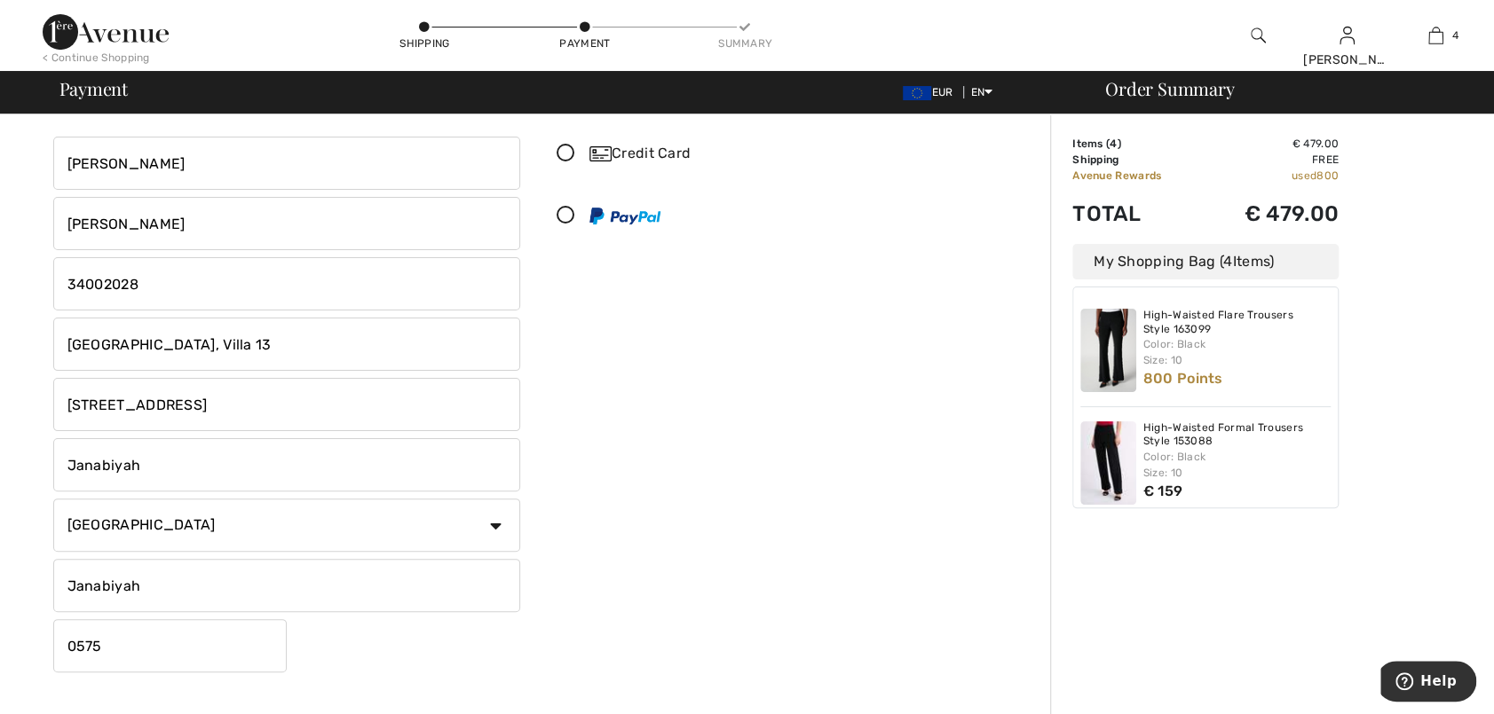
scroll to position [89, 0]
type input "Janabiyah"
click at [266, 578] on input "Janabiyah" at bounding box center [286, 583] width 467 height 53
type input "J"
type input "Northern Governate"
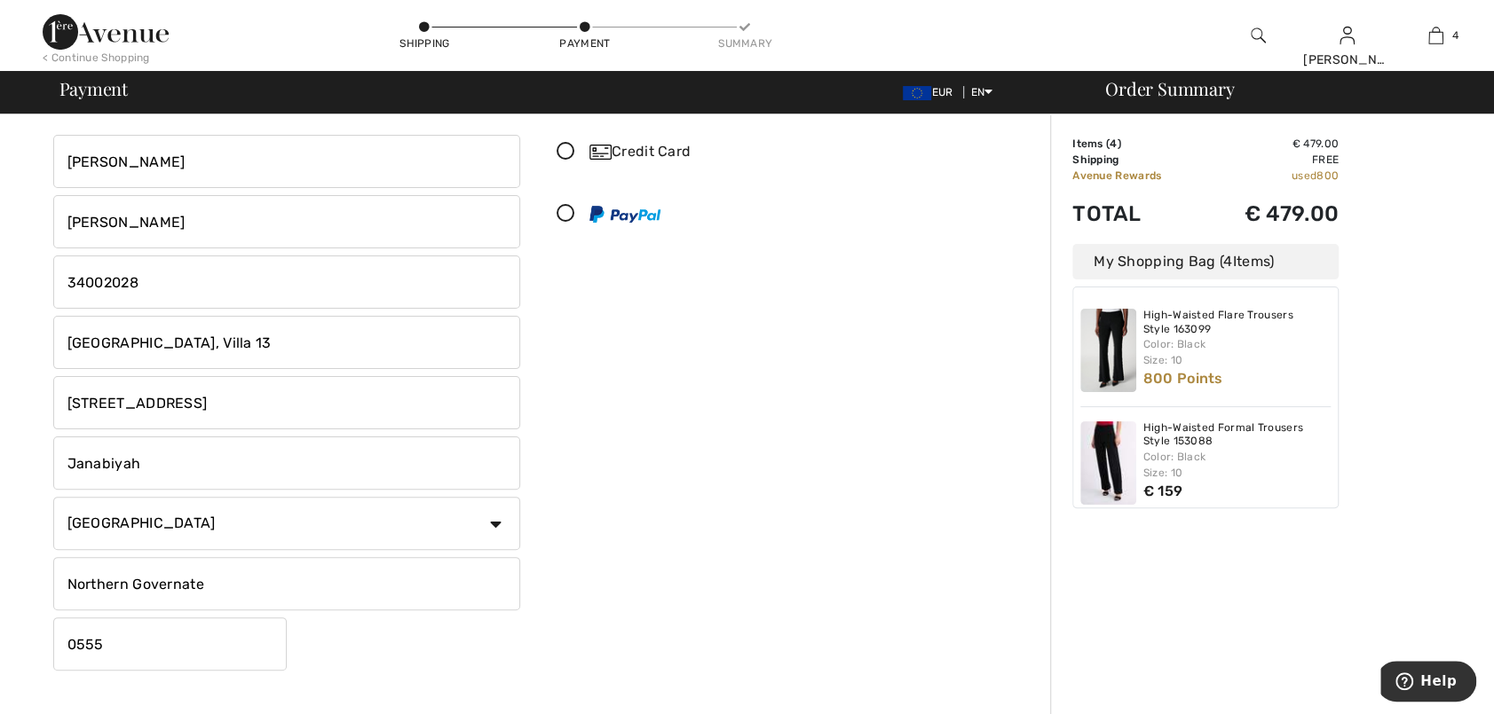
type input "0555"
click at [565, 148] on icon at bounding box center [565, 152] width 47 height 19
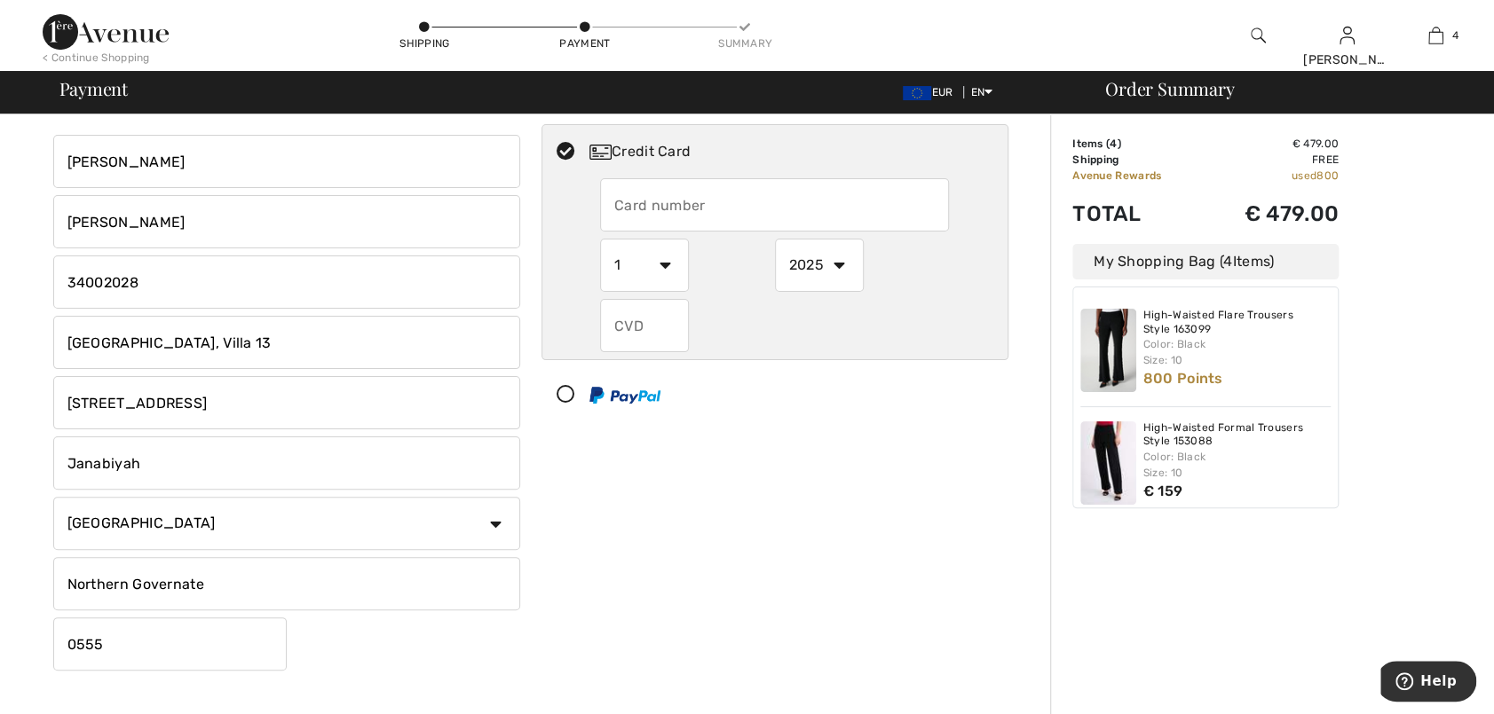
click at [635, 207] on input "text" at bounding box center [774, 204] width 349 height 53
type input "5324464338702521"
select select "11"
select select "2027"
type input "146"
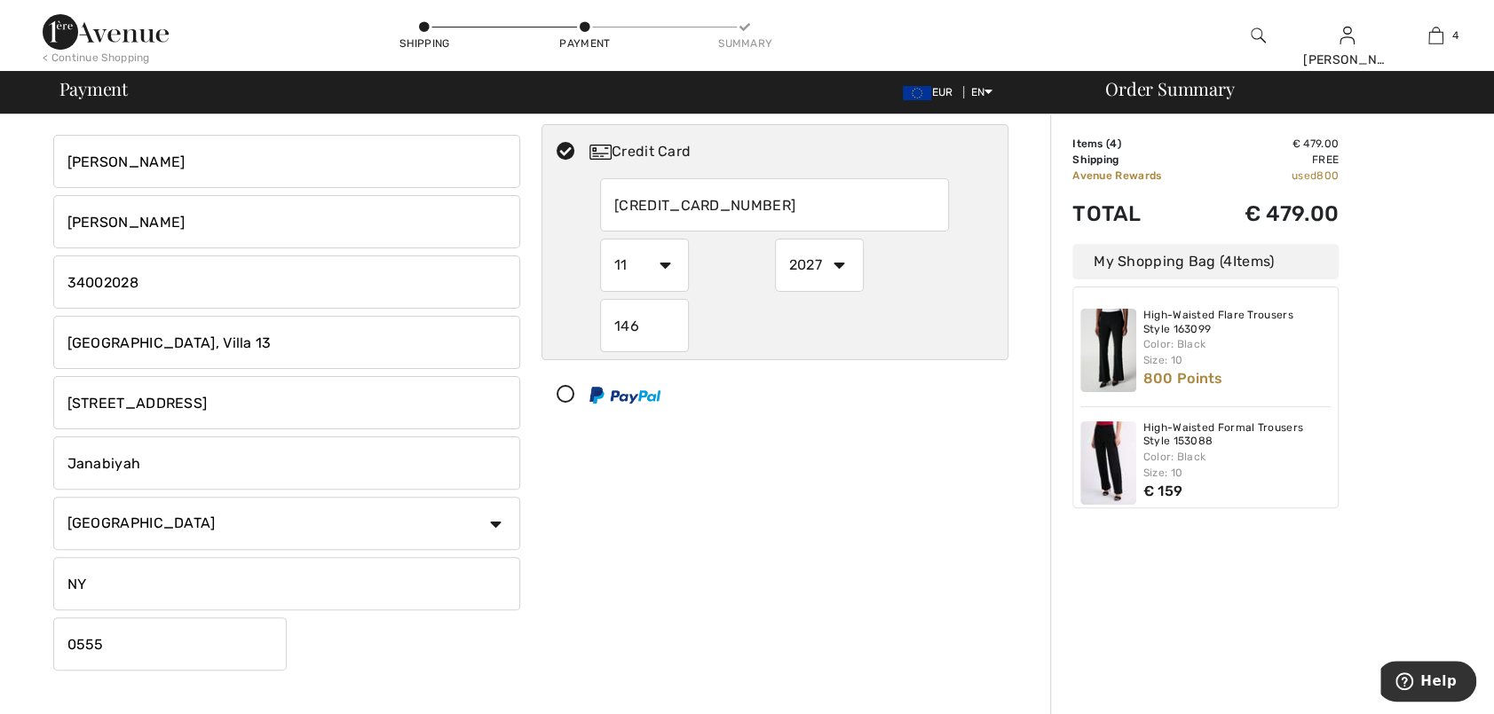
click at [509, 580] on input "NY" at bounding box center [286, 583] width 467 height 53
drag, startPoint x: 190, startPoint y: 585, endPoint x: 23, endPoint y: 582, distance: 166.9
click at [23, 582] on div "Billing Address Shipping and Billing Addresses are the same Greer Barlow Villa …" at bounding box center [530, 566] width 1039 height 1080
type input "M"
type input "Northern Governate"
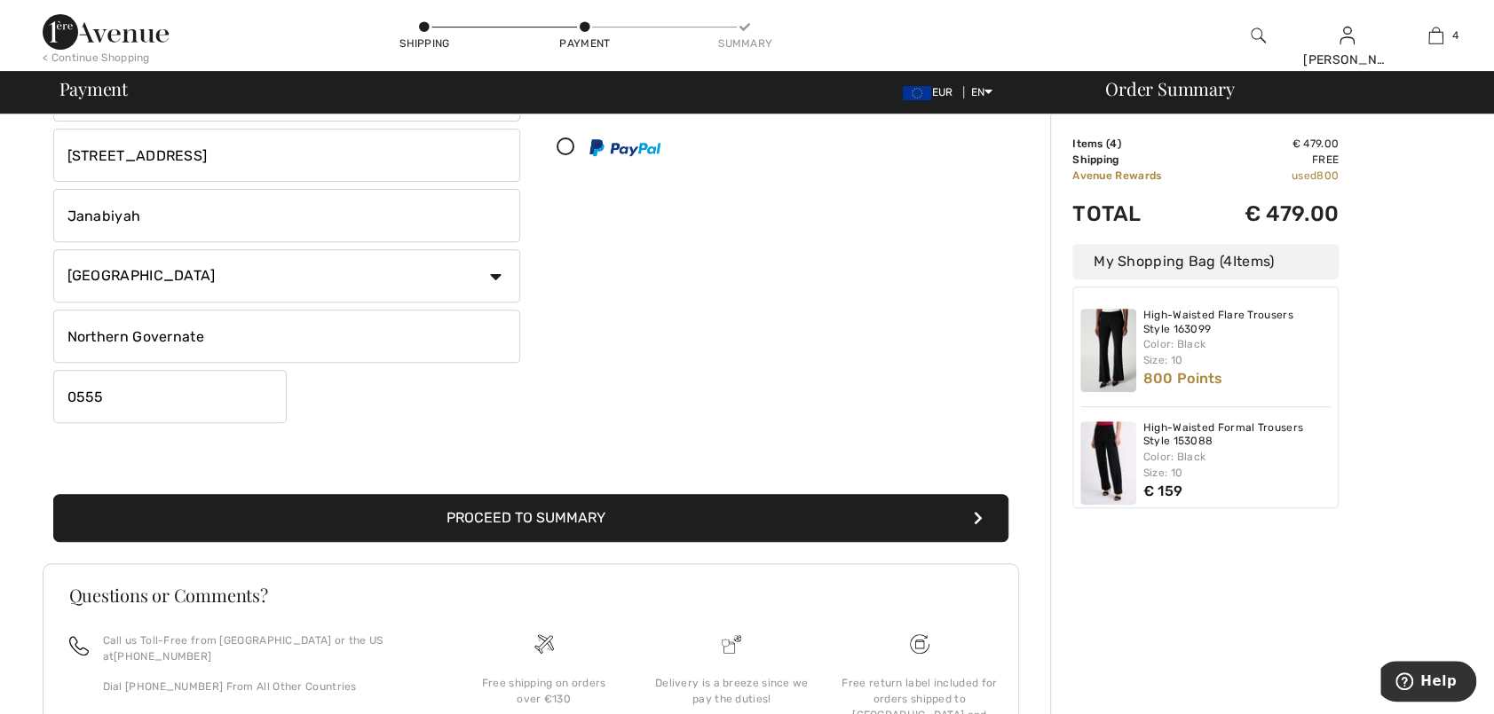
scroll to position [355, 0]
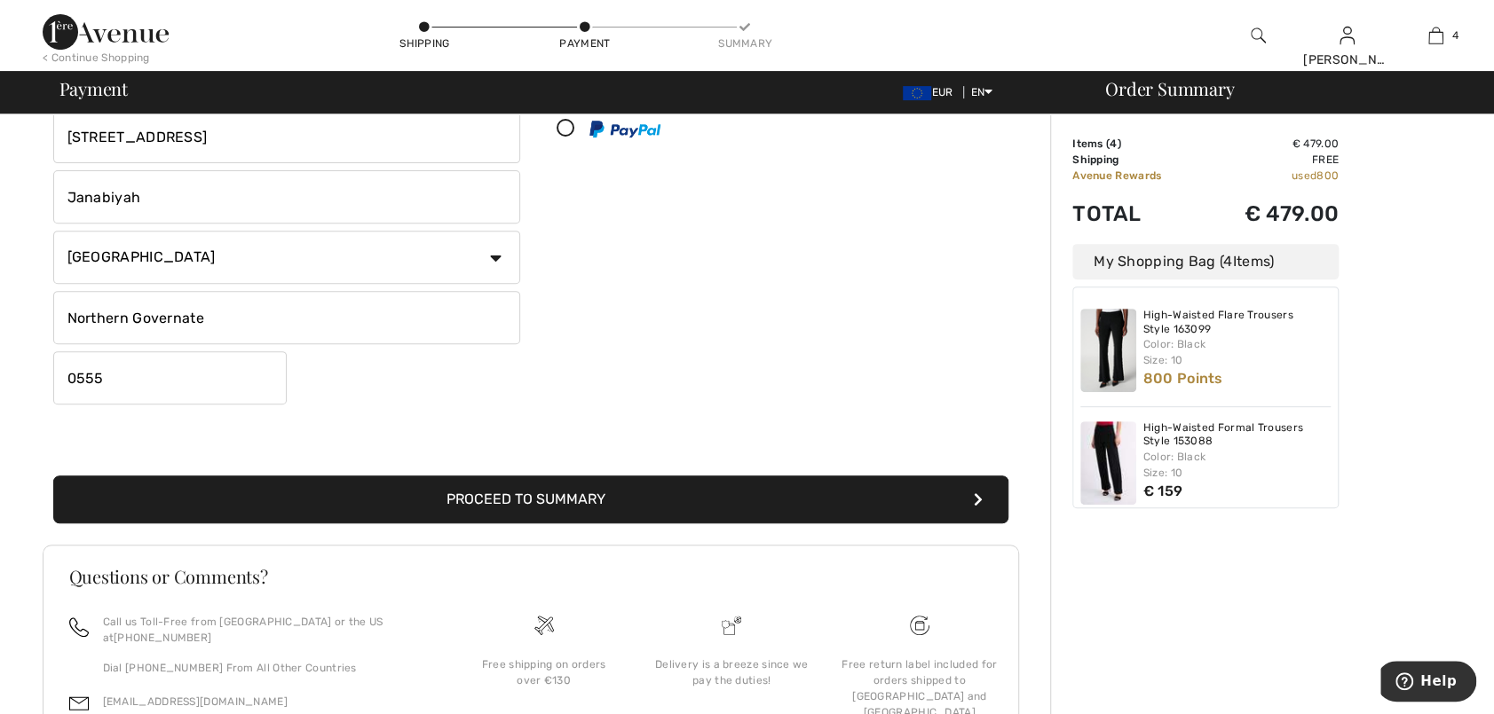
click at [590, 493] on button "Proceed to Summary" at bounding box center [530, 500] width 955 height 48
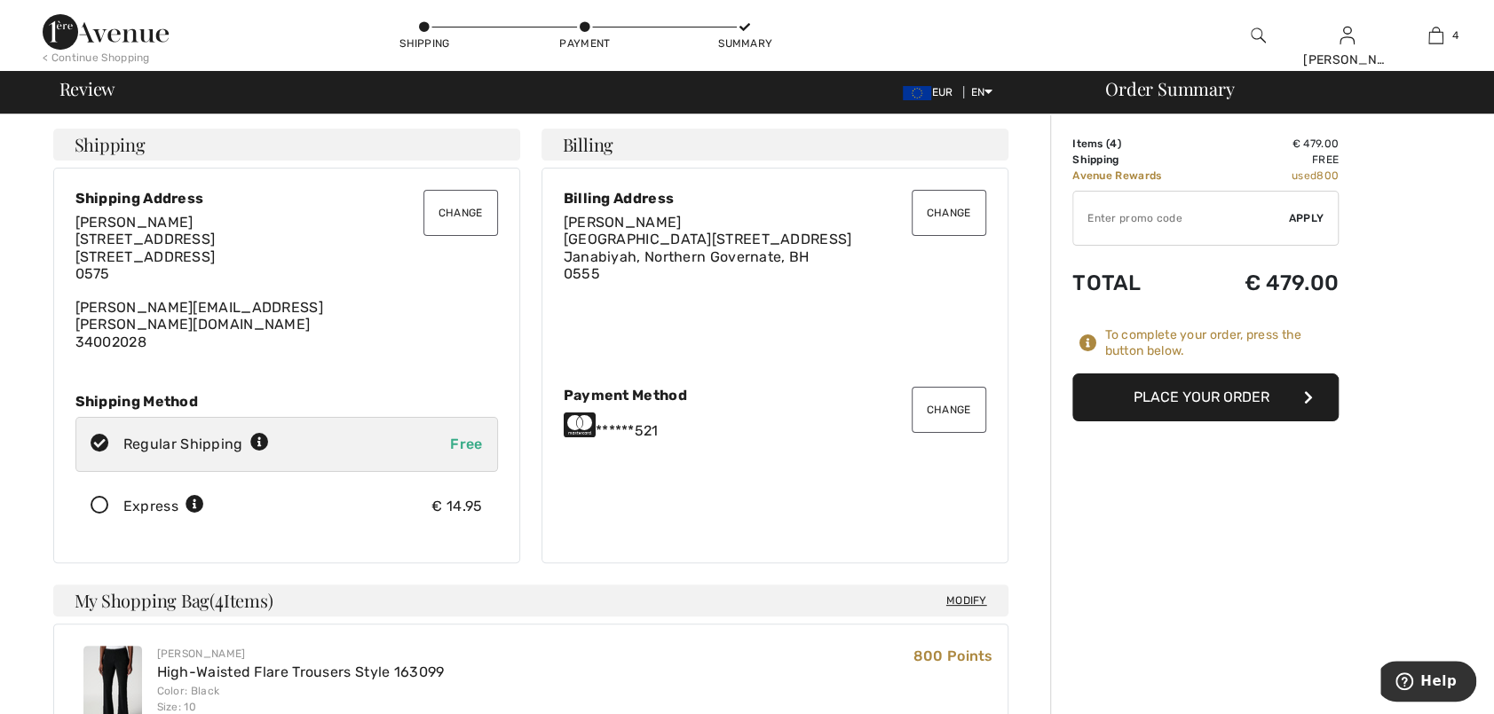
click at [105, 497] on icon at bounding box center [99, 506] width 47 height 19
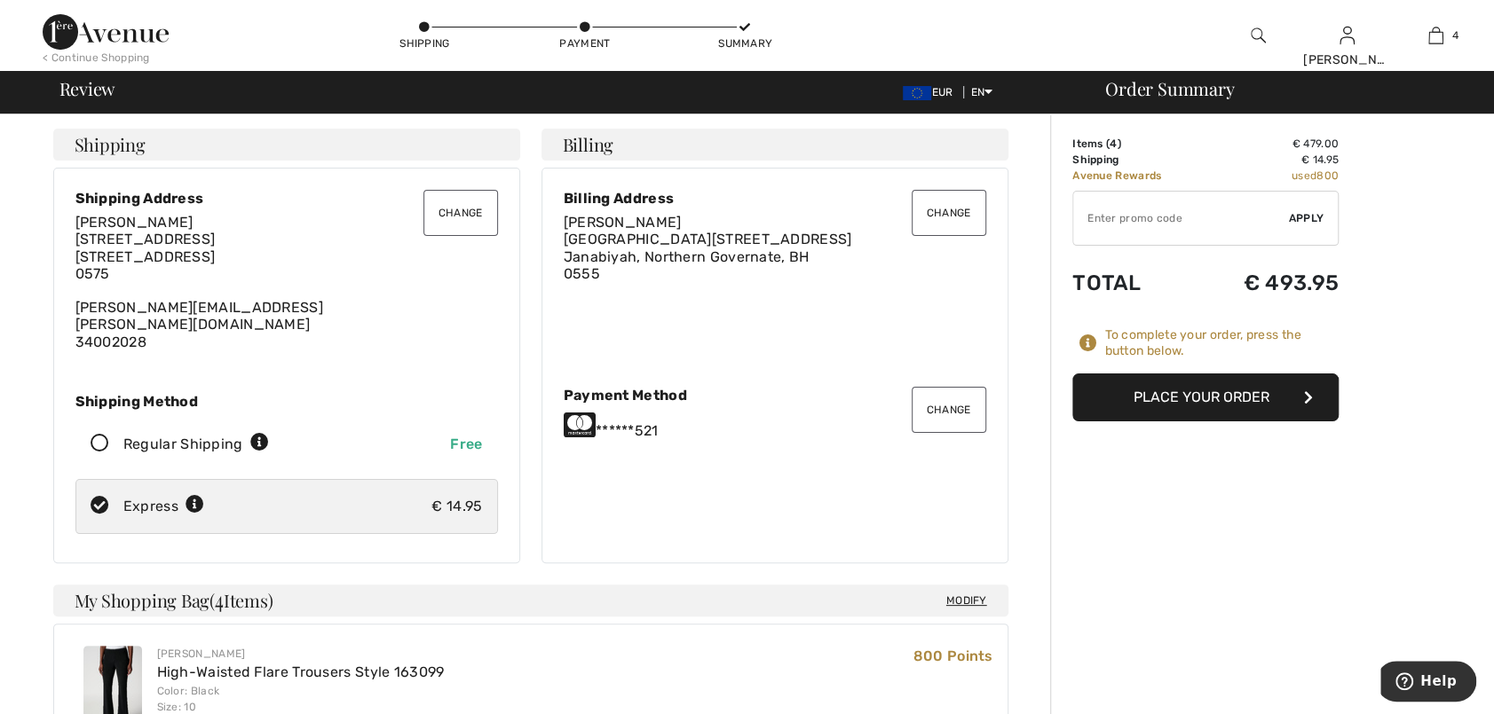
click at [465, 216] on button "Change" at bounding box center [460, 213] width 75 height 46
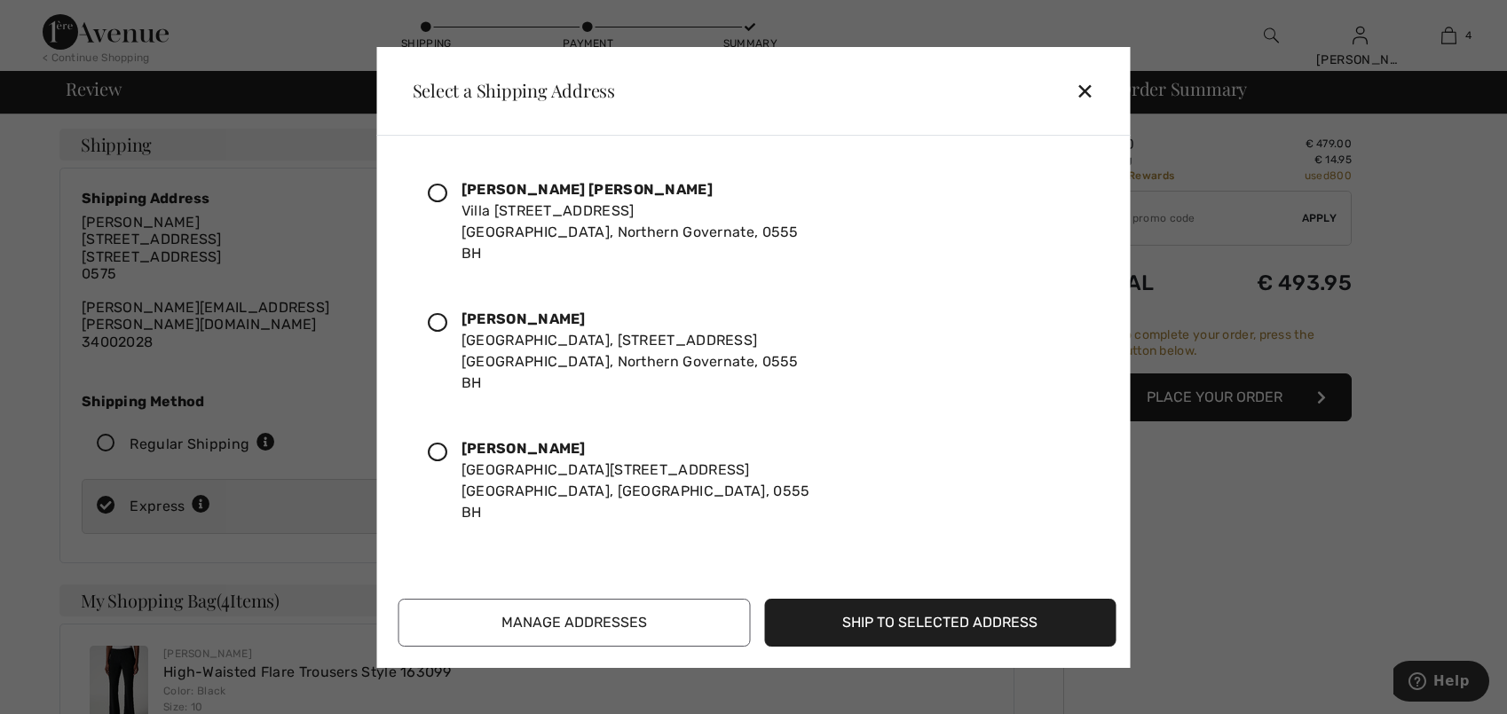
click at [436, 451] on icon at bounding box center [438, 453] width 20 height 20
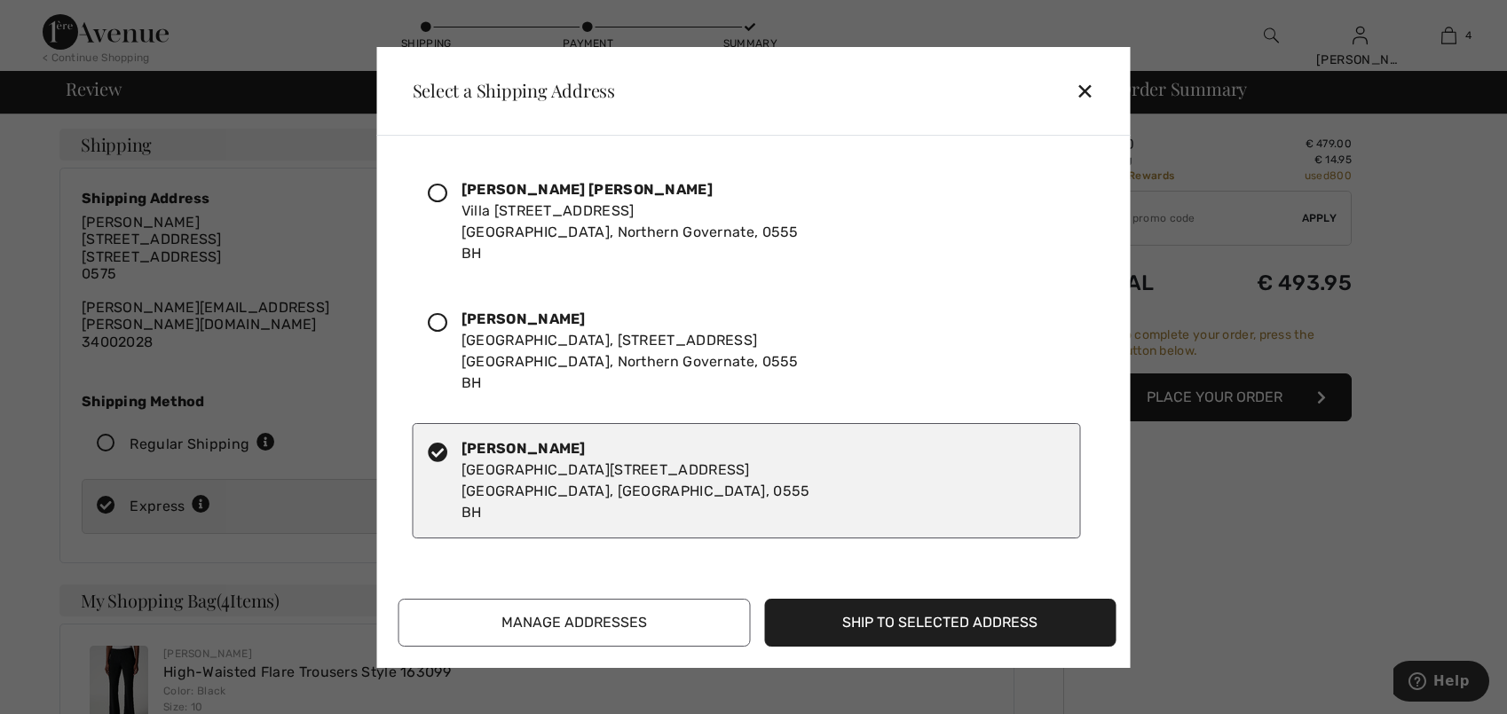
click at [893, 624] on button "Ship to Selected Address" at bounding box center [940, 623] width 352 height 48
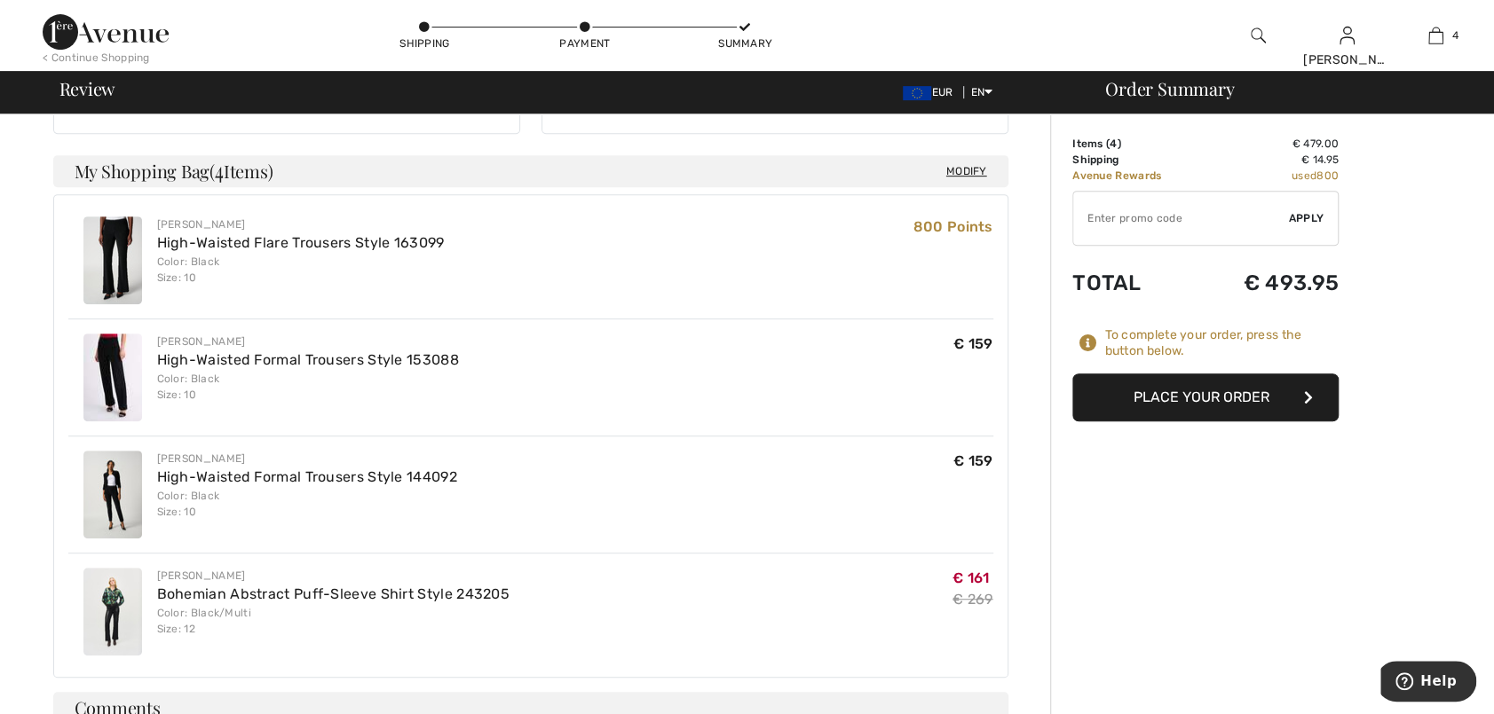
scroll to position [355, 0]
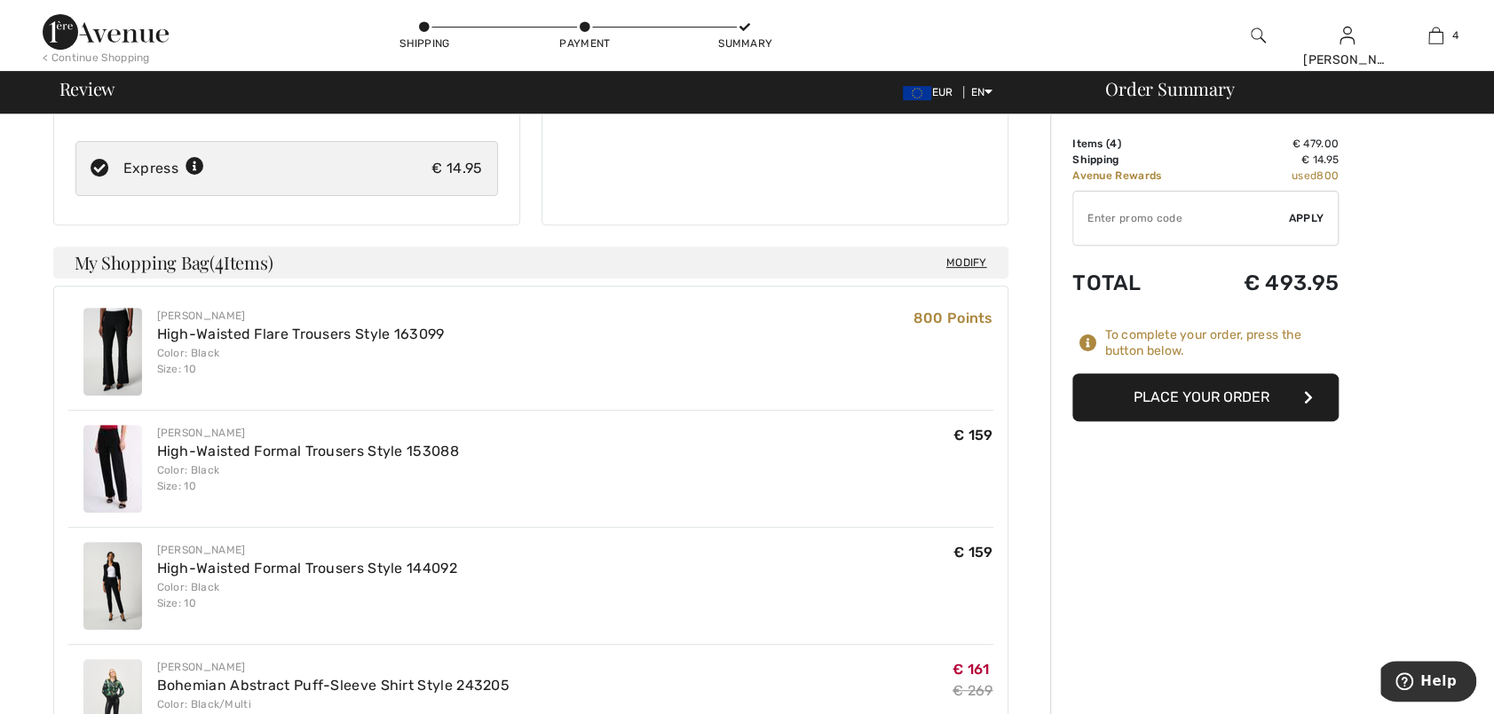
click at [1228, 395] on button "Place Your Order" at bounding box center [1205, 398] width 266 height 48
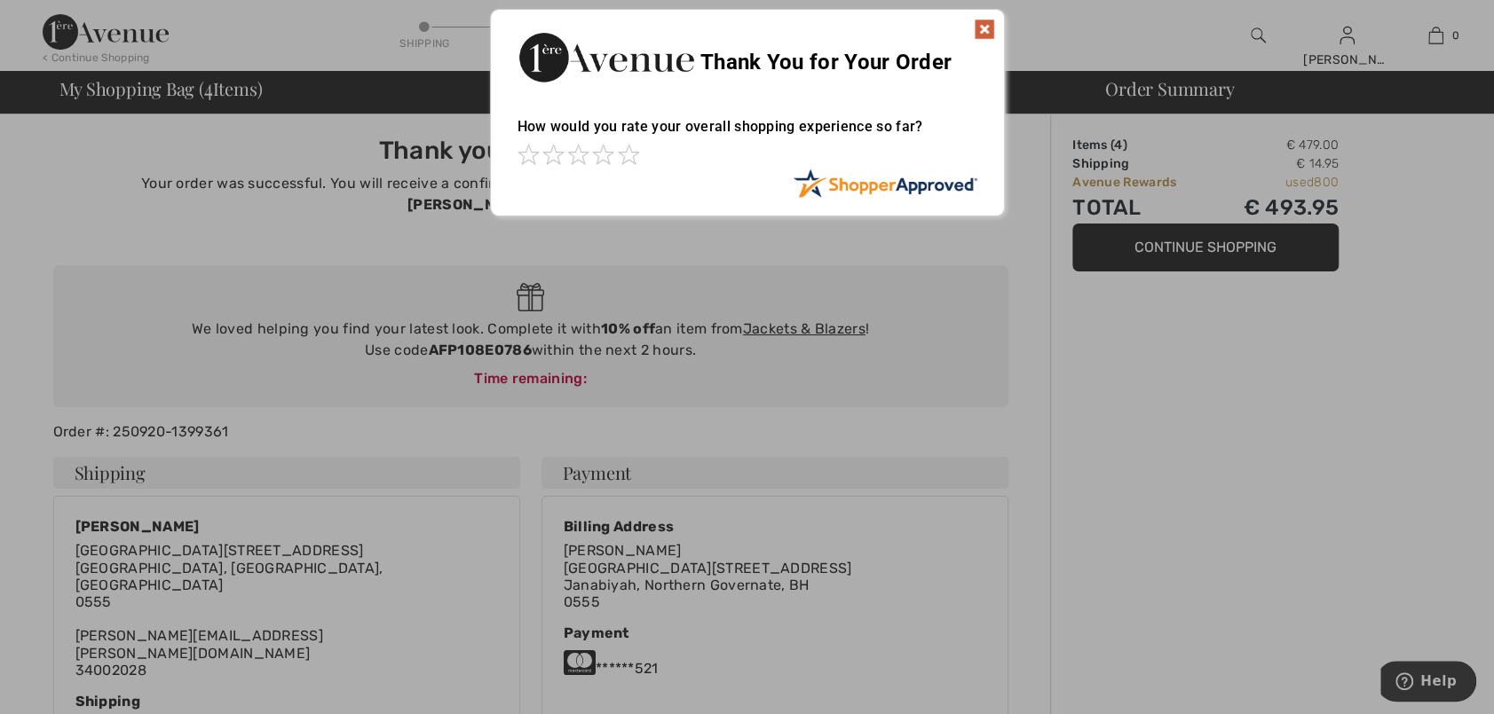
click at [985, 28] on img at bounding box center [984, 29] width 21 height 21
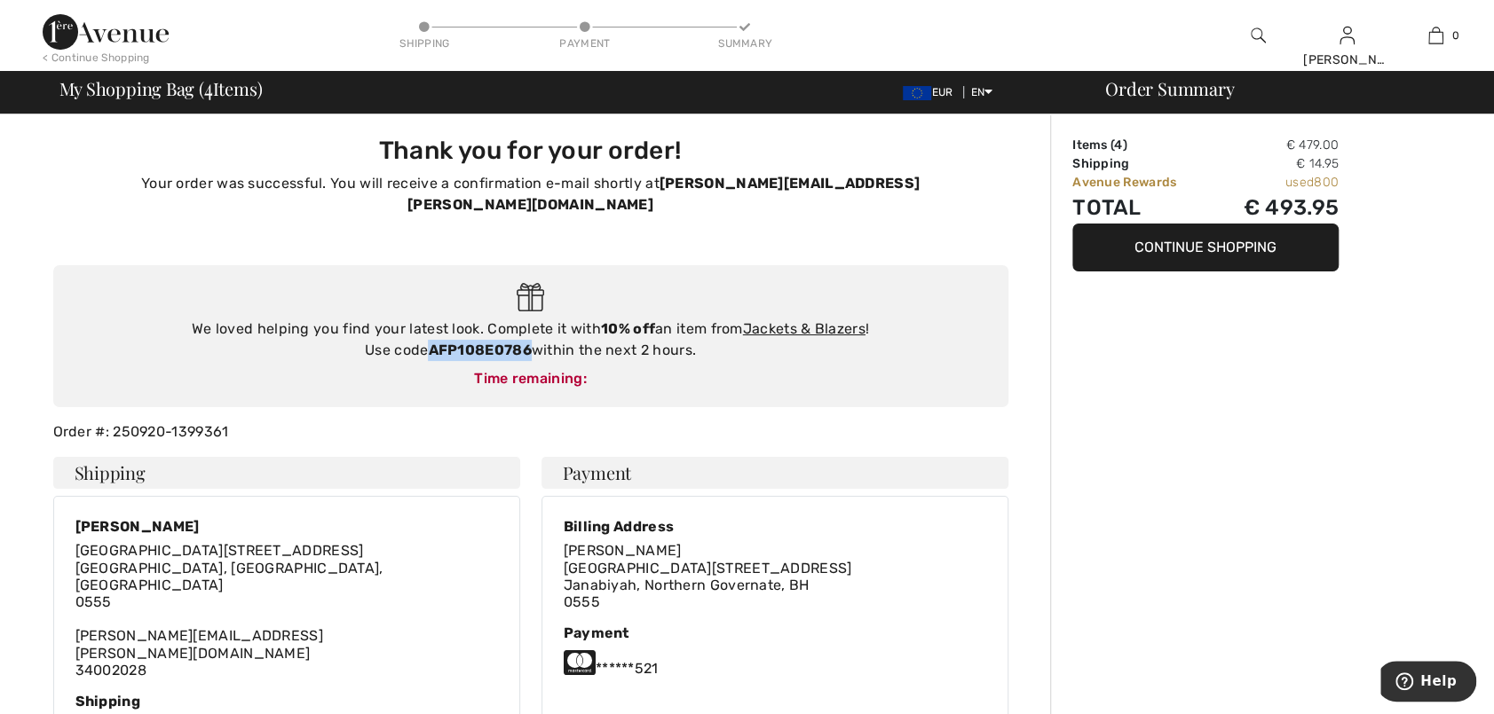
drag, startPoint x: 530, startPoint y: 327, endPoint x: 430, endPoint y: 327, distance: 100.3
click at [430, 342] on strong "AFP108E0786" at bounding box center [479, 350] width 103 height 17
copy strong "AFP108E0786"
click at [790, 320] on link "Jackets & Blazers" at bounding box center [804, 328] width 122 height 17
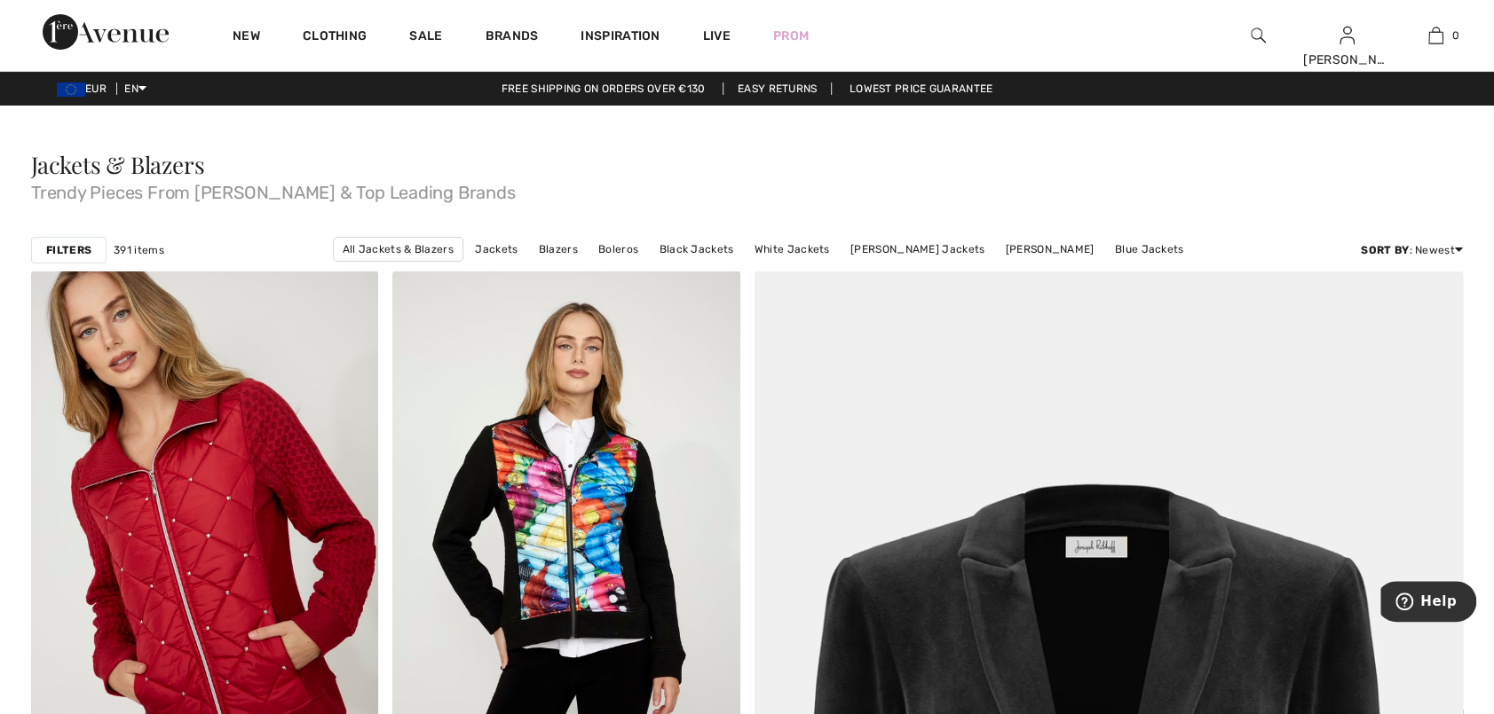
click at [71, 245] on strong "Filters" at bounding box center [68, 250] width 45 height 16
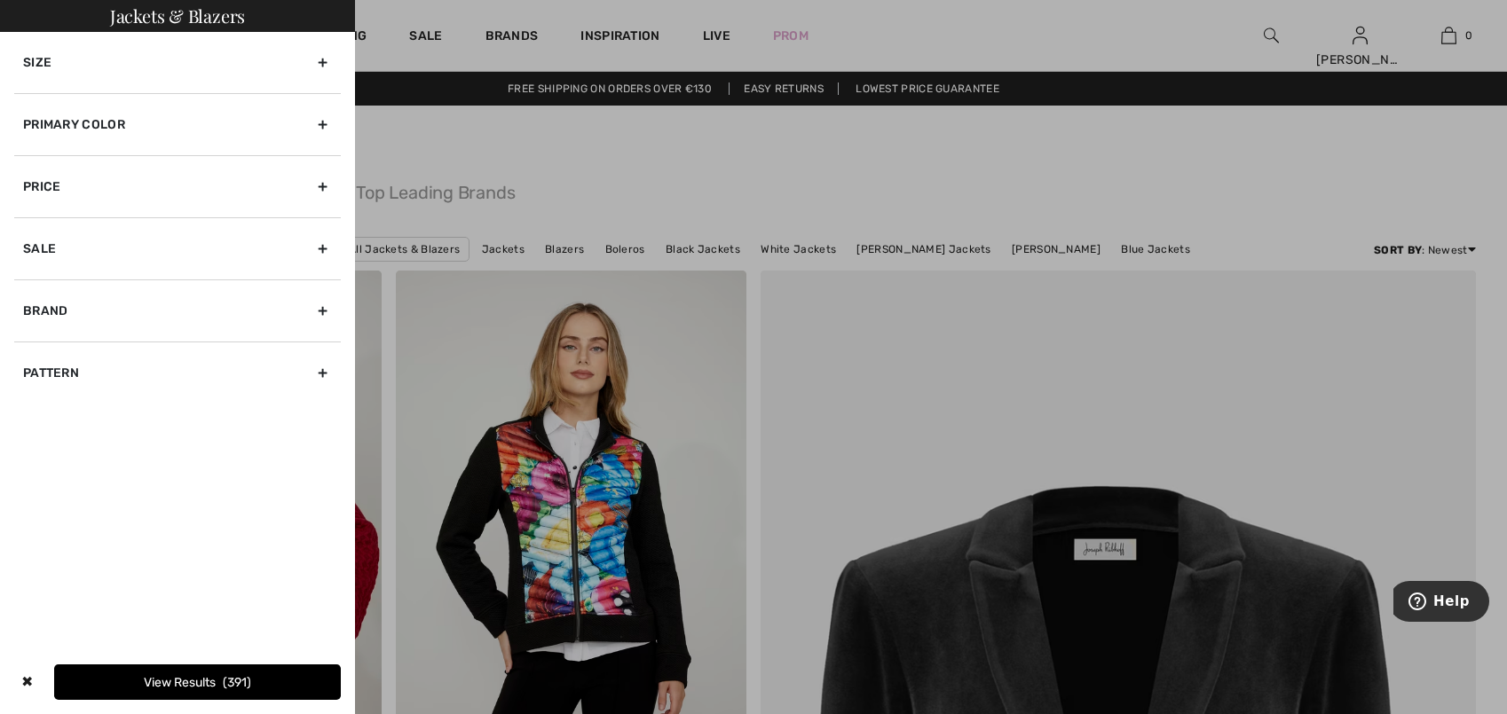
click at [325, 125] on div "Primary Color" at bounding box center [177, 124] width 327 height 62
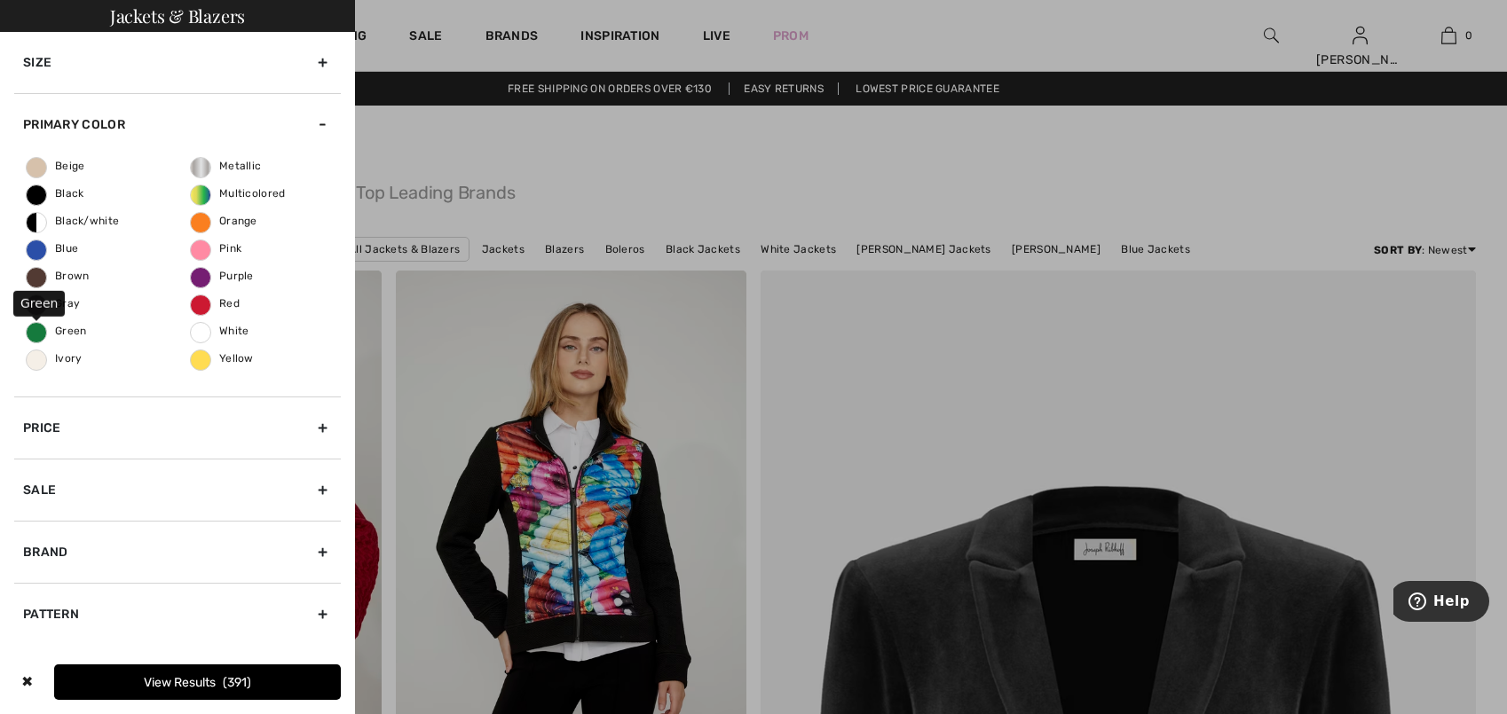
click at [42, 328] on span "Green" at bounding box center [57, 331] width 60 height 12
click at [0, 0] on input "Green" at bounding box center [0, 0] width 0 height 0
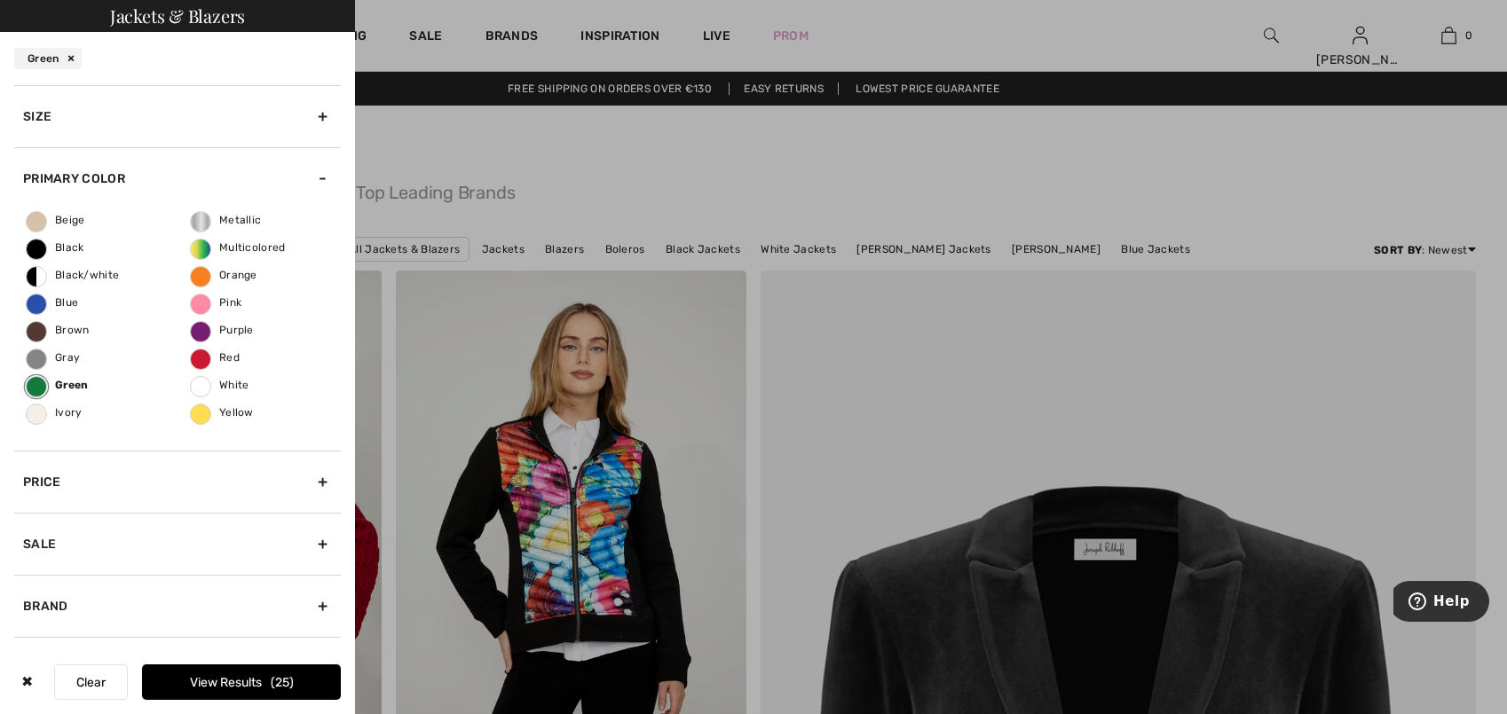
click at [229, 684] on button "View Results 25" at bounding box center [241, 683] width 199 height 36
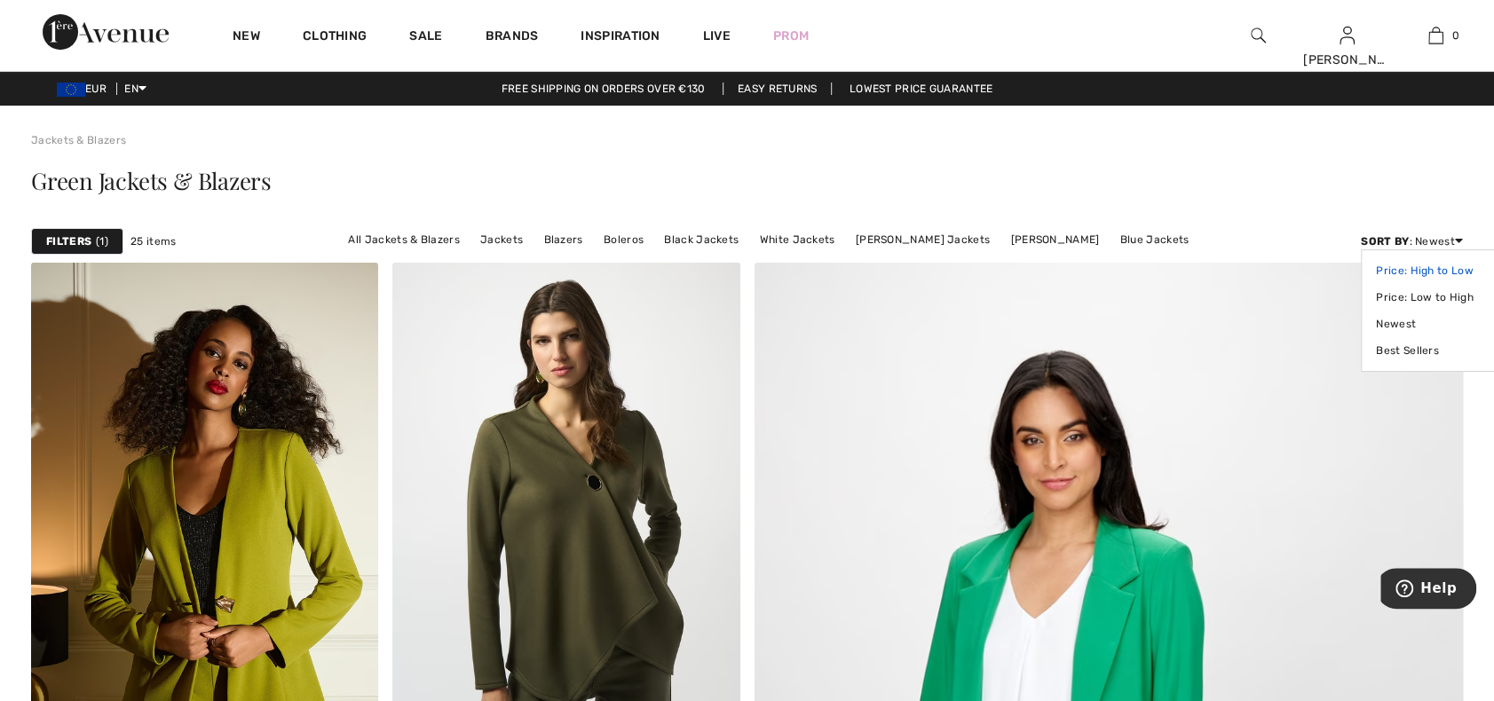
click at [1451, 271] on link "Price: High to Low" at bounding box center [1432, 270] width 112 height 27
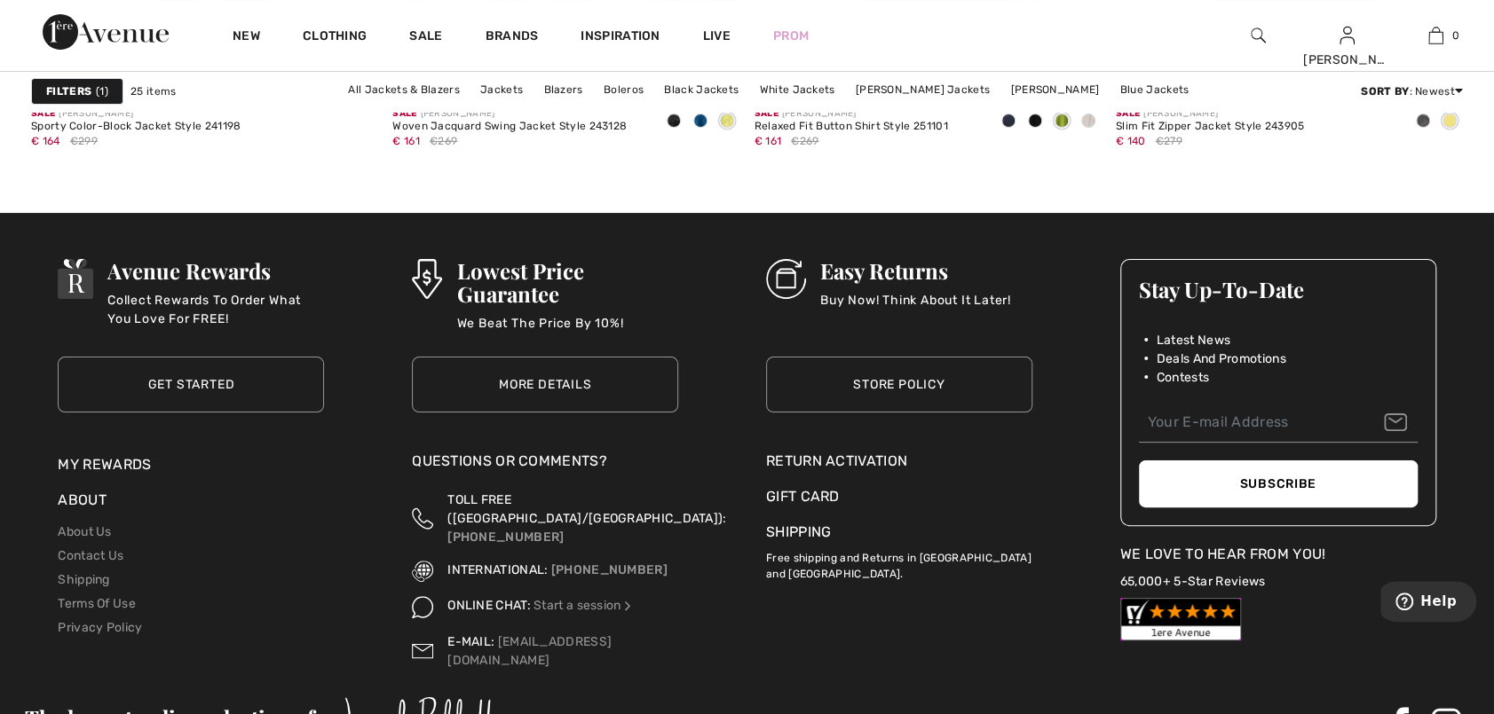
scroll to position [4349, 0]
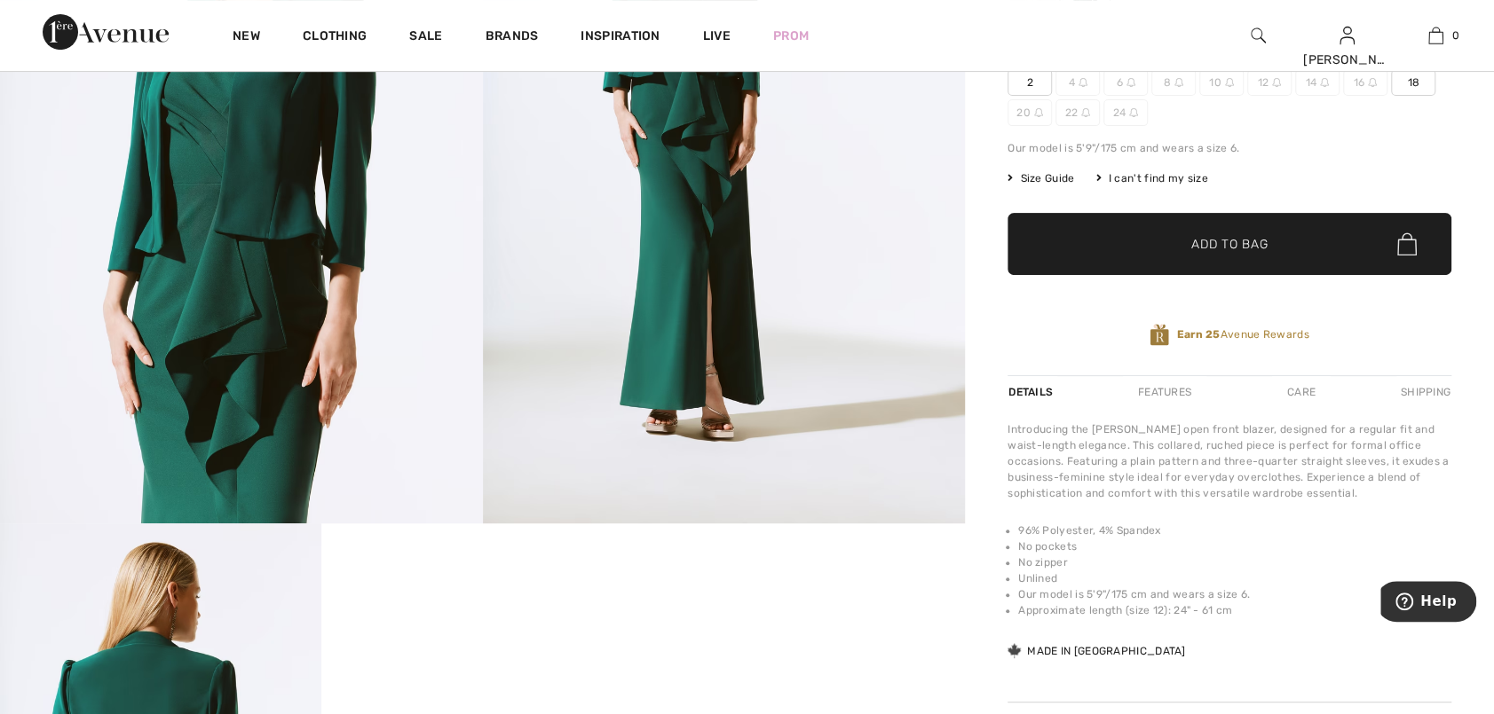
scroll to position [266, 0]
